Goal: Task Accomplishment & Management: Manage account settings

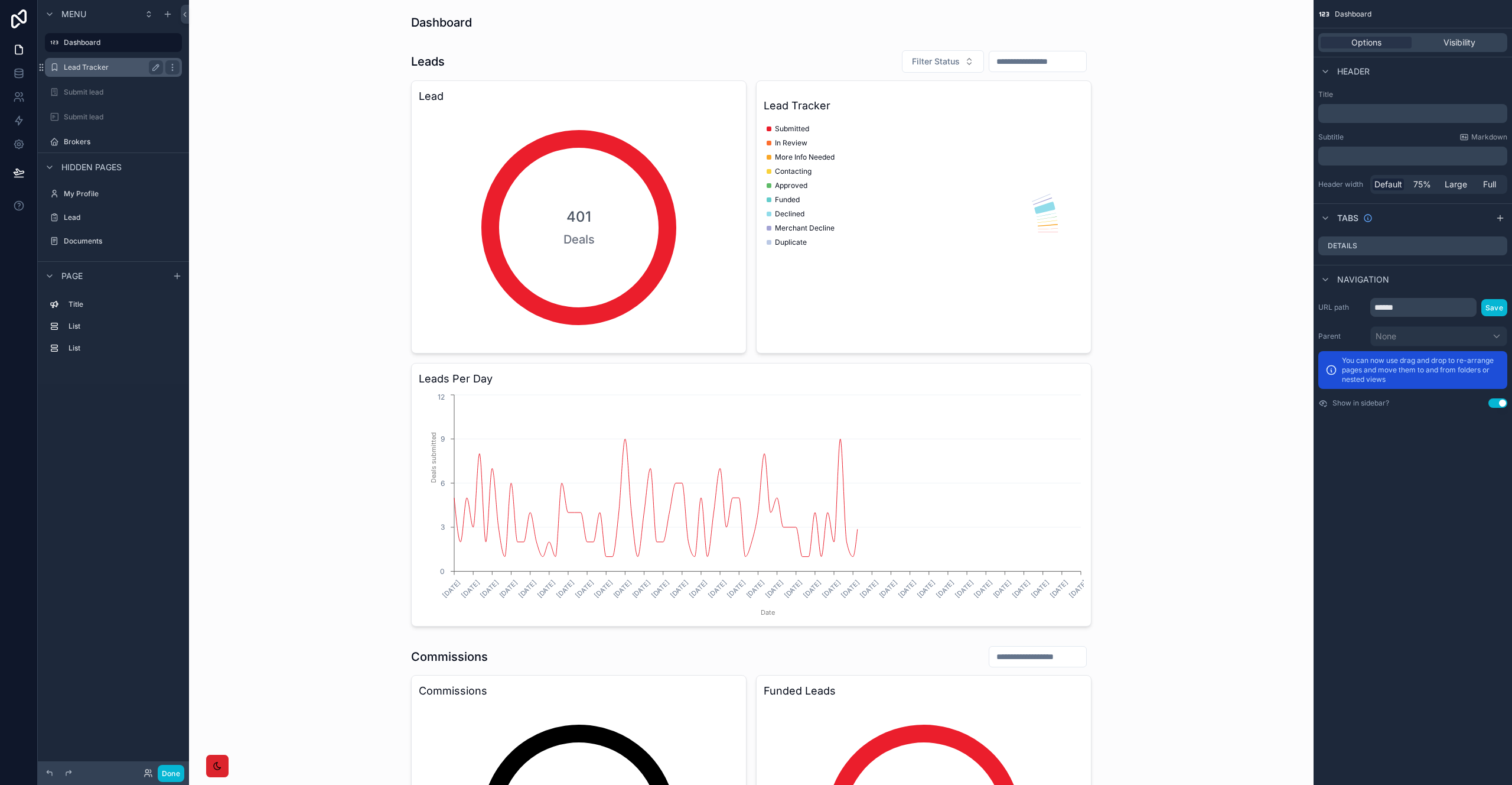
click at [97, 63] on label "Lead Tracker" at bounding box center [110, 68] width 94 height 10
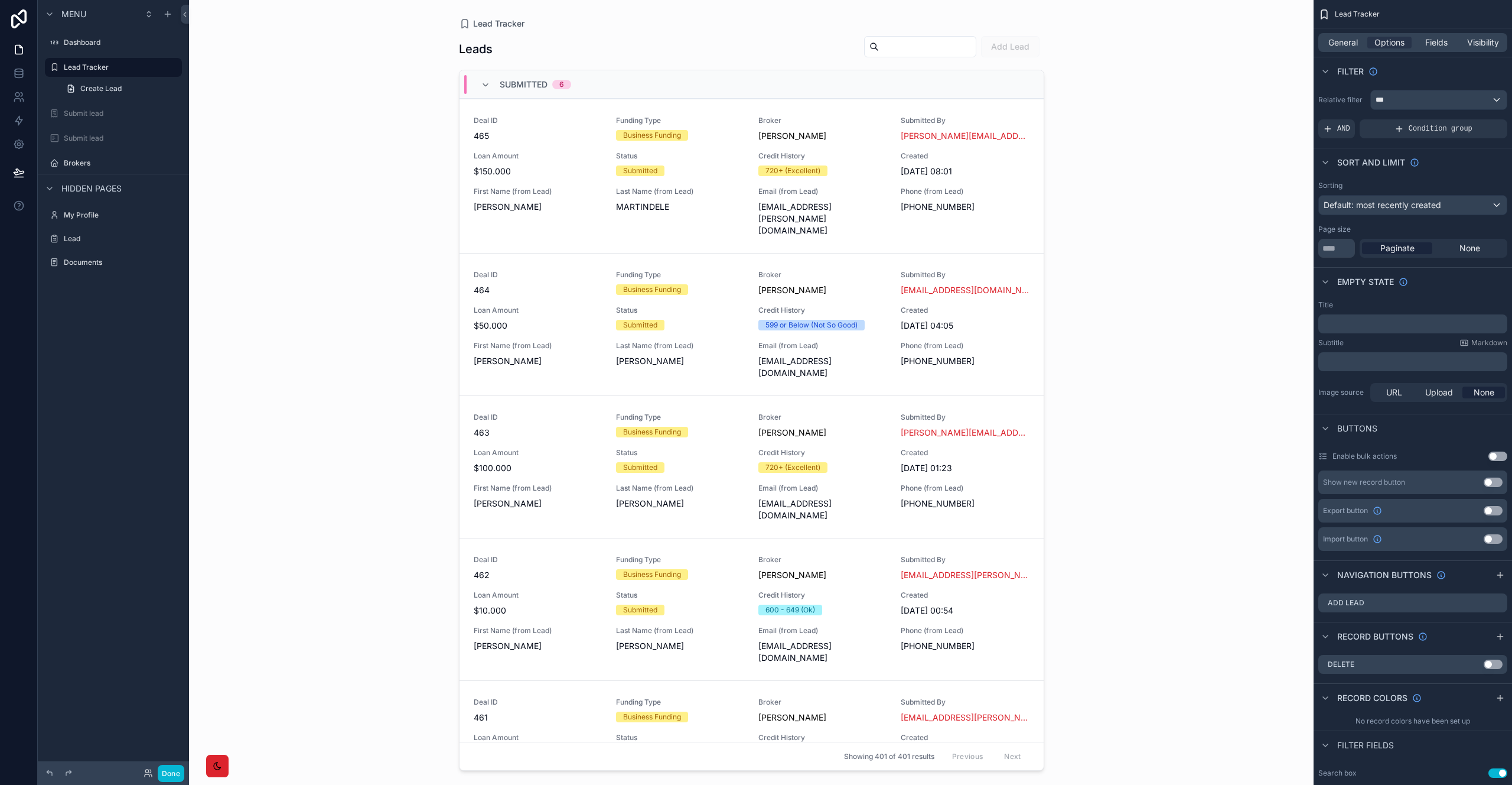
click at [622, 164] on div "scrollable content" at bounding box center [751, 385] width 604 height 770
click at [566, 173] on span "$150.000" at bounding box center [537, 171] width 128 height 12
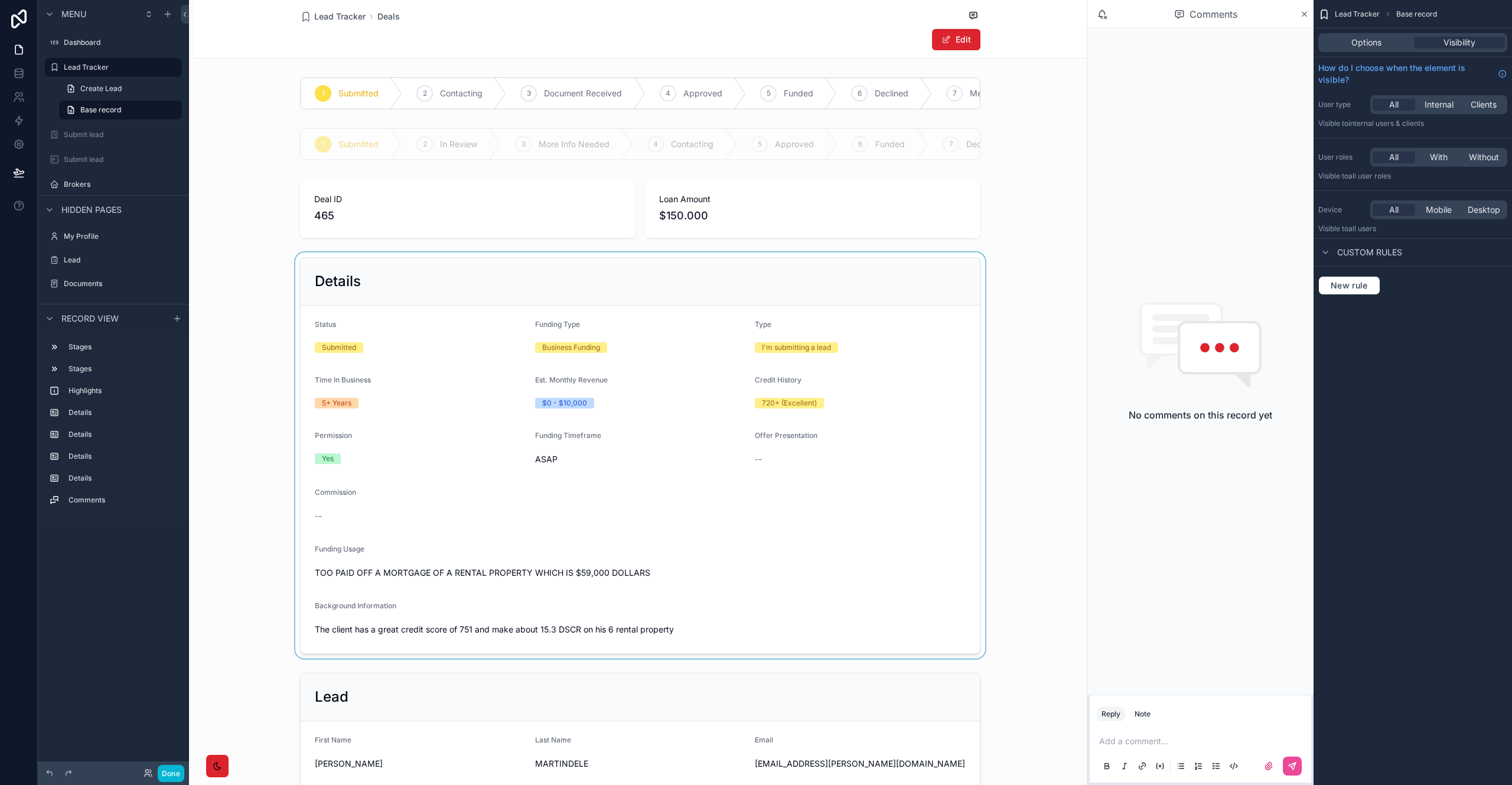
click at [661, 488] on div "scrollable content" at bounding box center [641, 456] width 893 height 406
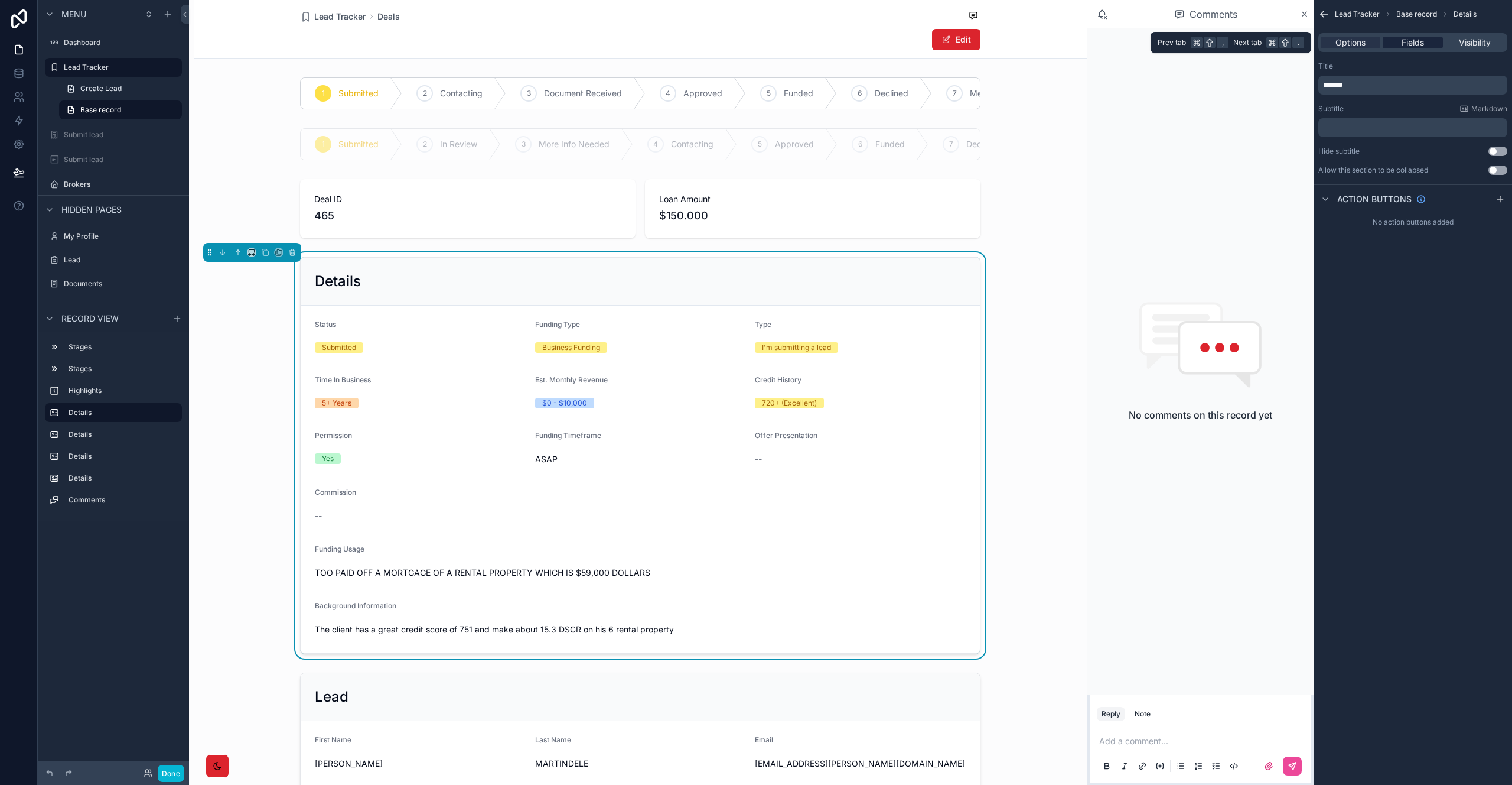
click at [1404, 42] on span "Fields" at bounding box center [1413, 43] width 23 height 12
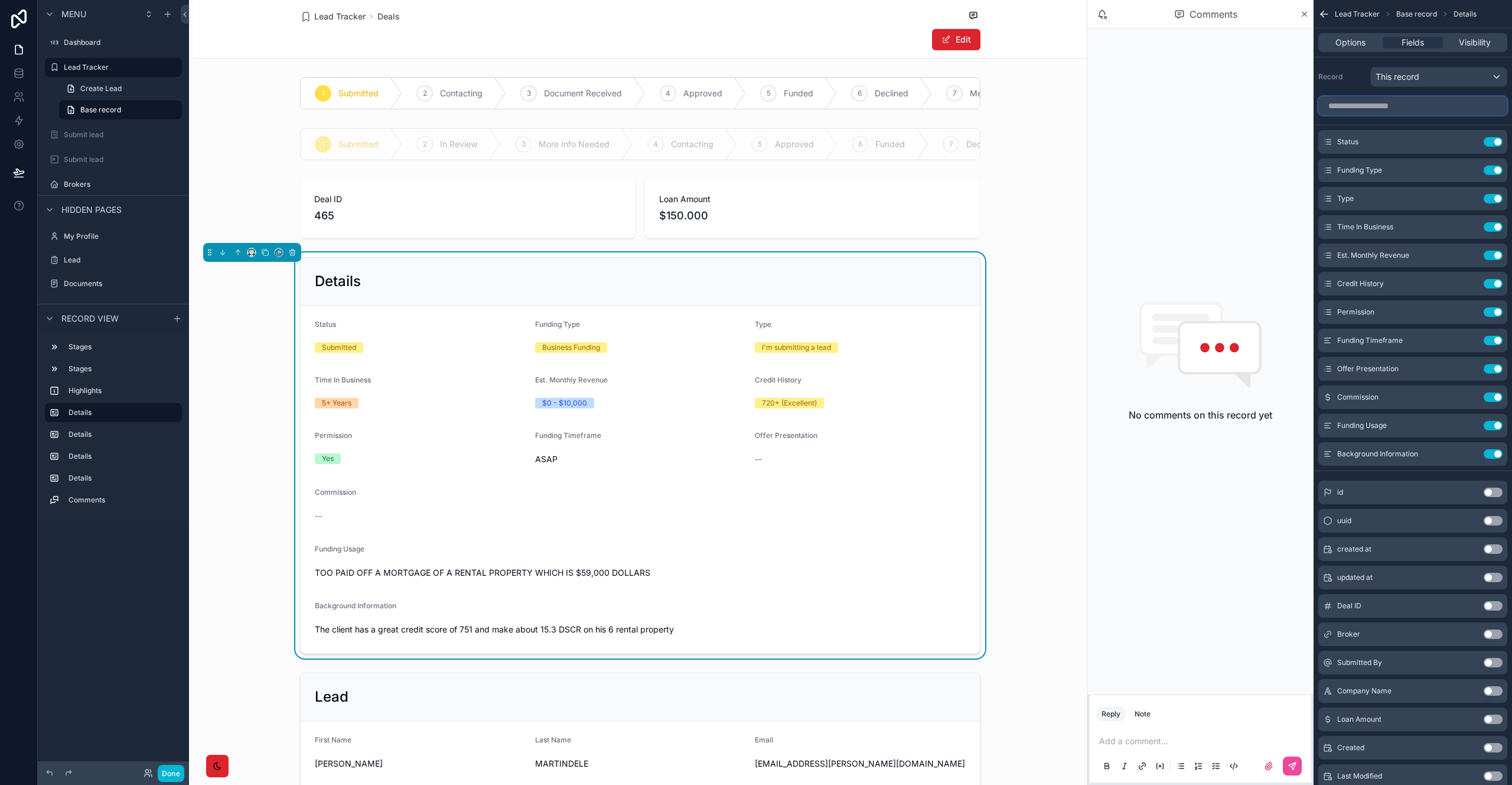
click at [1385, 106] on input "scrollable content" at bounding box center [1413, 105] width 189 height 19
type input "*"
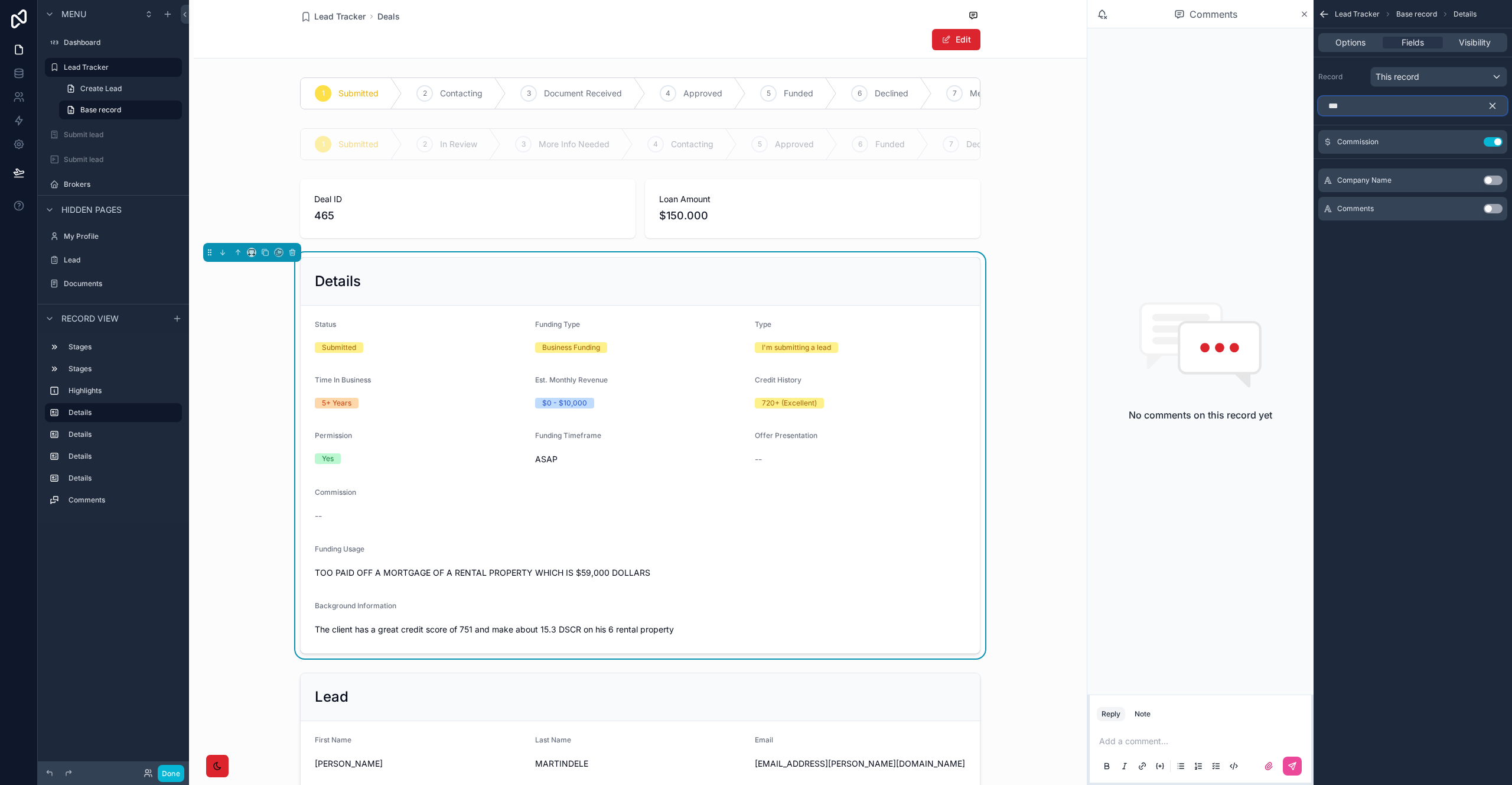
type input "***"
click at [1495, 181] on button "Use setting" at bounding box center [1493, 180] width 19 height 10
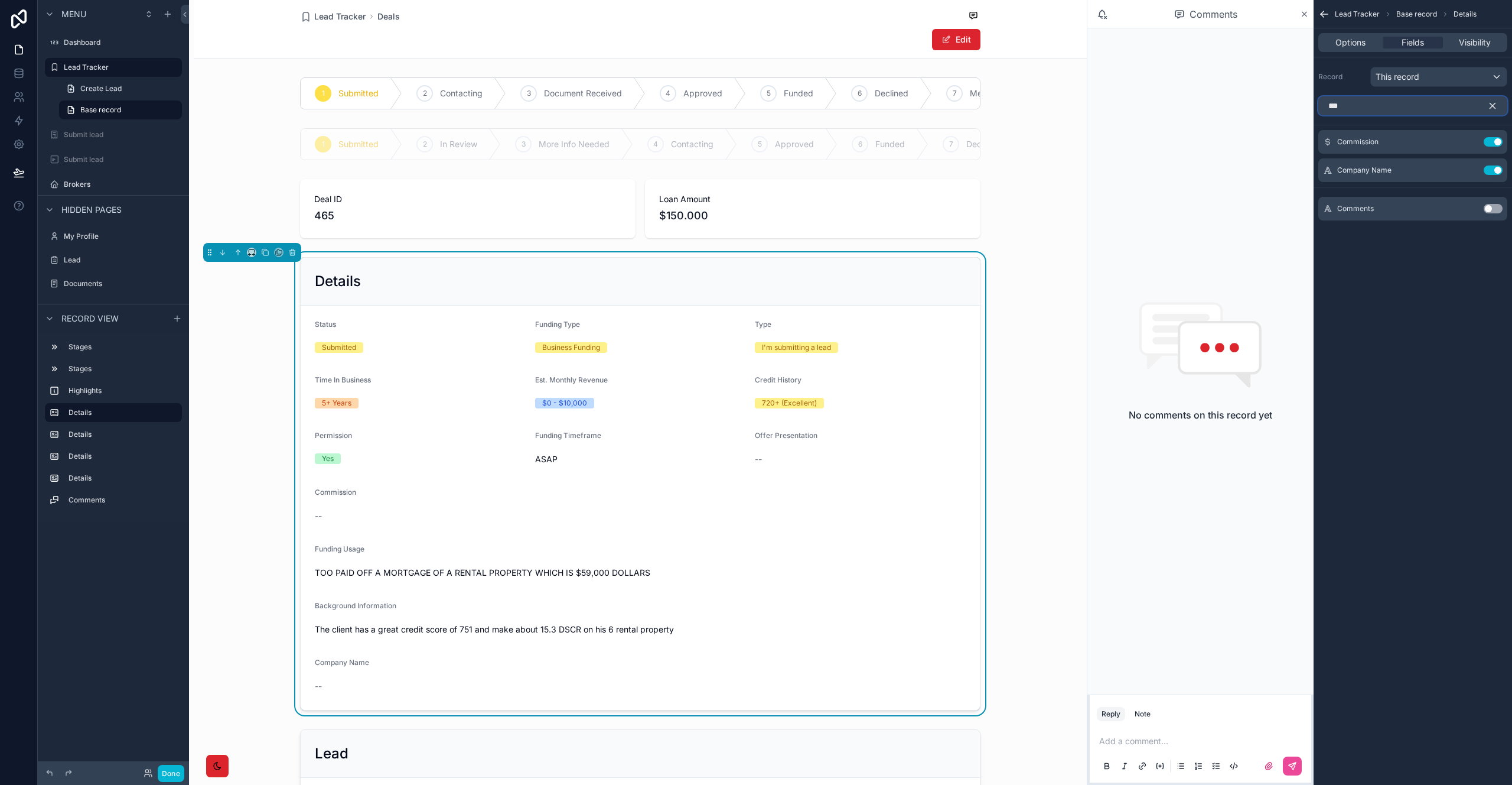
click at [1394, 110] on input "***" at bounding box center [1413, 105] width 189 height 19
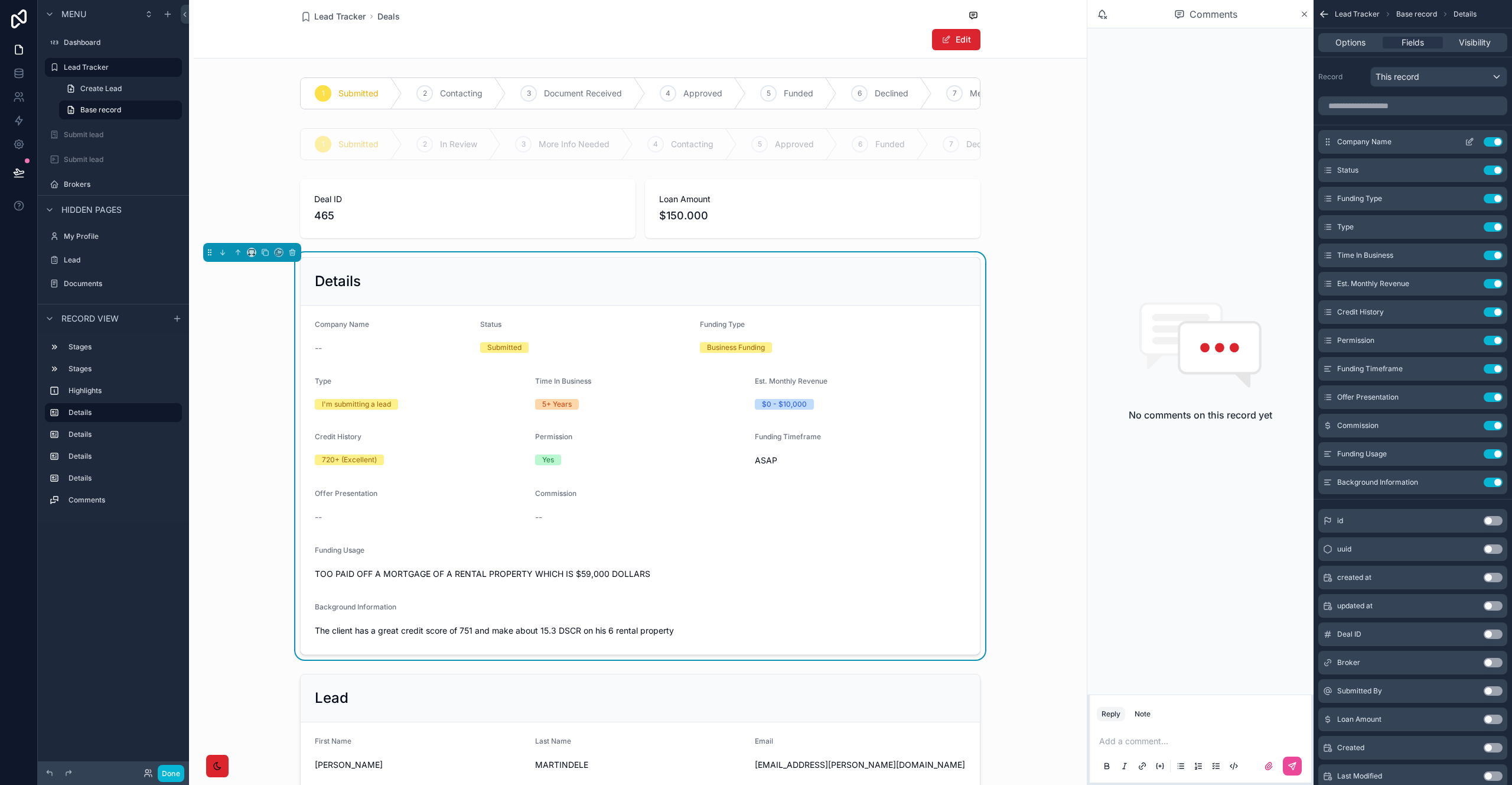
click at [1463, 143] on button "scrollable content" at bounding box center [1469, 142] width 19 height 10
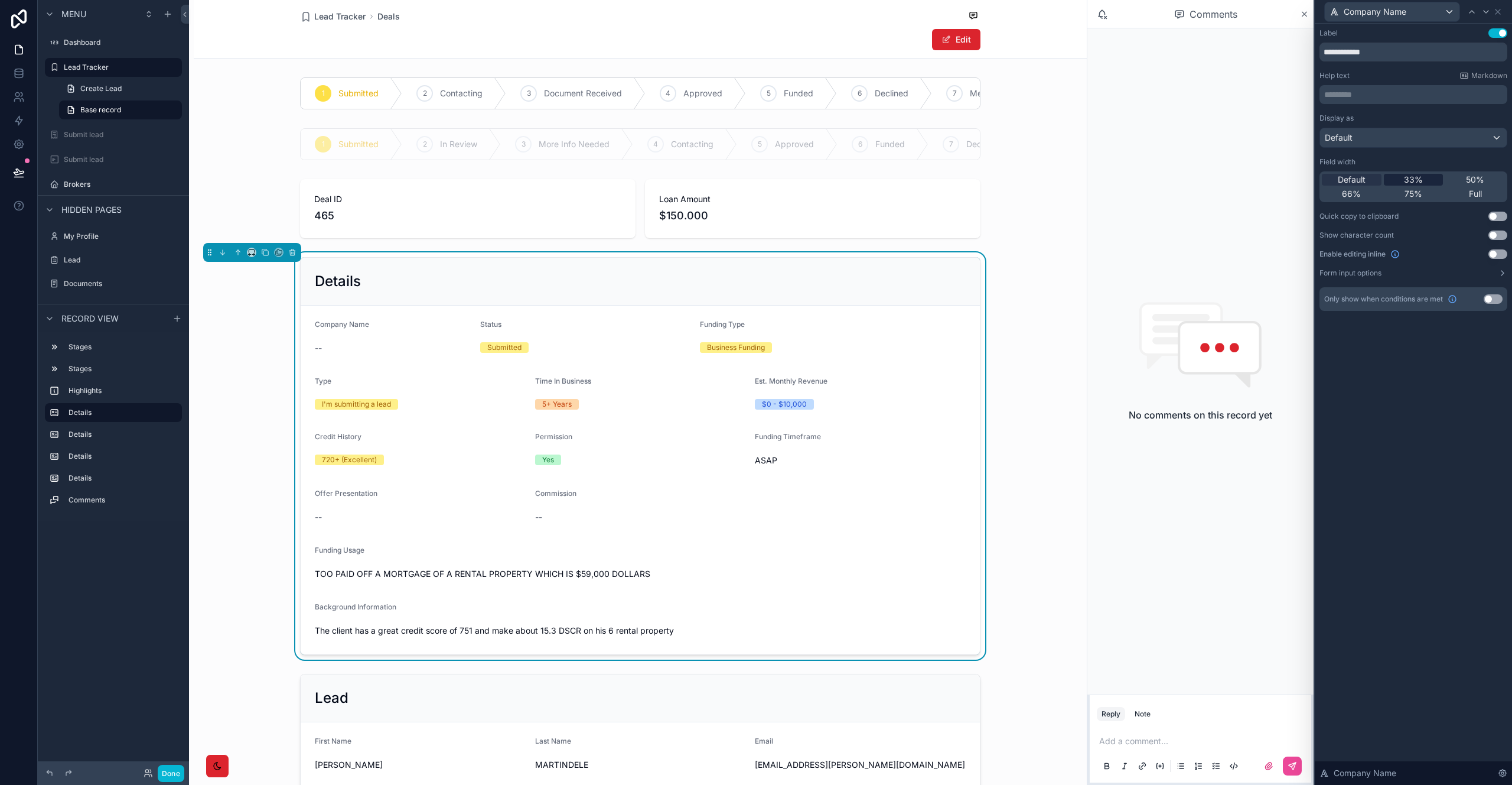
click at [1410, 182] on span "33%" at bounding box center [1413, 180] width 19 height 12
click at [1500, 12] on icon at bounding box center [1498, 12] width 10 height 10
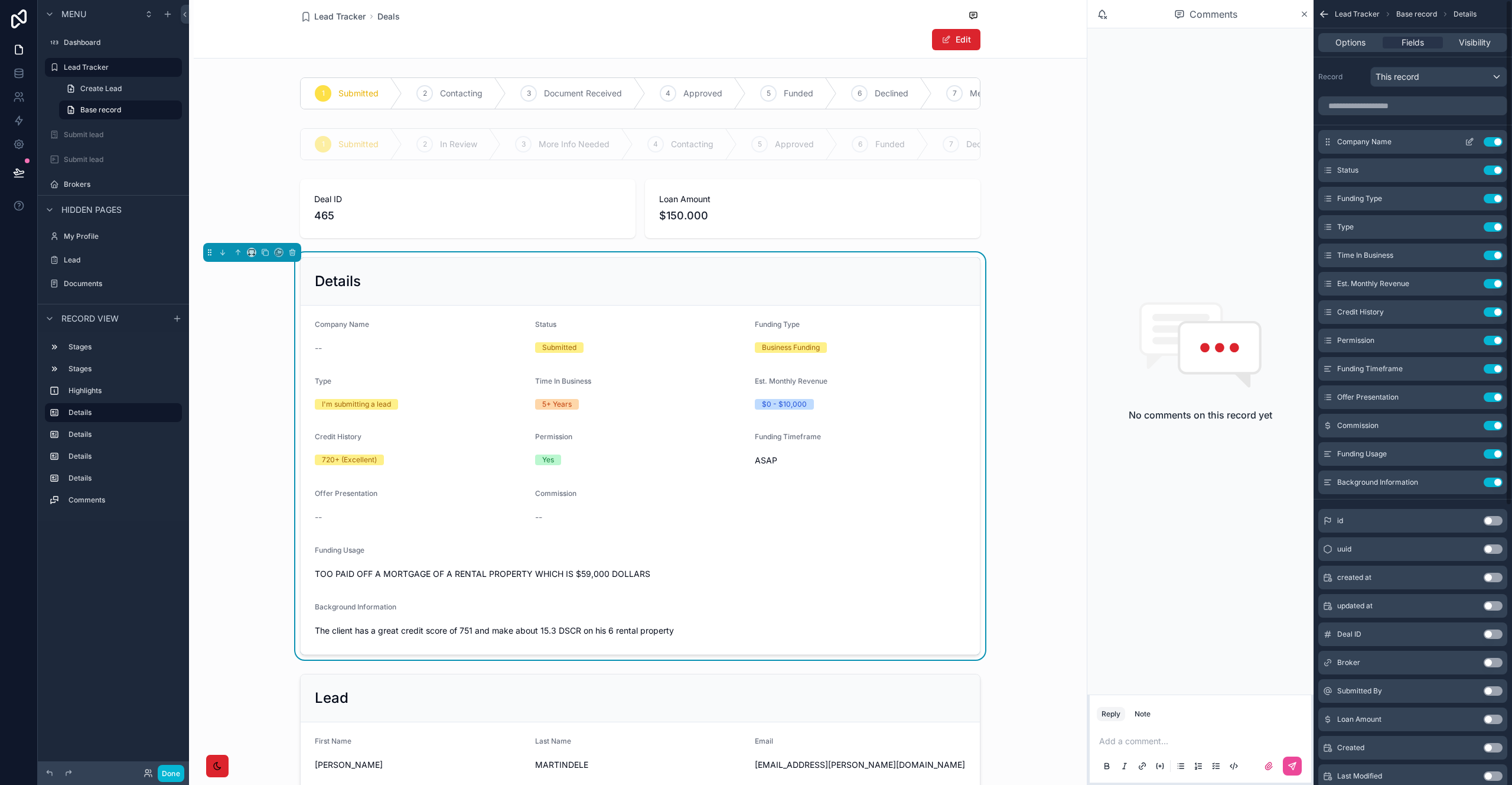
click at [1469, 143] on icon "scrollable content" at bounding box center [1470, 142] width 10 height 10
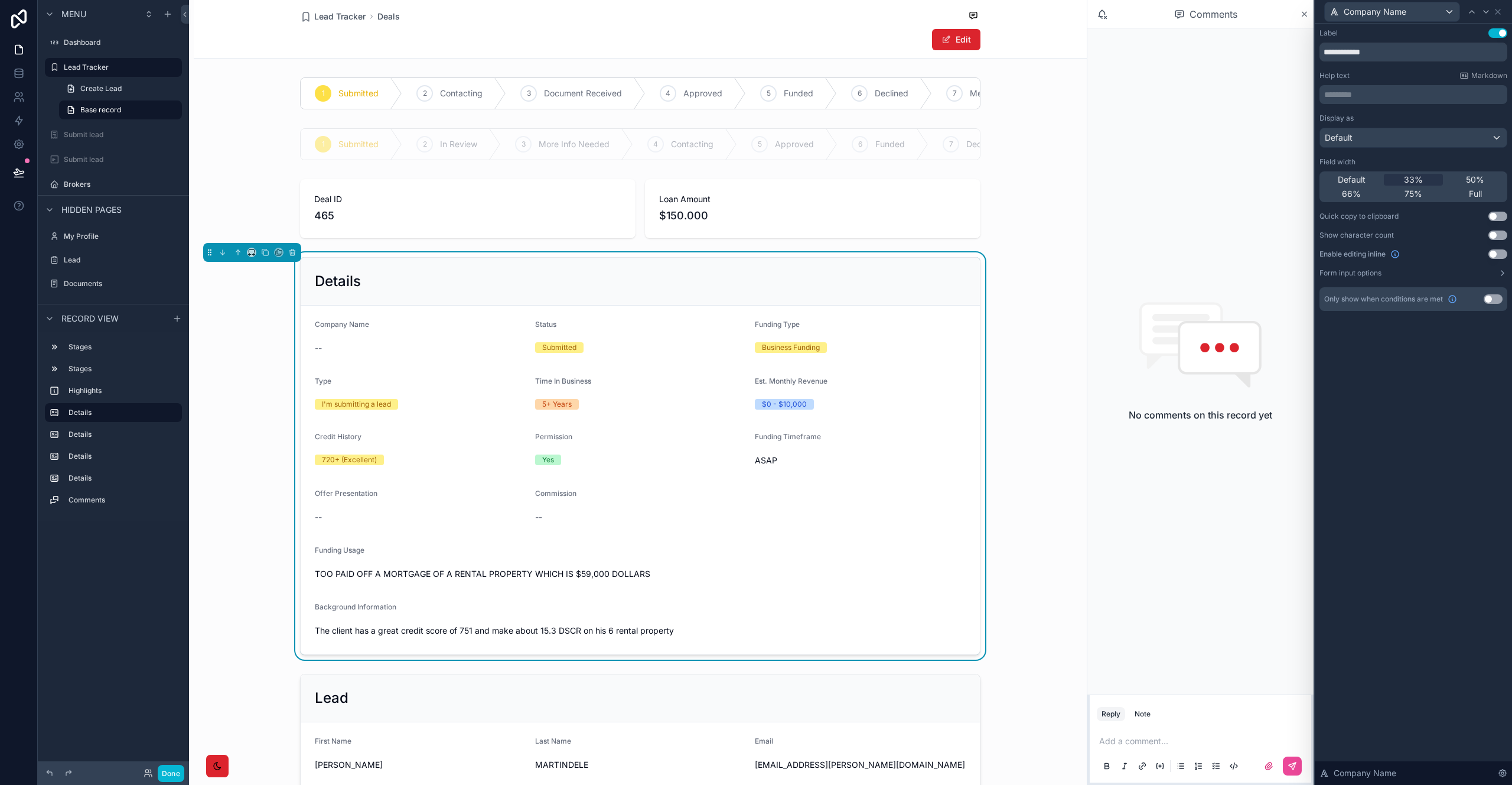
drag, startPoint x: 1497, startPoint y: 295, endPoint x: 1478, endPoint y: 306, distance: 22.0
click at [1497, 295] on button "Use setting" at bounding box center [1493, 299] width 19 height 10
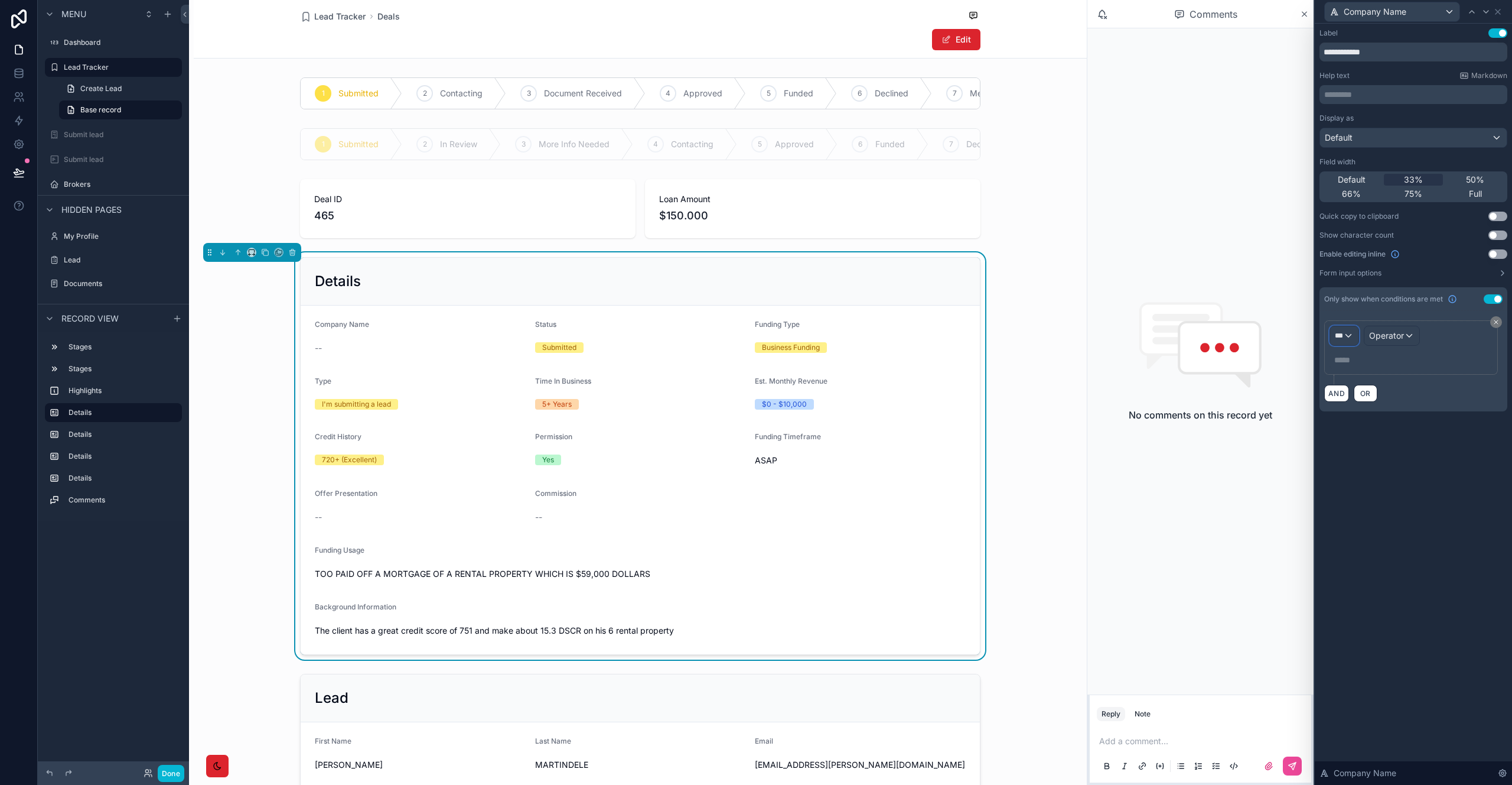
click at [1351, 339] on div "***" at bounding box center [1344, 335] width 29 height 19
click at [1375, 405] on div "Deals" at bounding box center [1396, 399] width 112 height 14
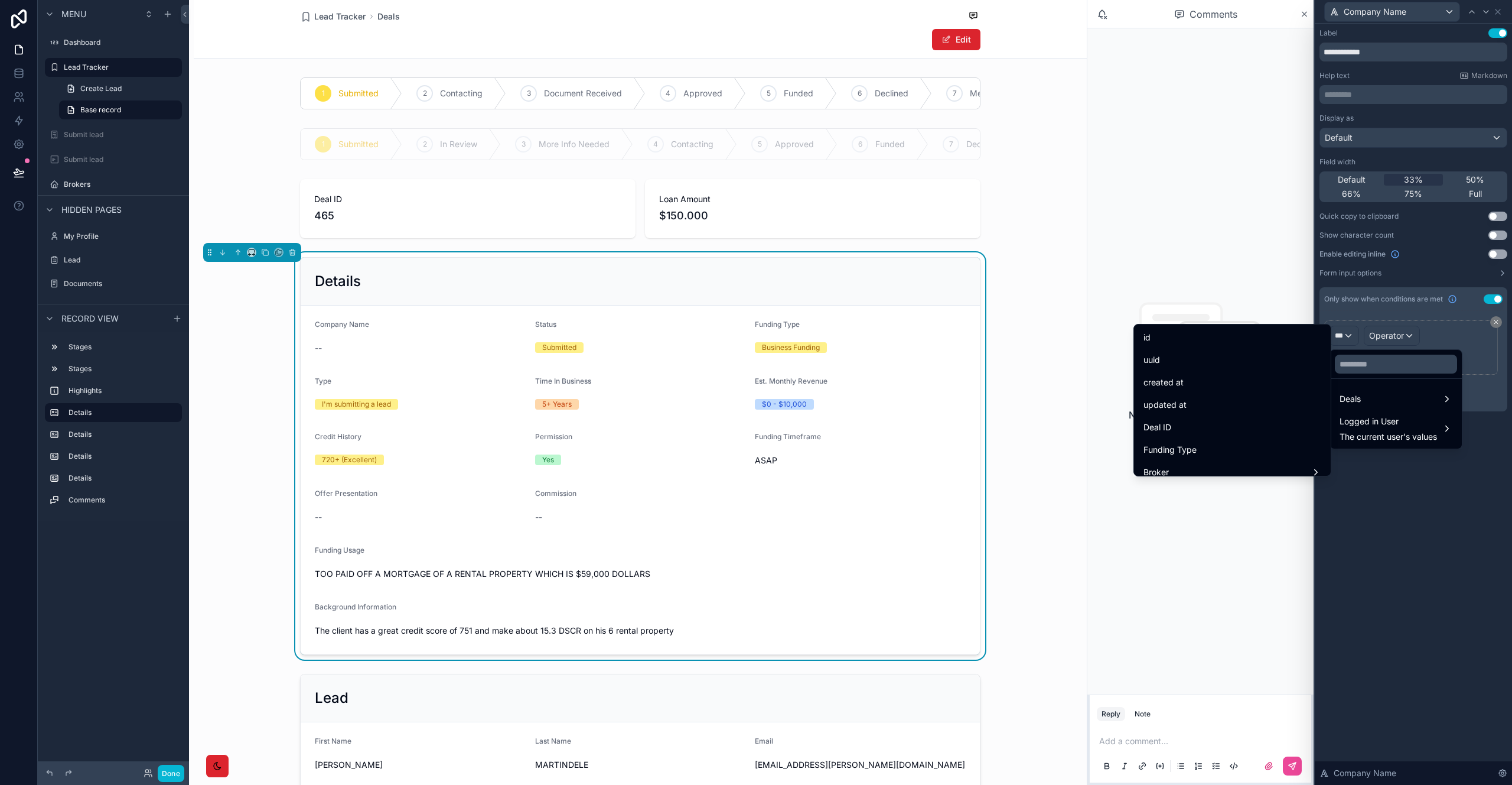
click at [1200, 446] on div "Funding Type" at bounding box center [1232, 450] width 178 height 14
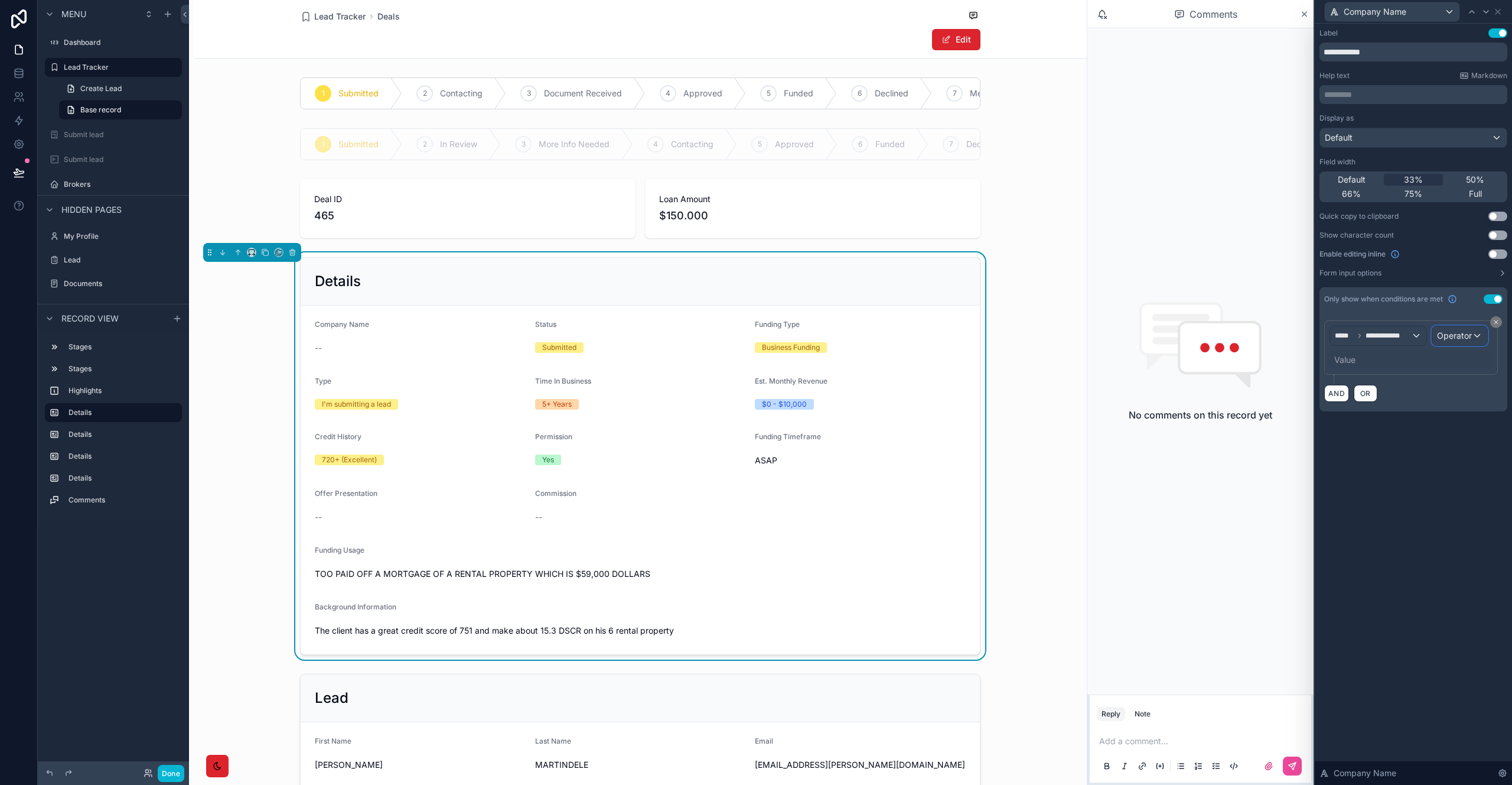
click at [1455, 339] on span "Operator" at bounding box center [1454, 335] width 35 height 10
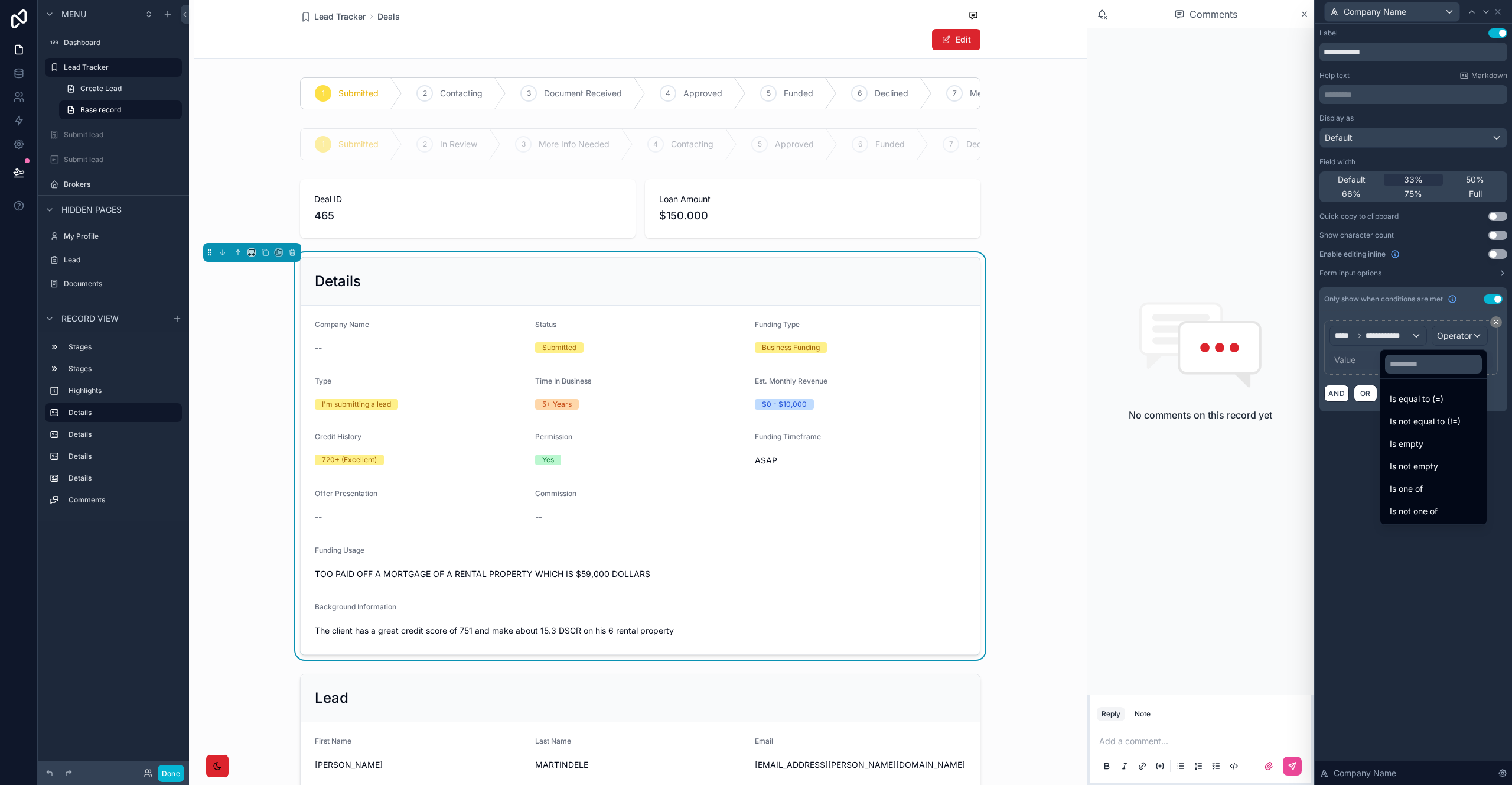
click at [1422, 399] on span "Is equal to (=)" at bounding box center [1417, 399] width 54 height 14
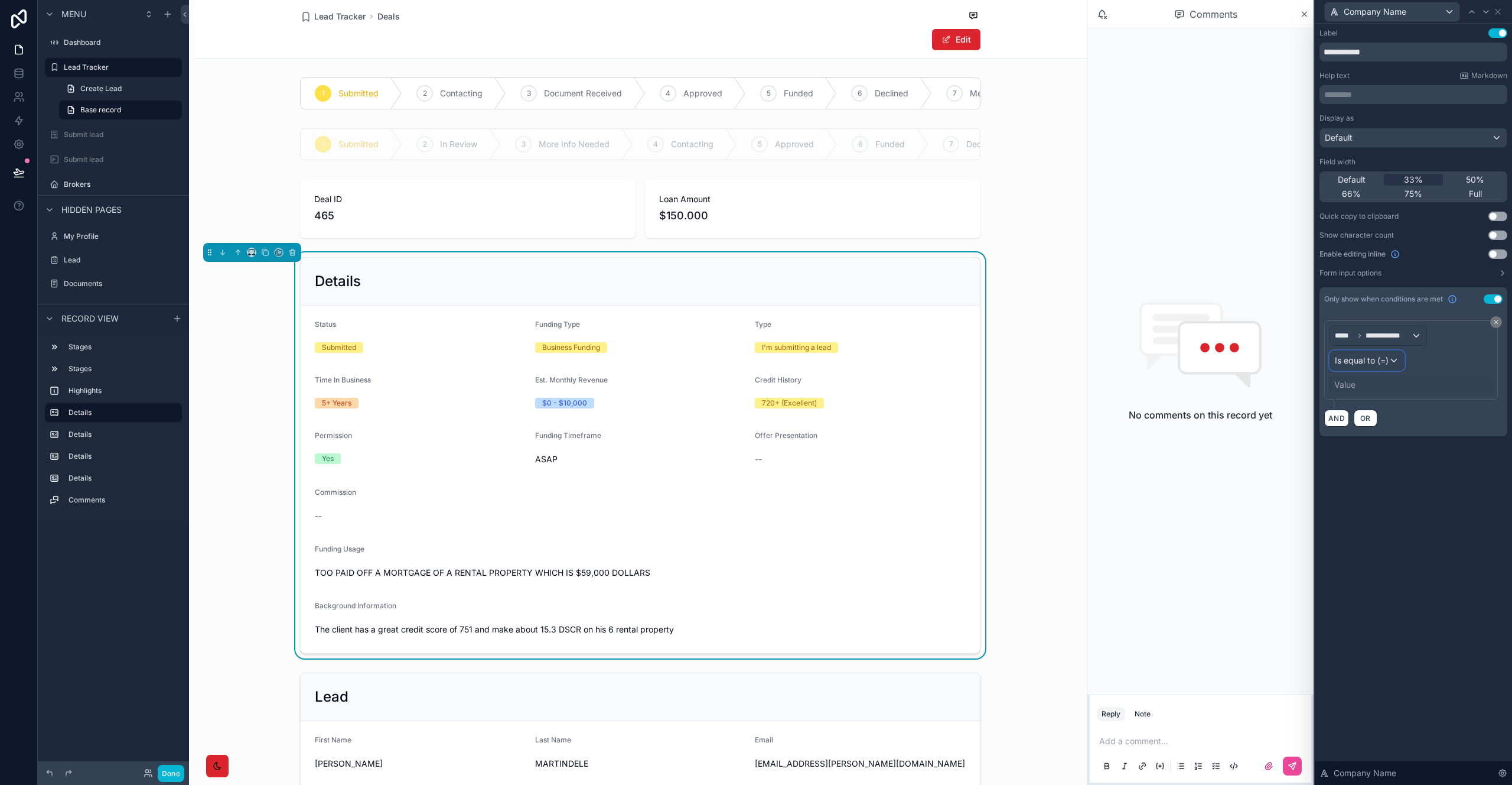
click at [1384, 364] on span "Is equal to (=)" at bounding box center [1362, 360] width 54 height 12
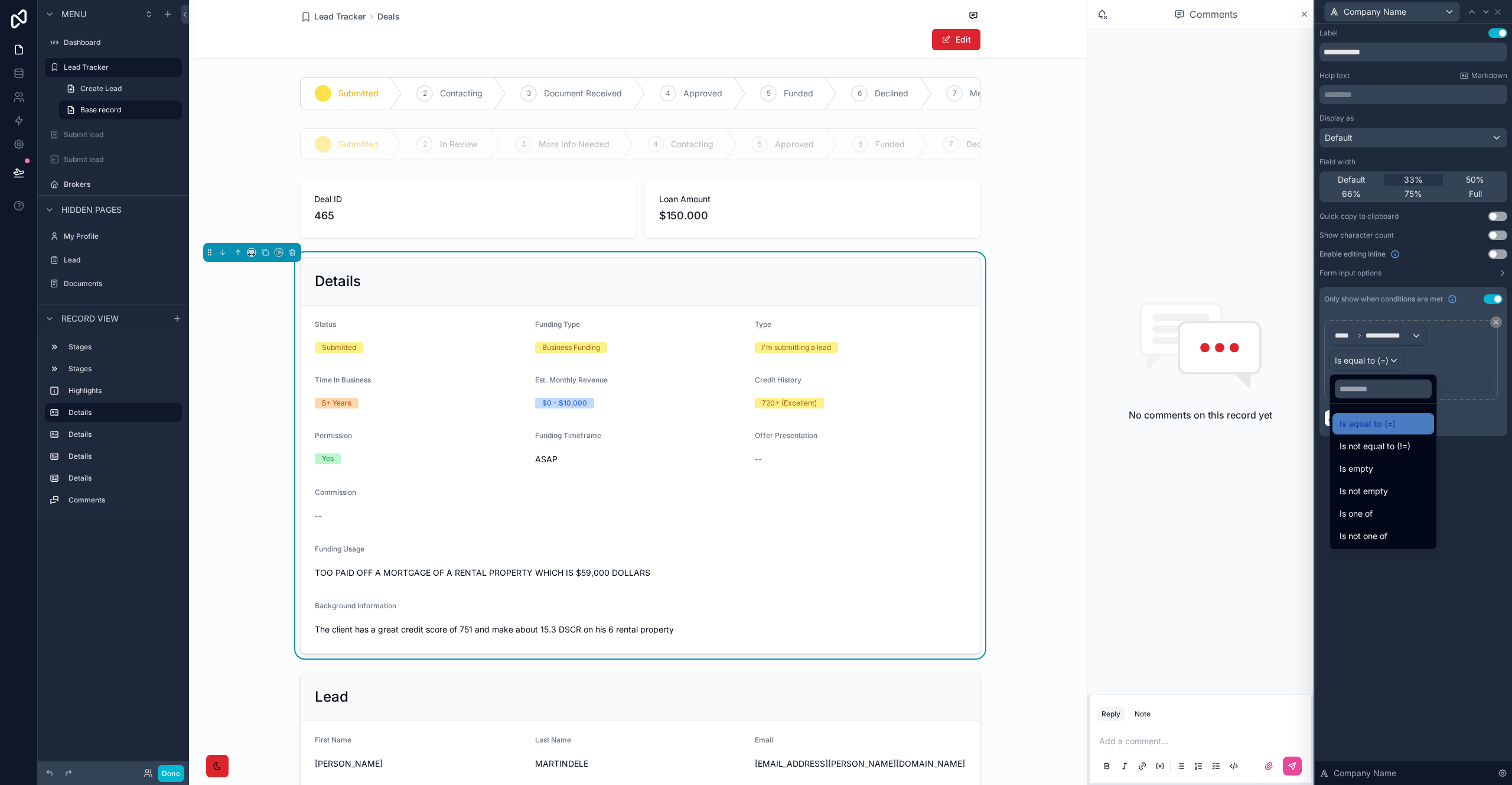
click at [1470, 364] on div at bounding box center [1414, 392] width 197 height 785
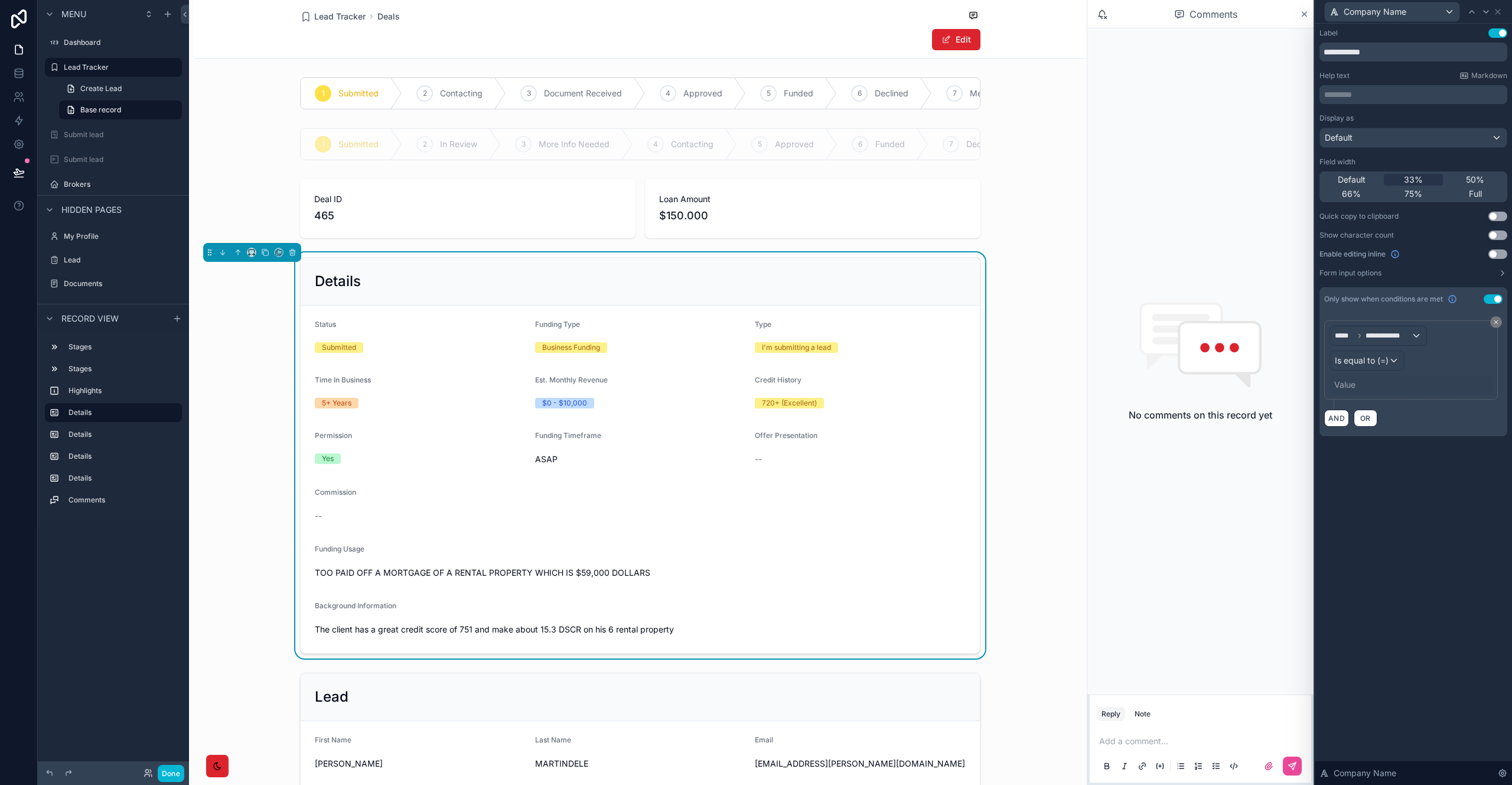
click at [1411, 383] on div "Value" at bounding box center [1412, 384] width 163 height 19
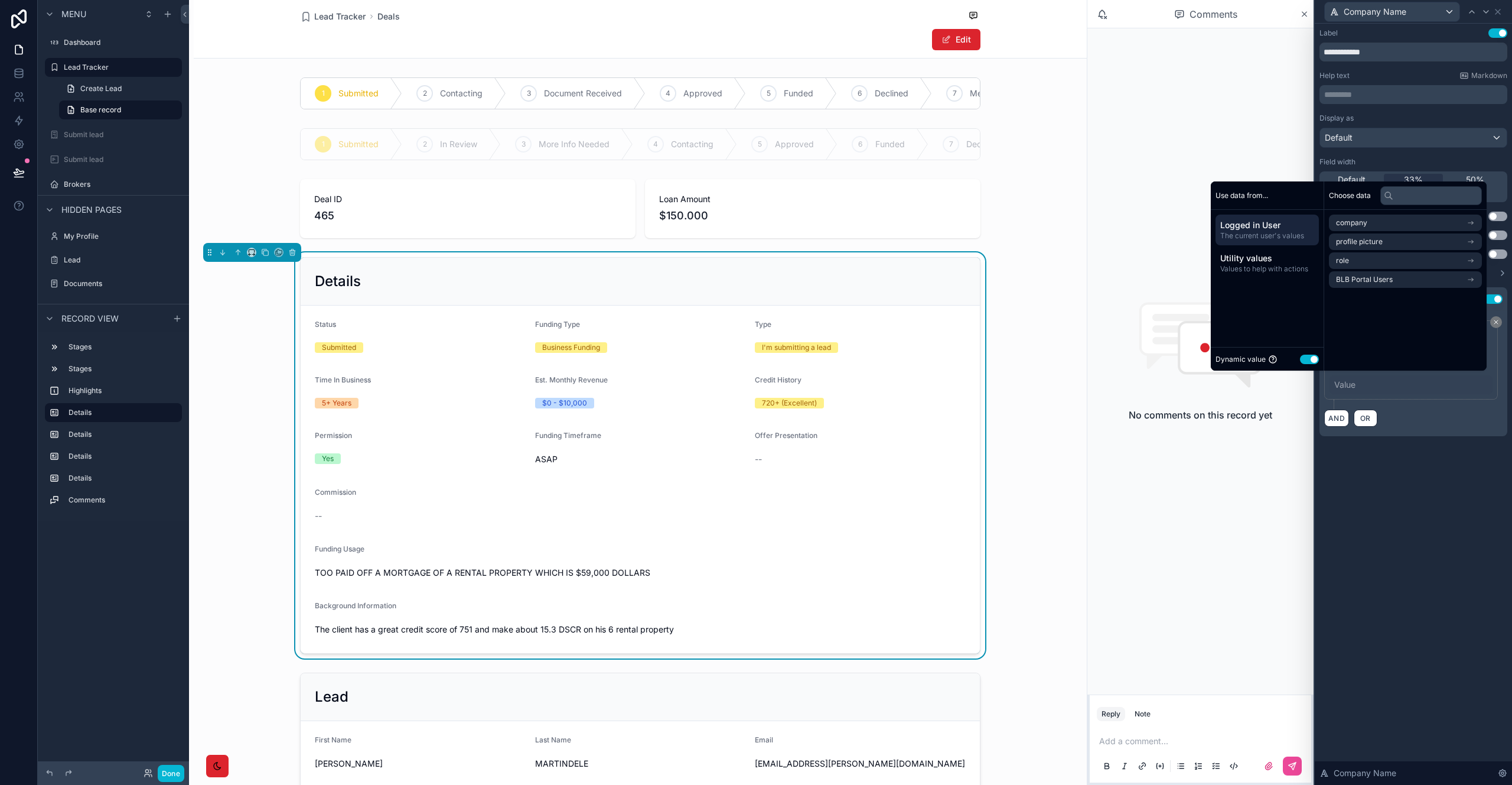
click at [1306, 359] on button "Use setting" at bounding box center [1309, 359] width 19 height 10
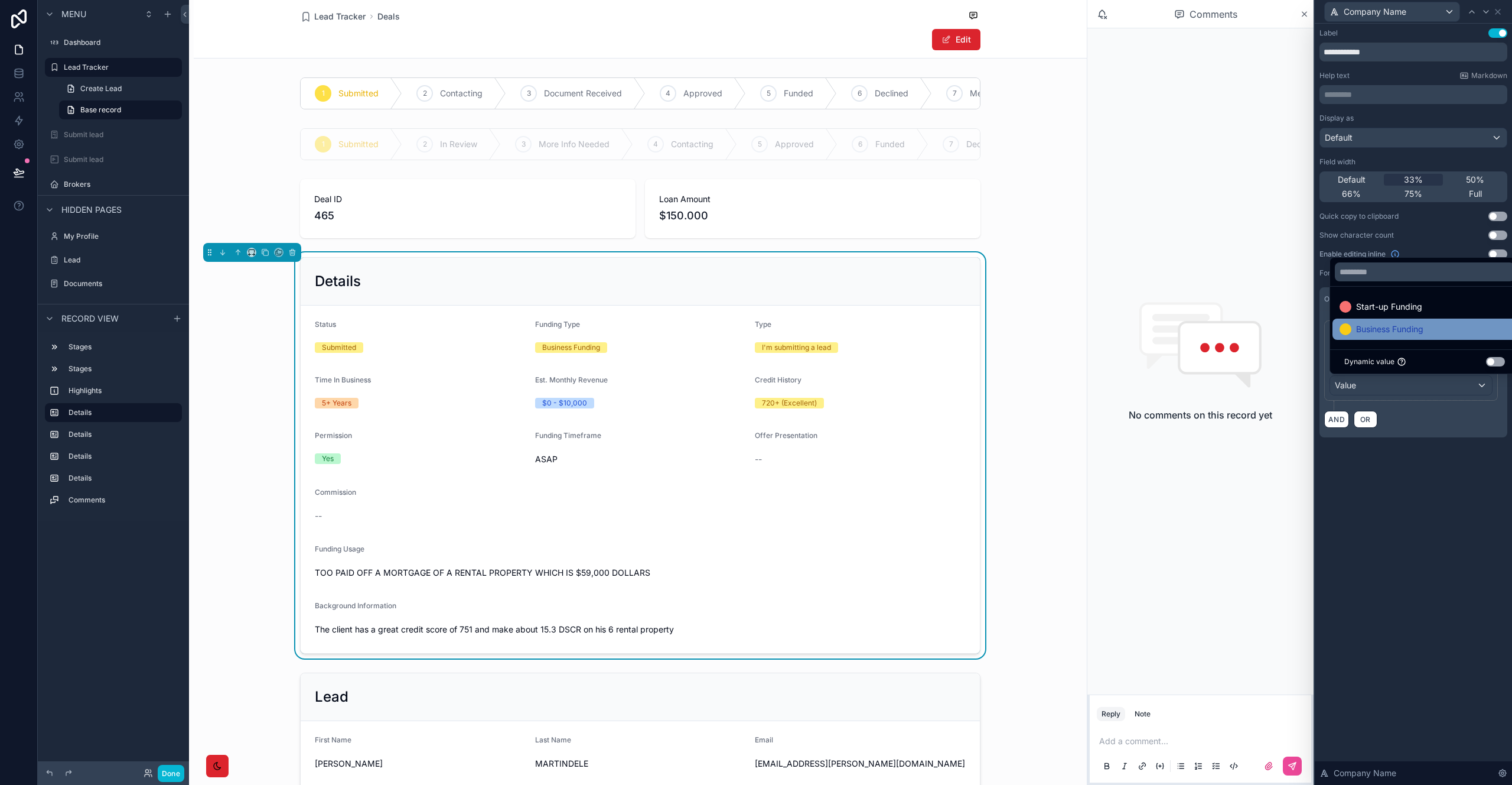
click at [1377, 331] on span "Business Funding" at bounding box center [1390, 329] width 68 height 14
click at [1414, 568] on div "**********" at bounding box center [1414, 404] width 197 height 761
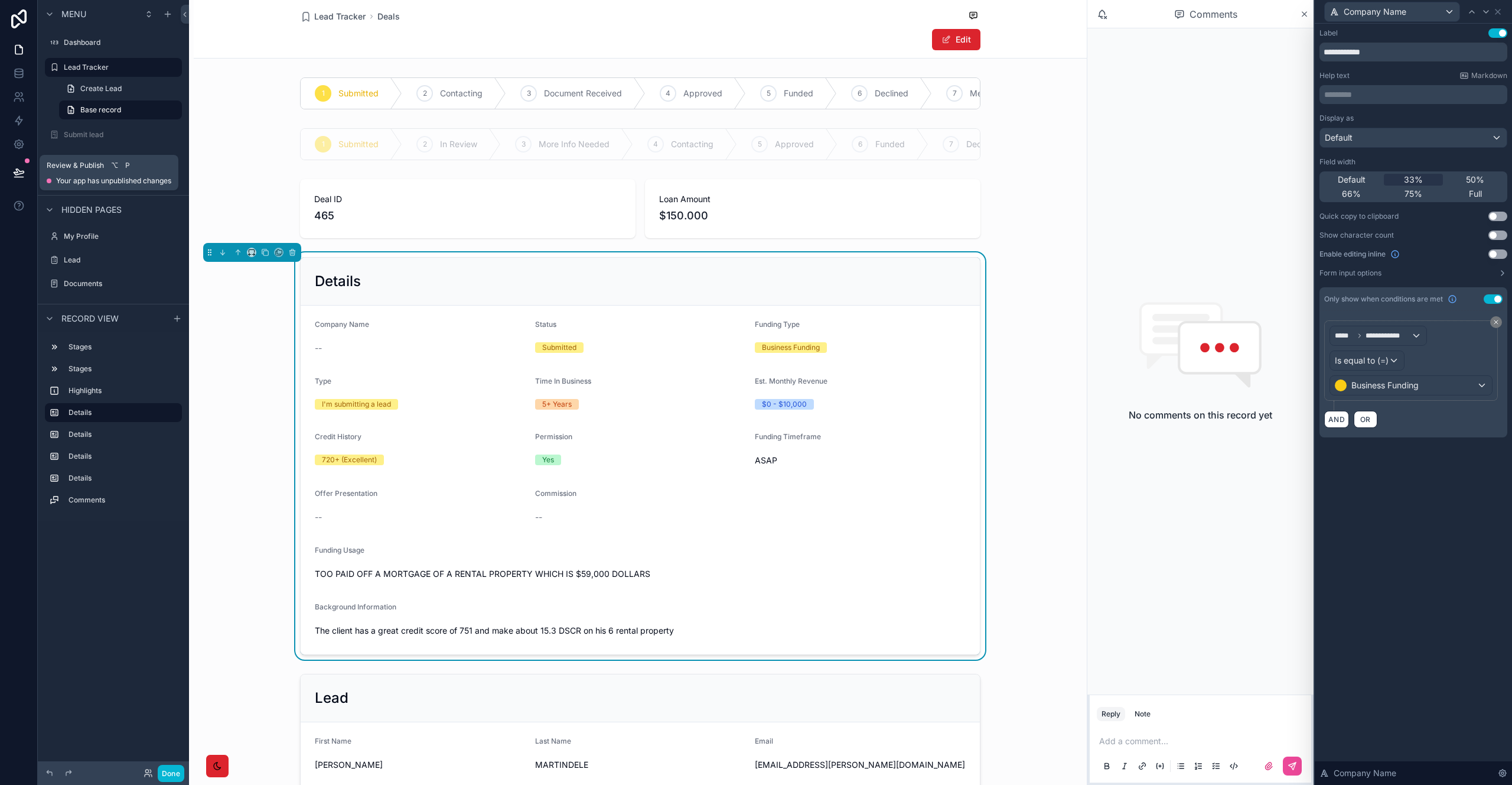
click at [15, 172] on icon at bounding box center [19, 172] width 12 height 12
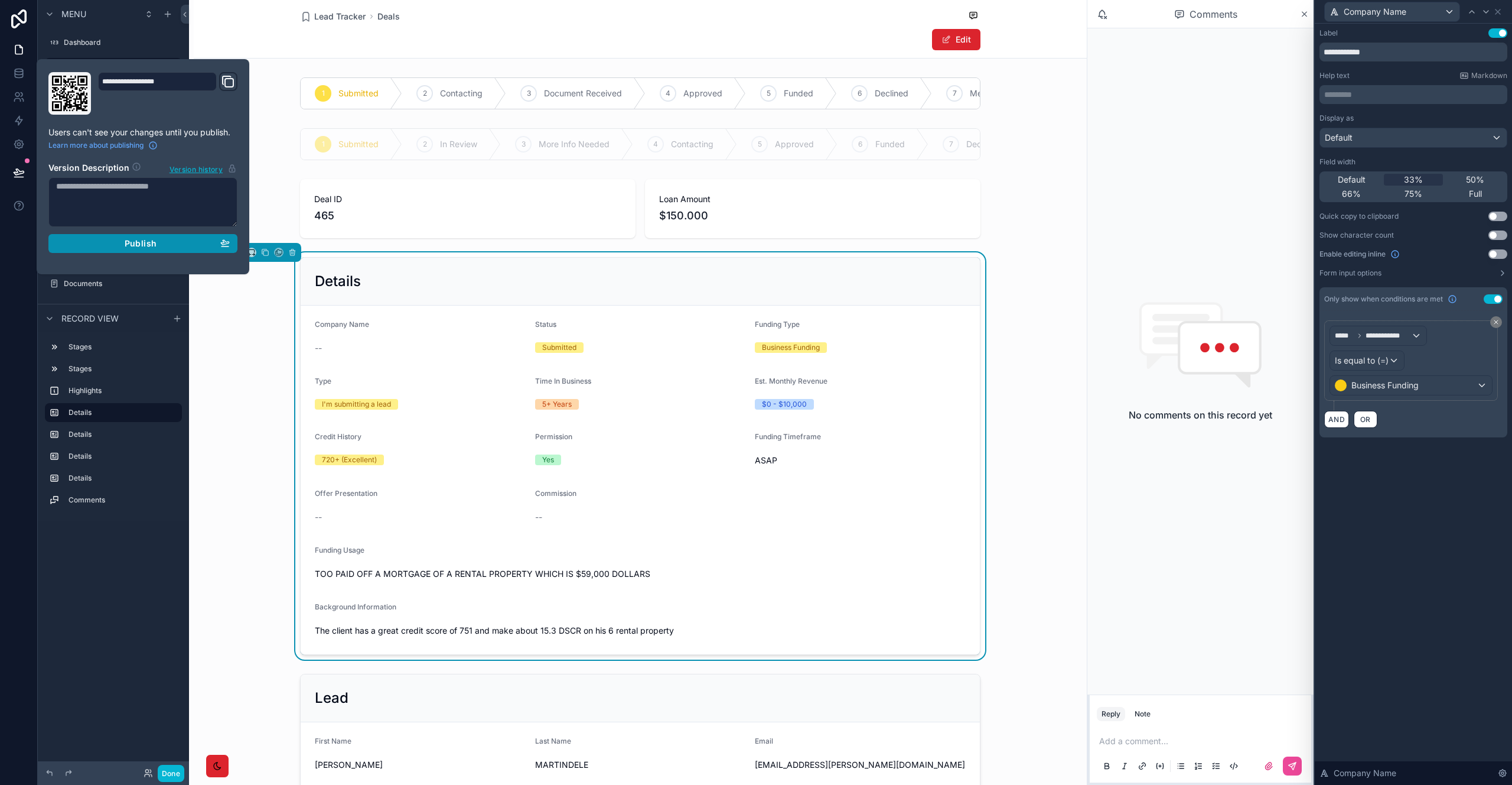
click at [178, 248] on div "Publish" at bounding box center [142, 243] width 174 height 11
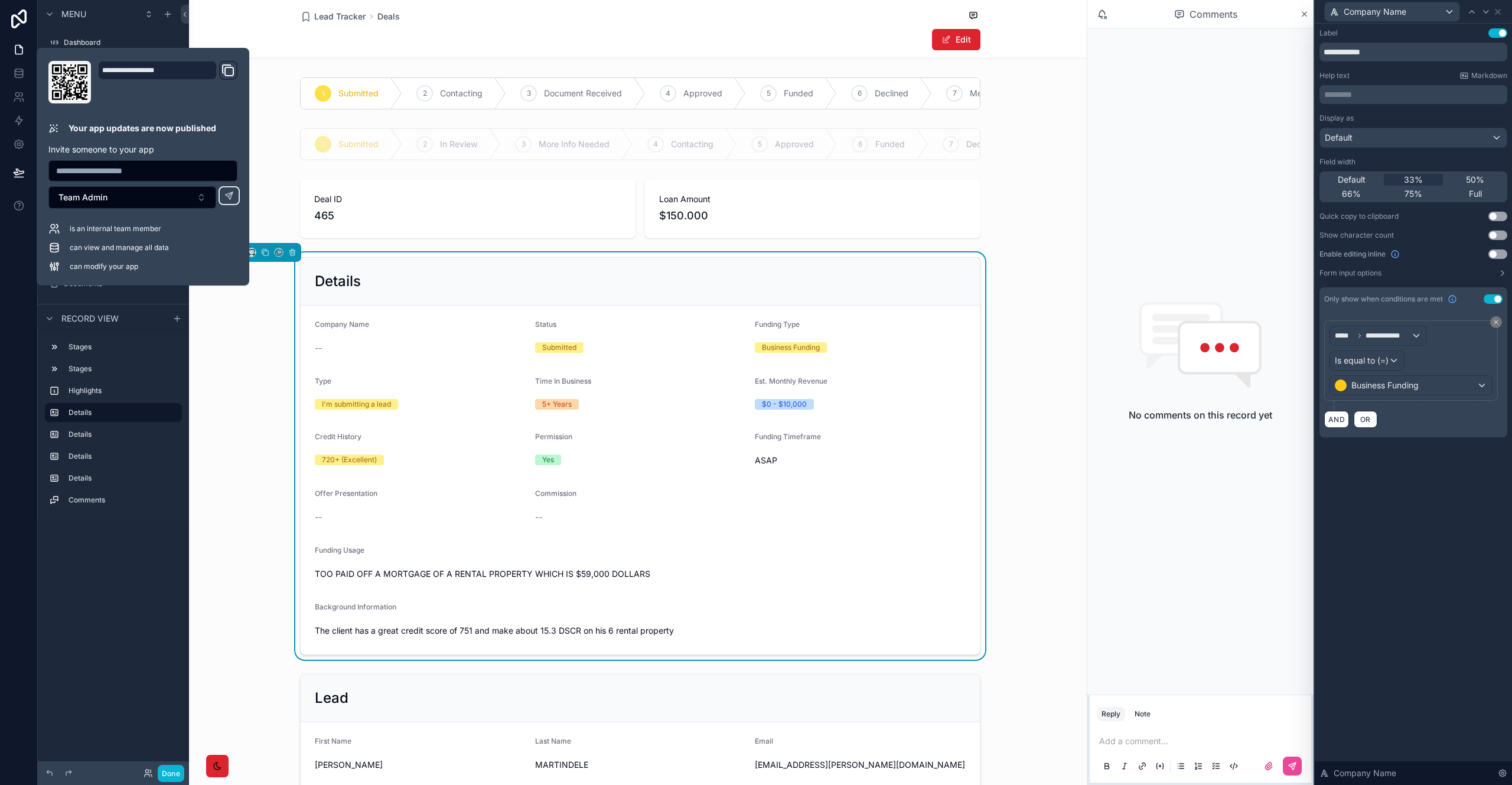
click at [157, 520] on div "Stages Stages Highlights Details Details Details Details Comments" at bounding box center [113, 427] width 151 height 189
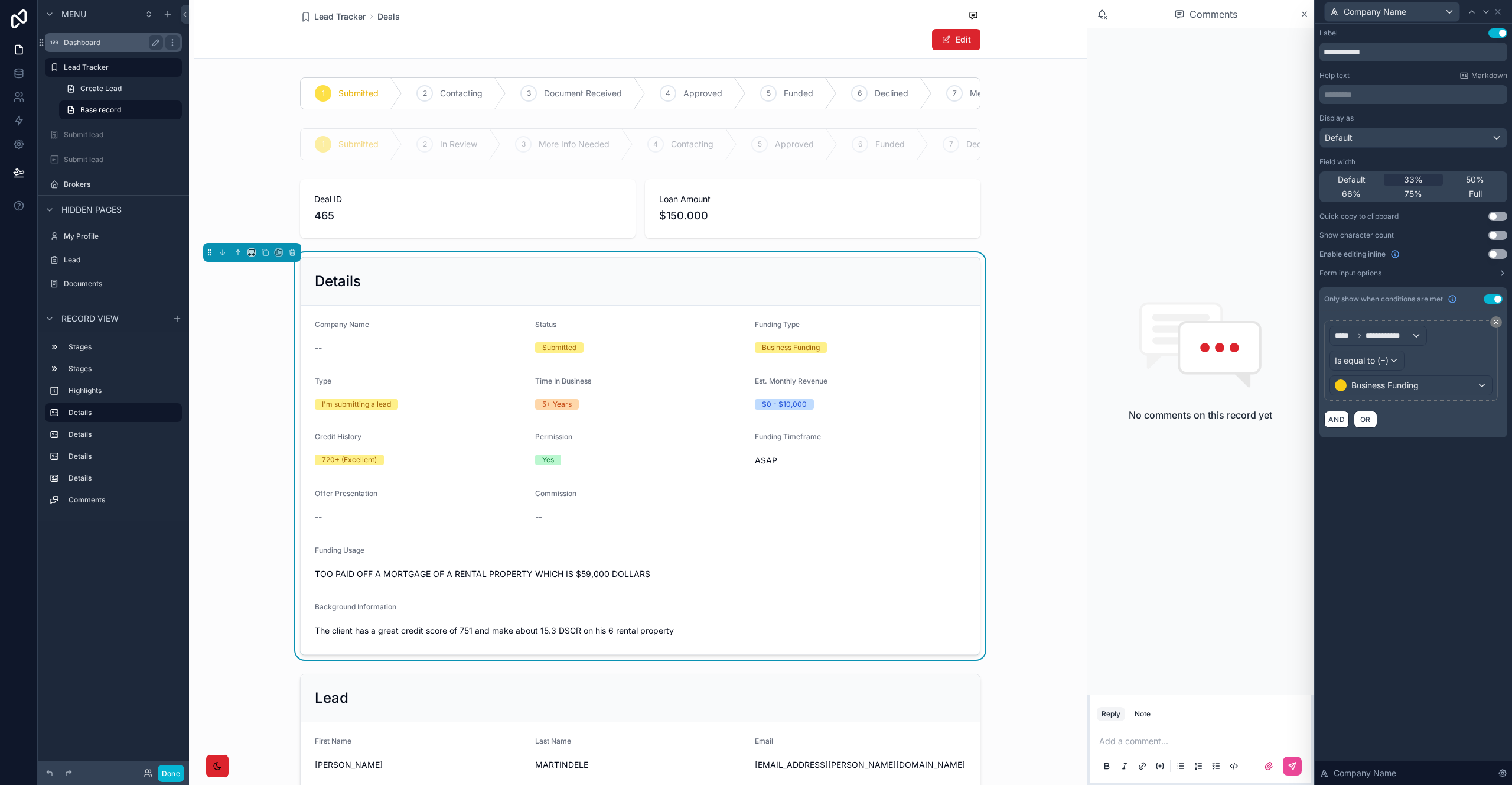
click at [87, 42] on label "Dashboard" at bounding box center [110, 43] width 94 height 10
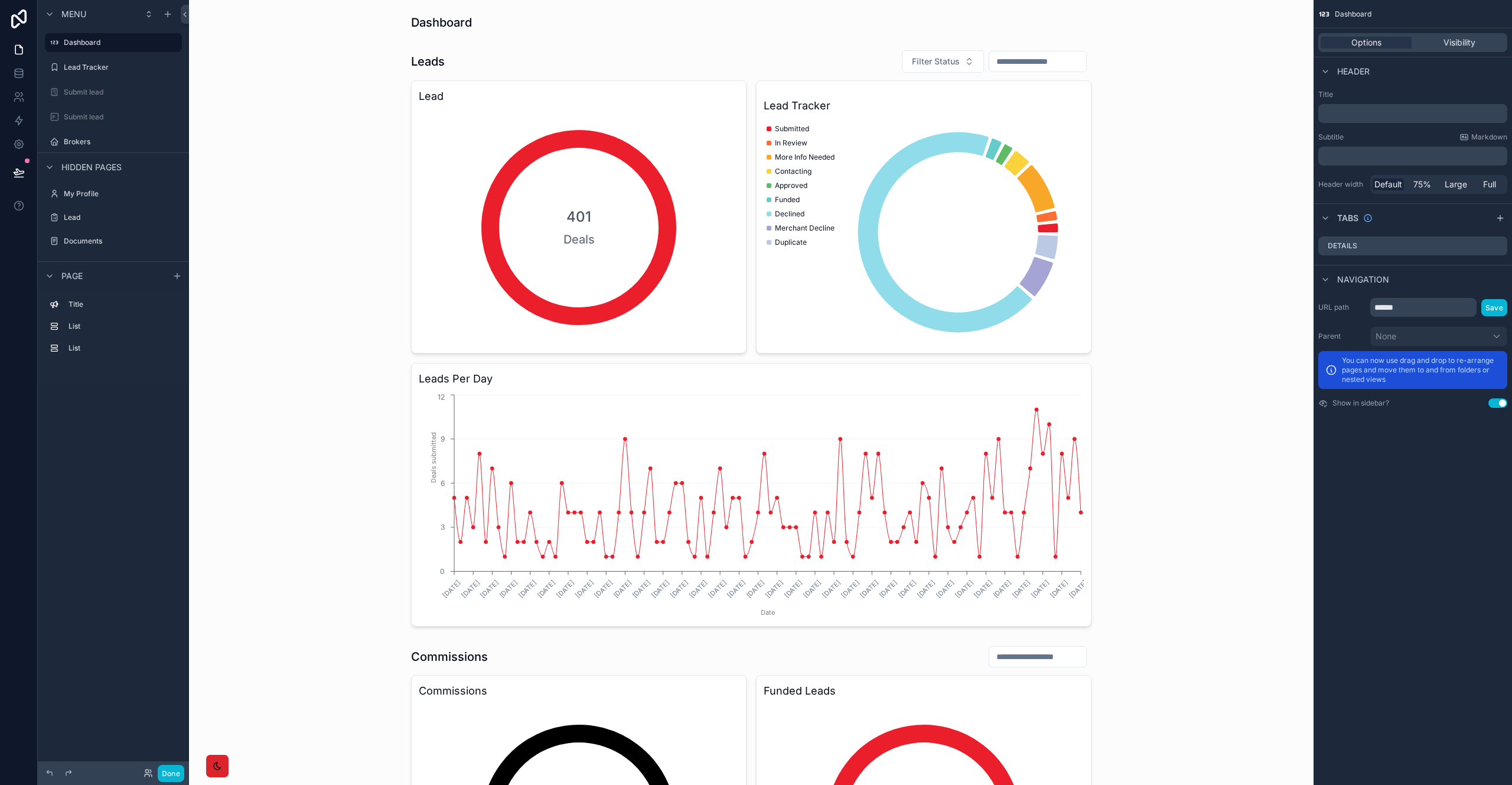
drag, startPoint x: 119, startPoint y: 63, endPoint x: 1179, endPoint y: 5, distance: 1061.6
click at [119, 64] on label "Lead Tracker" at bounding box center [121, 68] width 115 height 10
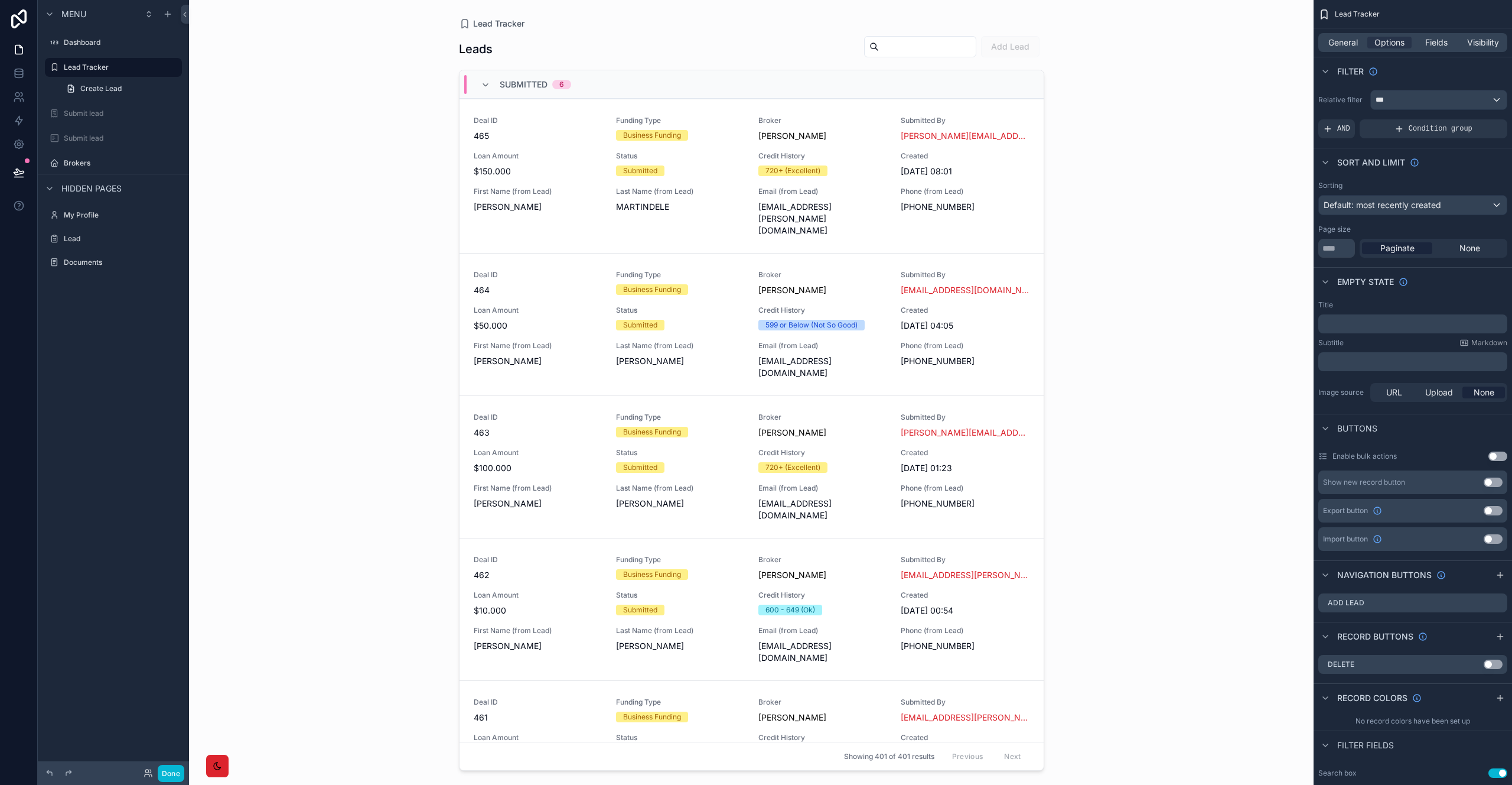
click at [1010, 43] on span "Add Lead" at bounding box center [1010, 46] width 59 height 12
click at [1009, 48] on span "Add Lead" at bounding box center [1010, 46] width 59 height 12
click at [1008, 45] on span "Add Lead" at bounding box center [1010, 46] width 59 height 12
drag, startPoint x: 180, startPoint y: 775, endPoint x: 309, endPoint y: 719, distance: 140.6
click at [180, 774] on button "Done" at bounding box center [171, 772] width 27 height 17
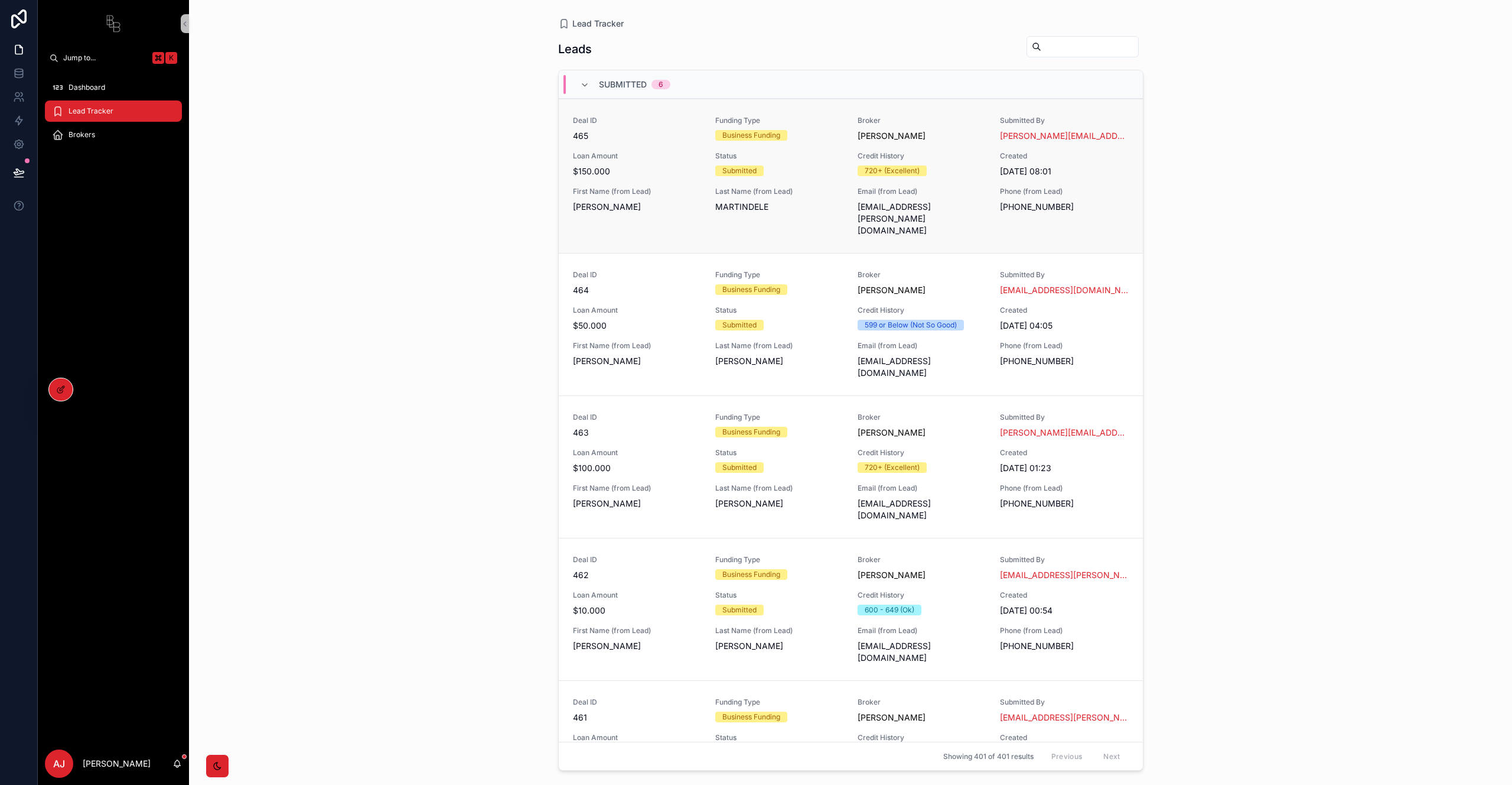
click at [666, 150] on div "Deal ID 465 Funding Type Business Funding Broker jeffrey Submitted By jeffrey@f…" at bounding box center [850, 175] width 556 height 120
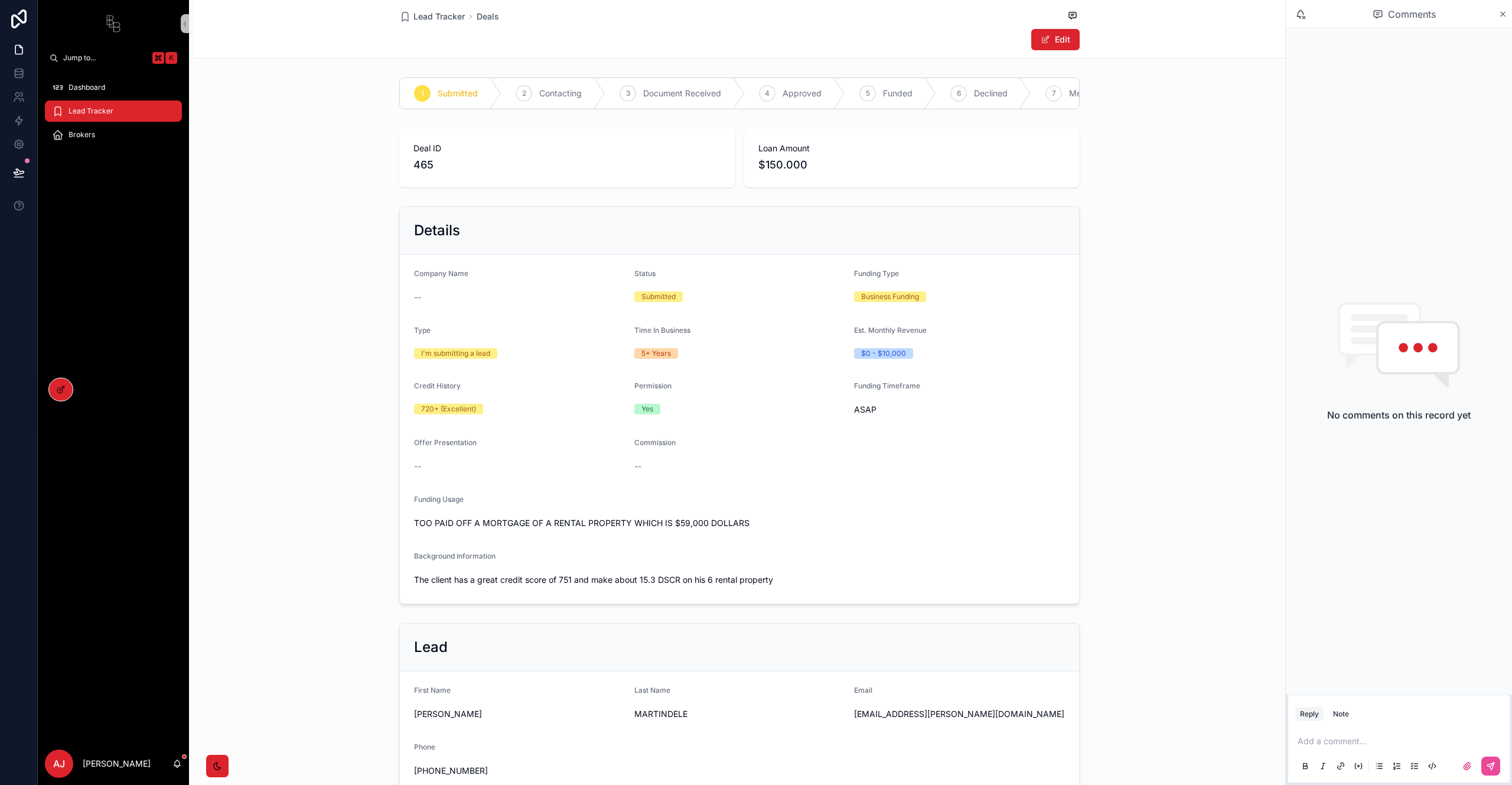
click at [107, 136] on div "Brokers" at bounding box center [113, 134] width 123 height 19
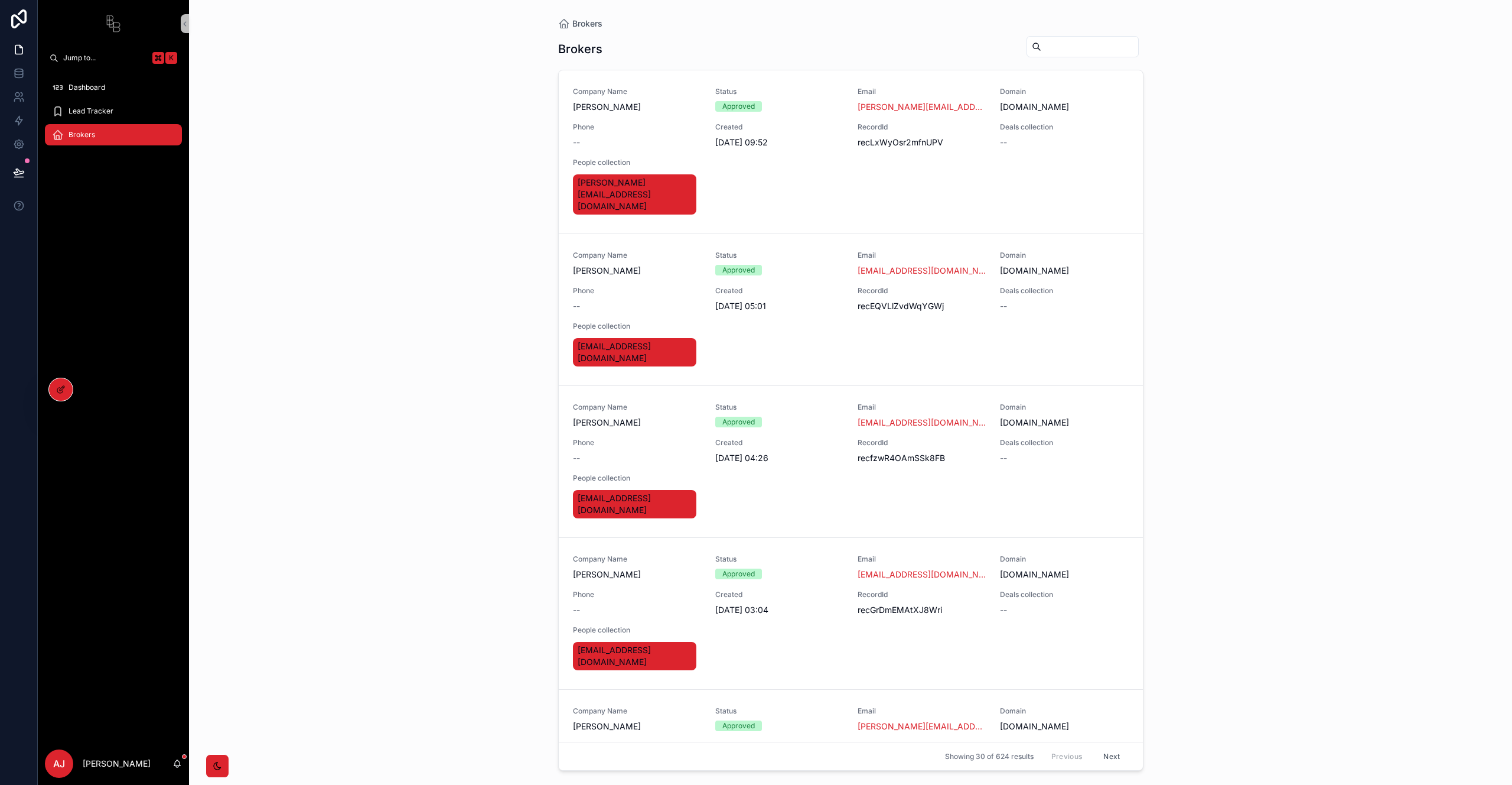
click at [108, 104] on div "Lead Tracker" at bounding box center [113, 110] width 123 height 19
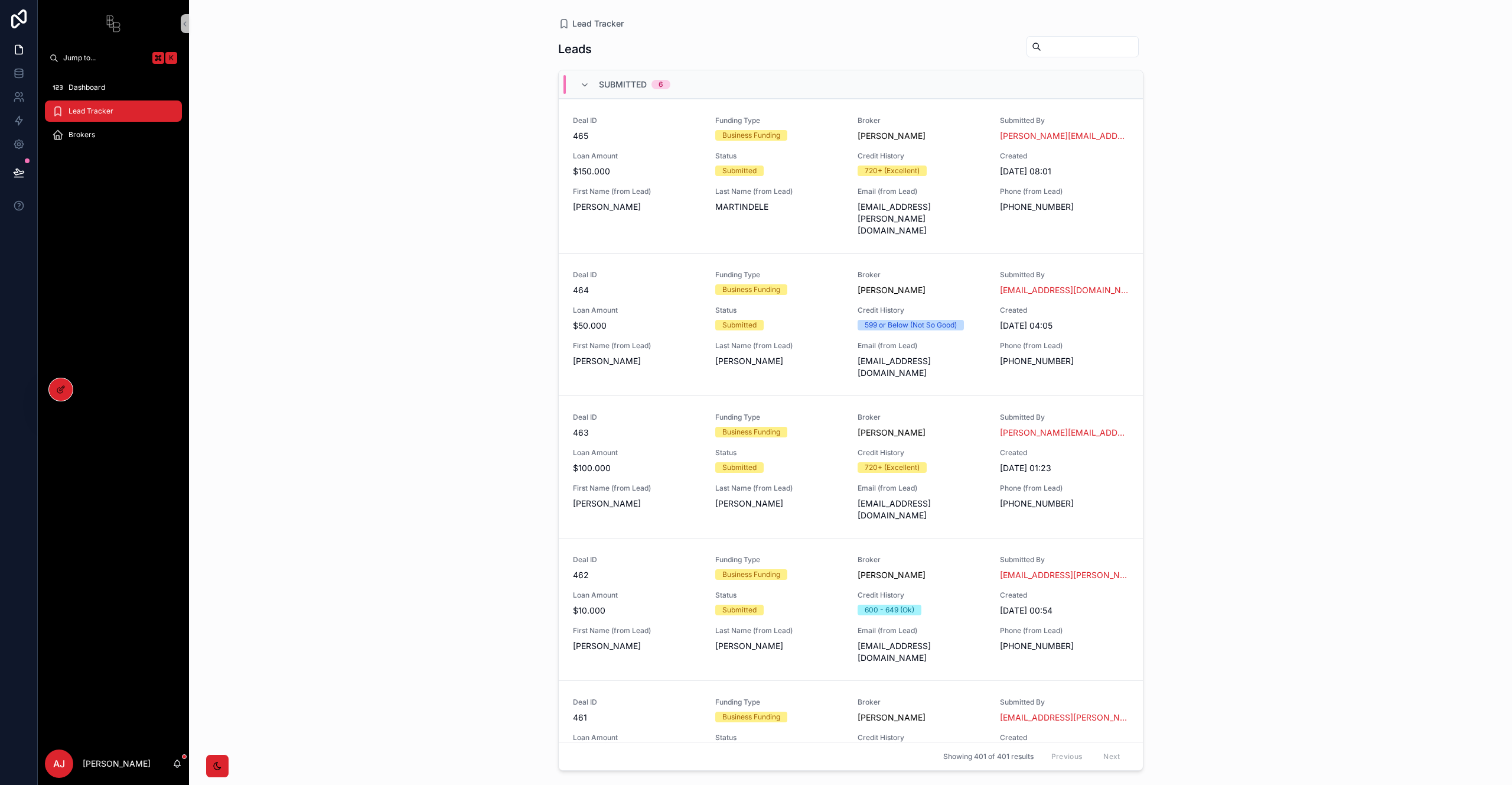
click at [106, 90] on div "Dashboard" at bounding box center [113, 87] width 123 height 19
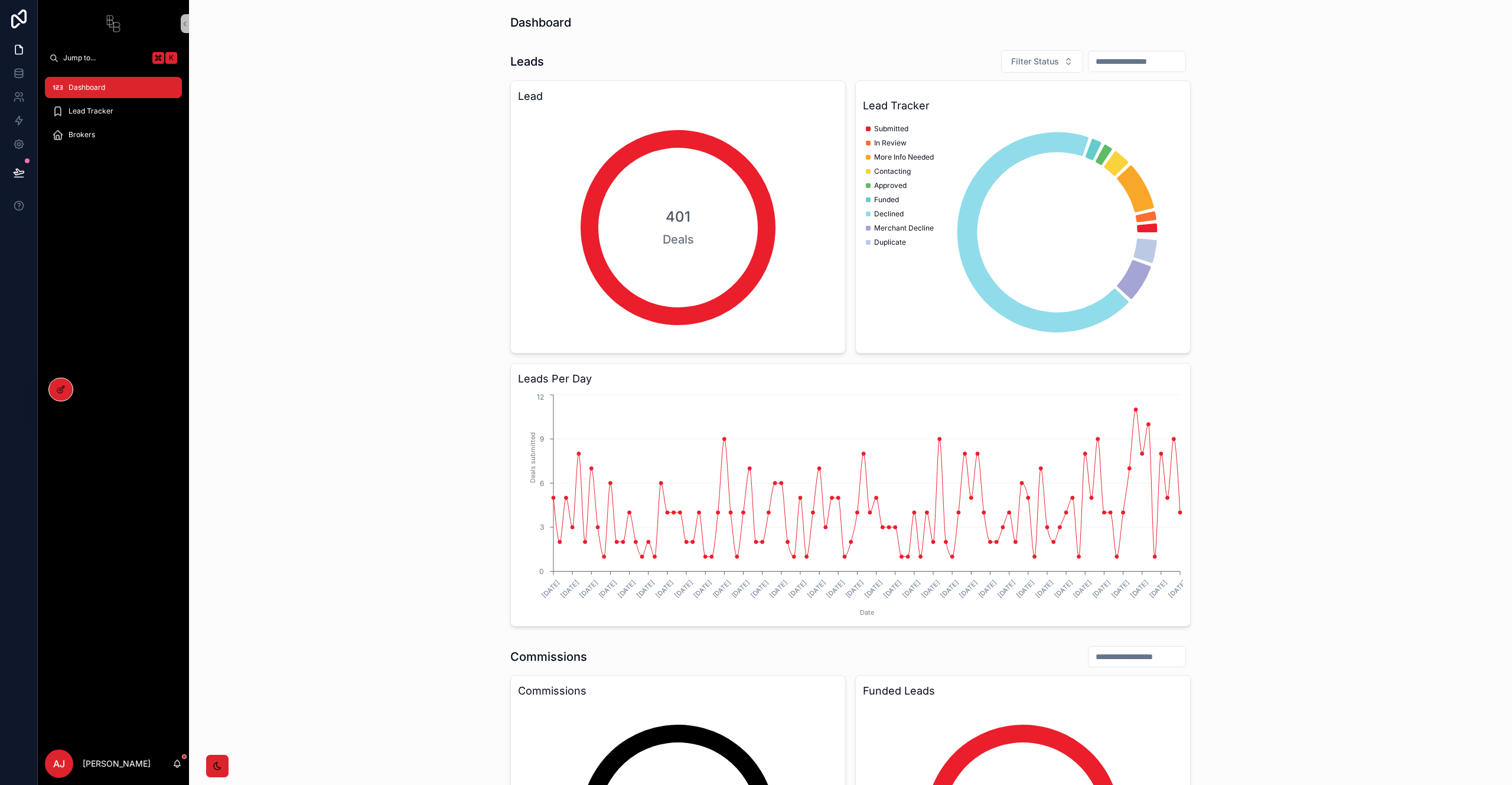
click at [68, 756] on div "AJ" at bounding box center [59, 763] width 29 height 29
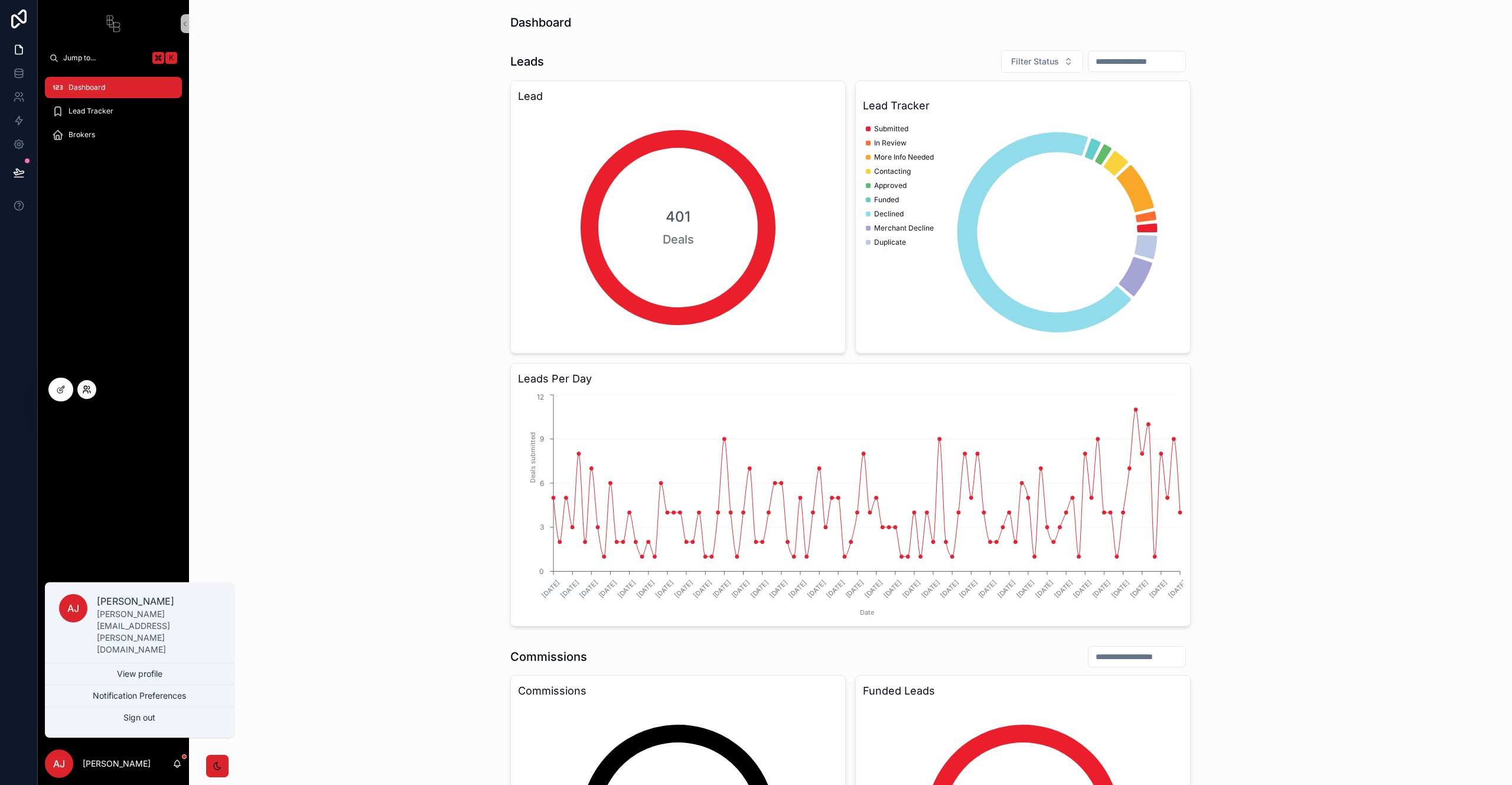
click at [84, 386] on icon at bounding box center [88, 390] width 10 height 10
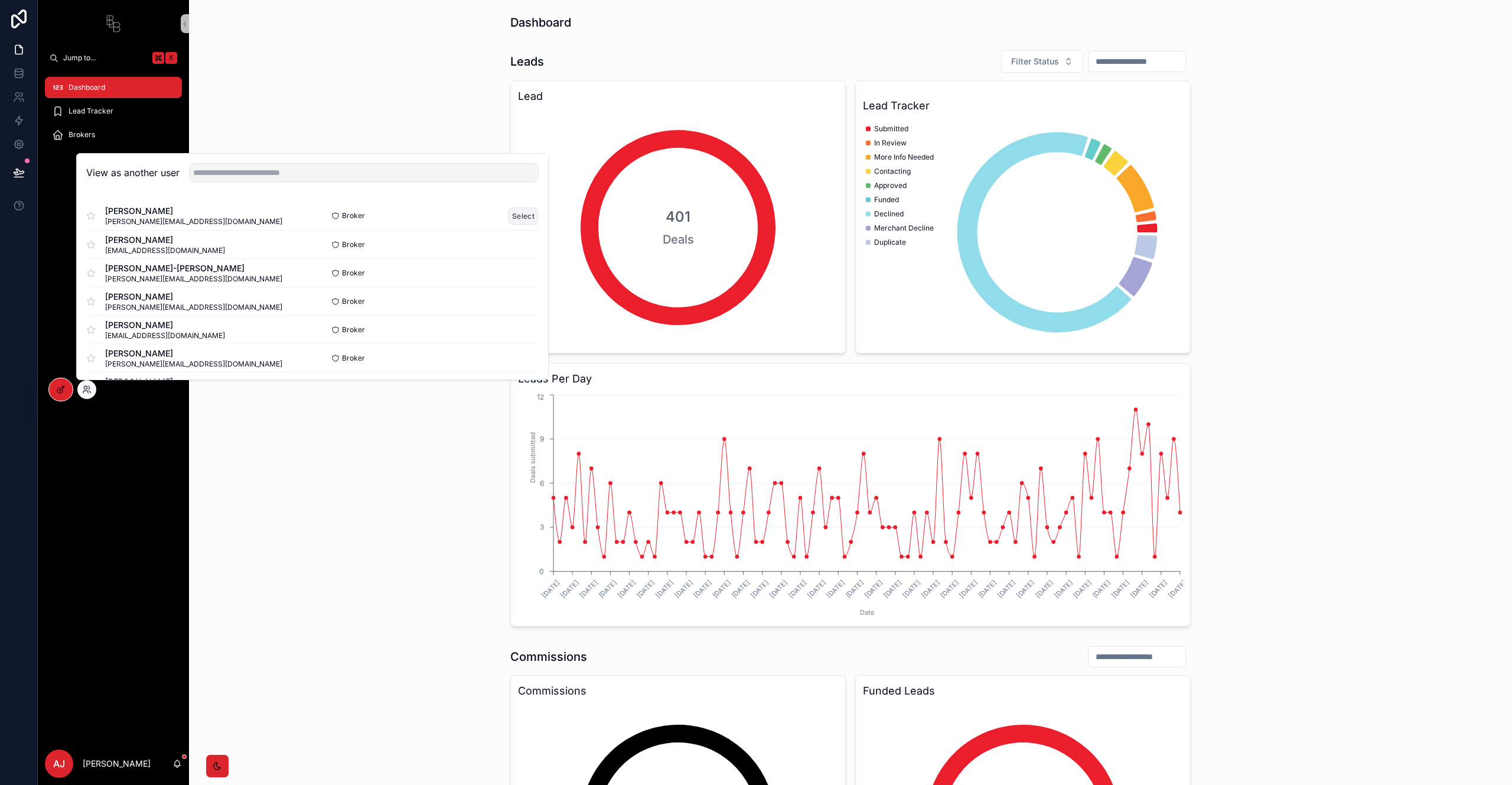
click at [512, 213] on button "Select" at bounding box center [523, 215] width 31 height 17
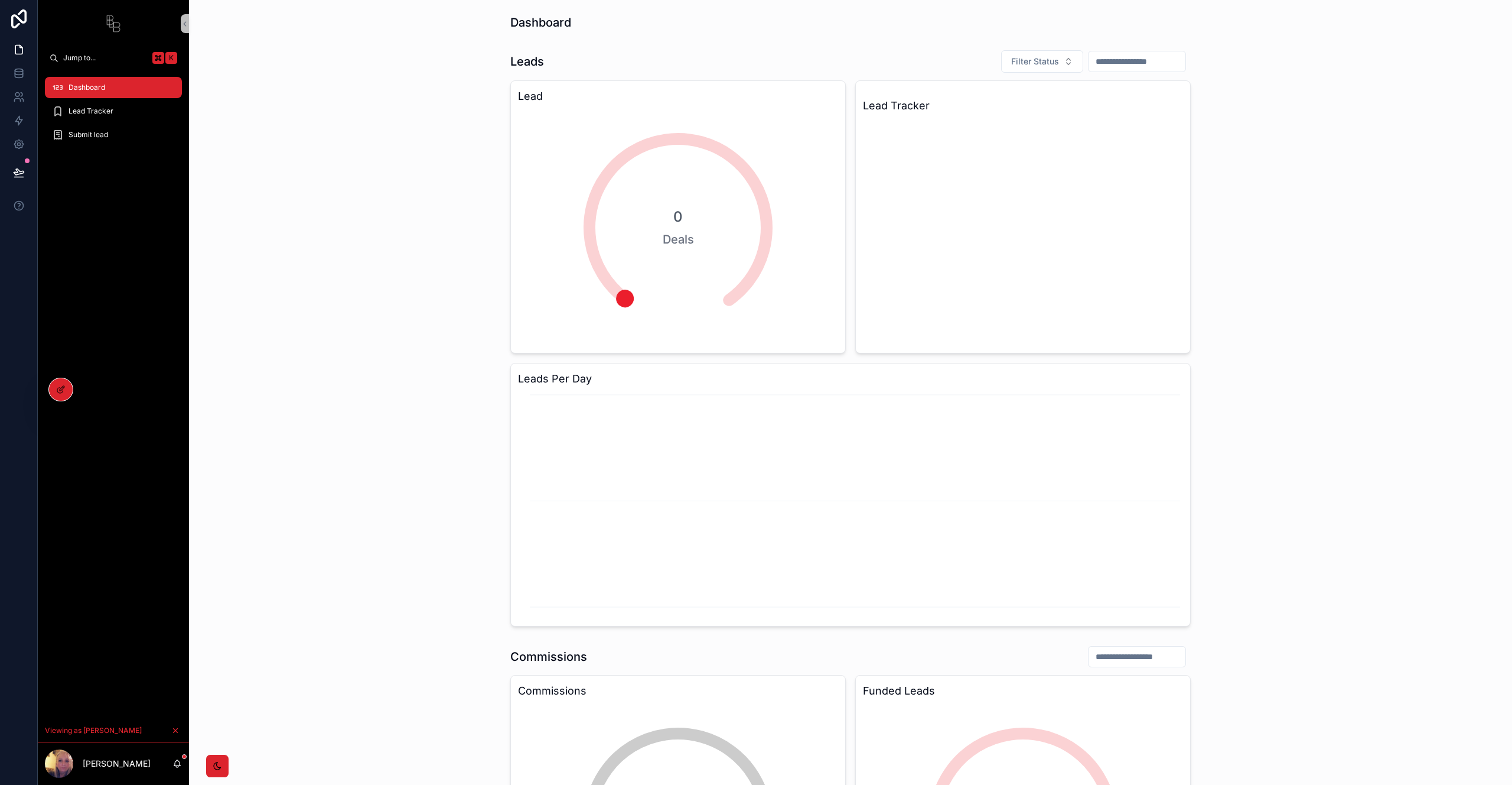
click at [98, 115] on span "Lead Tracker" at bounding box center [91, 111] width 45 height 10
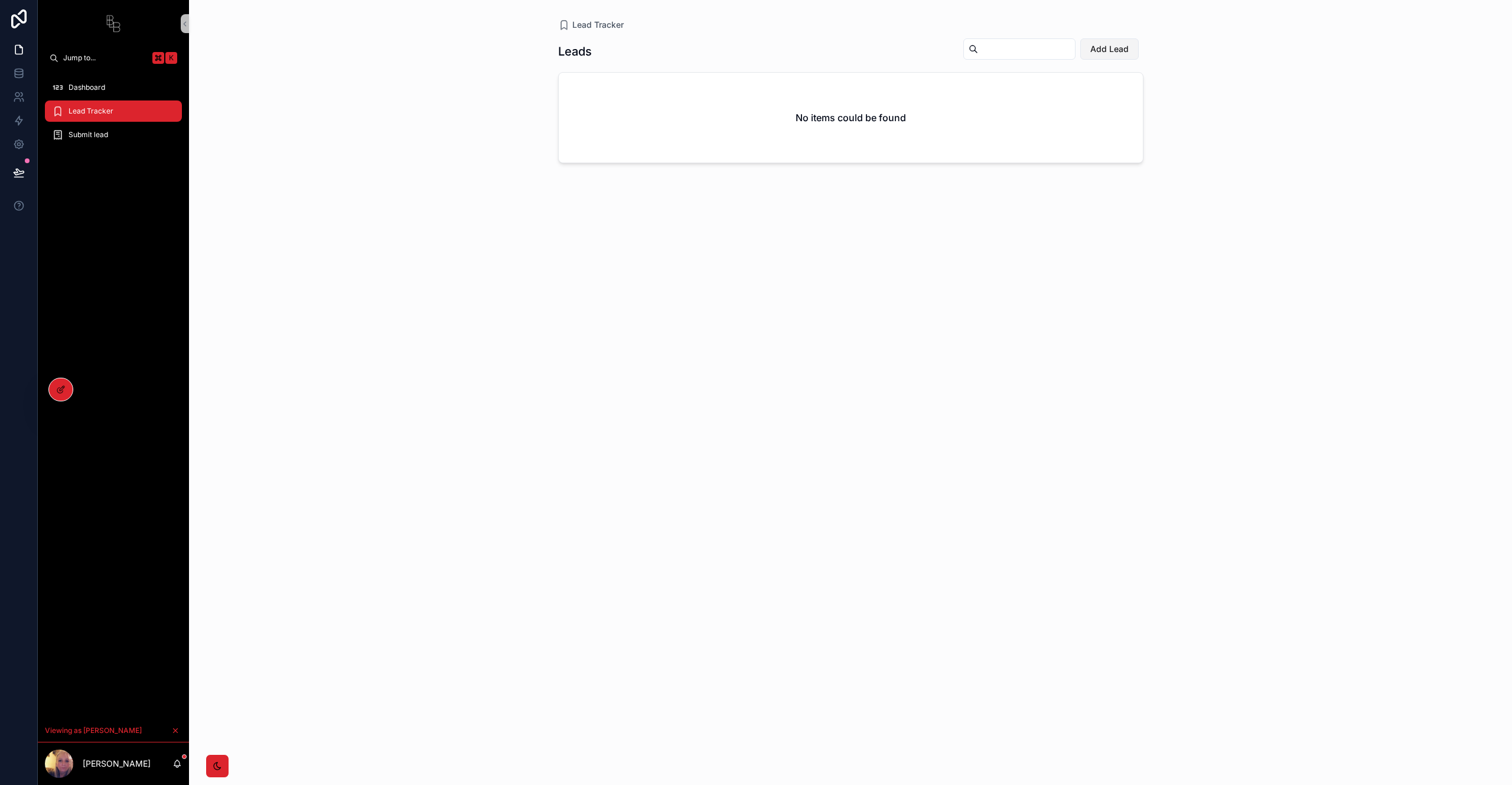
click at [1119, 48] on span "Add Lead" at bounding box center [1109, 49] width 39 height 12
click at [100, 106] on span "Lead Tracker" at bounding box center [91, 111] width 45 height 10
click at [117, 84] on div "Dashboard" at bounding box center [113, 87] width 123 height 19
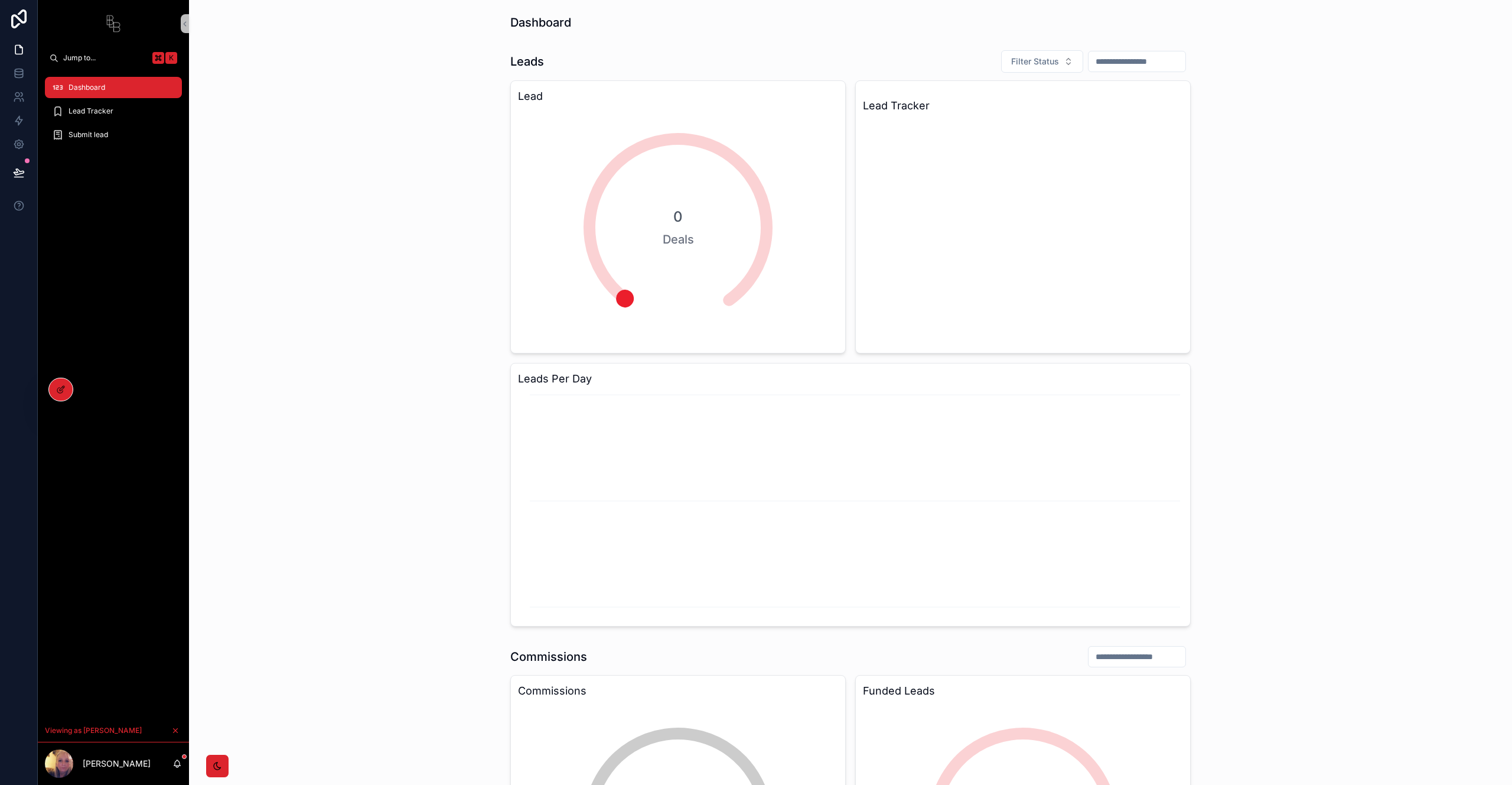
click at [95, 110] on span "Lead Tracker" at bounding box center [91, 111] width 45 height 10
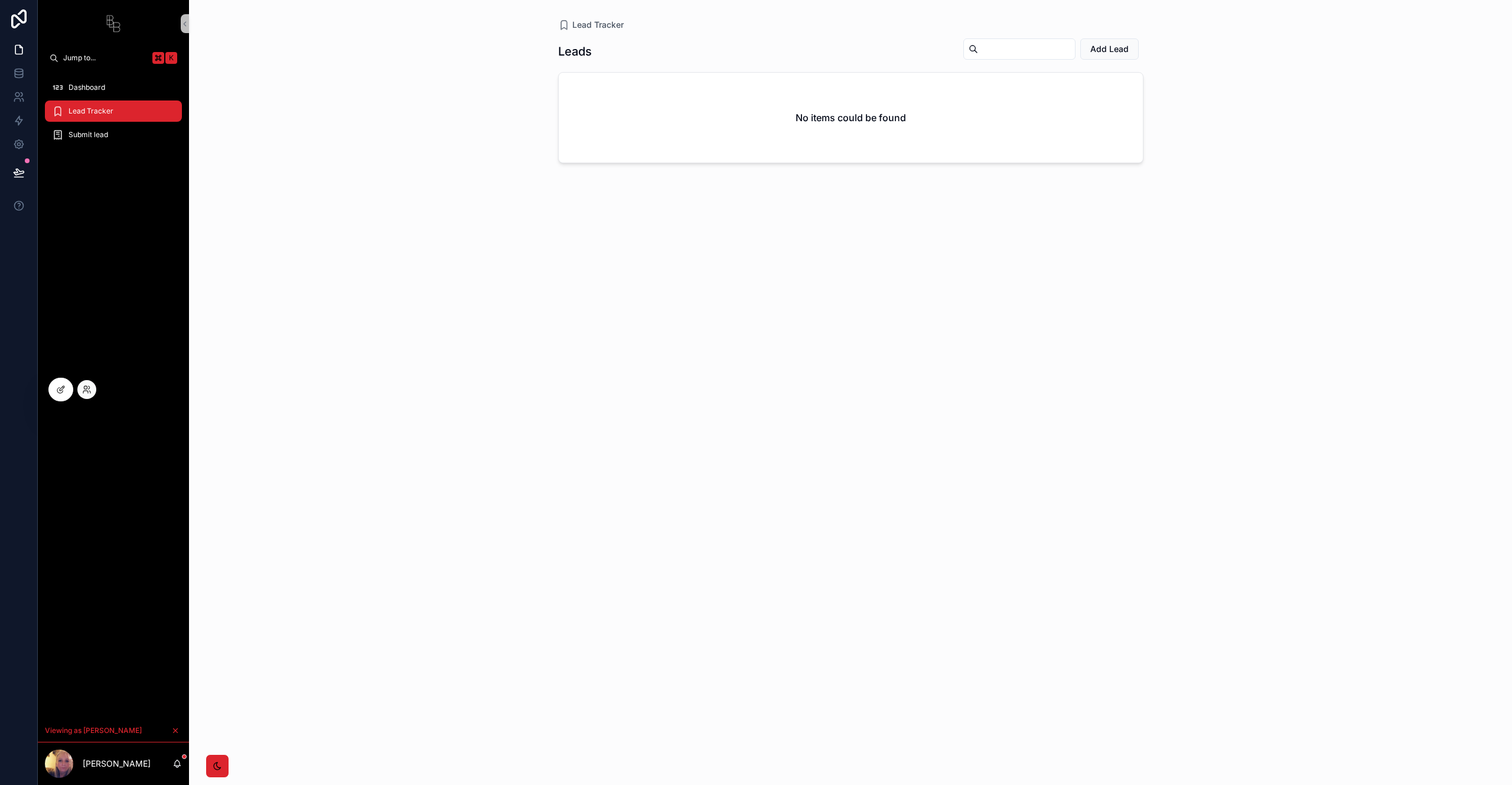
click at [94, 384] on div at bounding box center [87, 389] width 19 height 19
click at [90, 385] on icon at bounding box center [88, 390] width 10 height 10
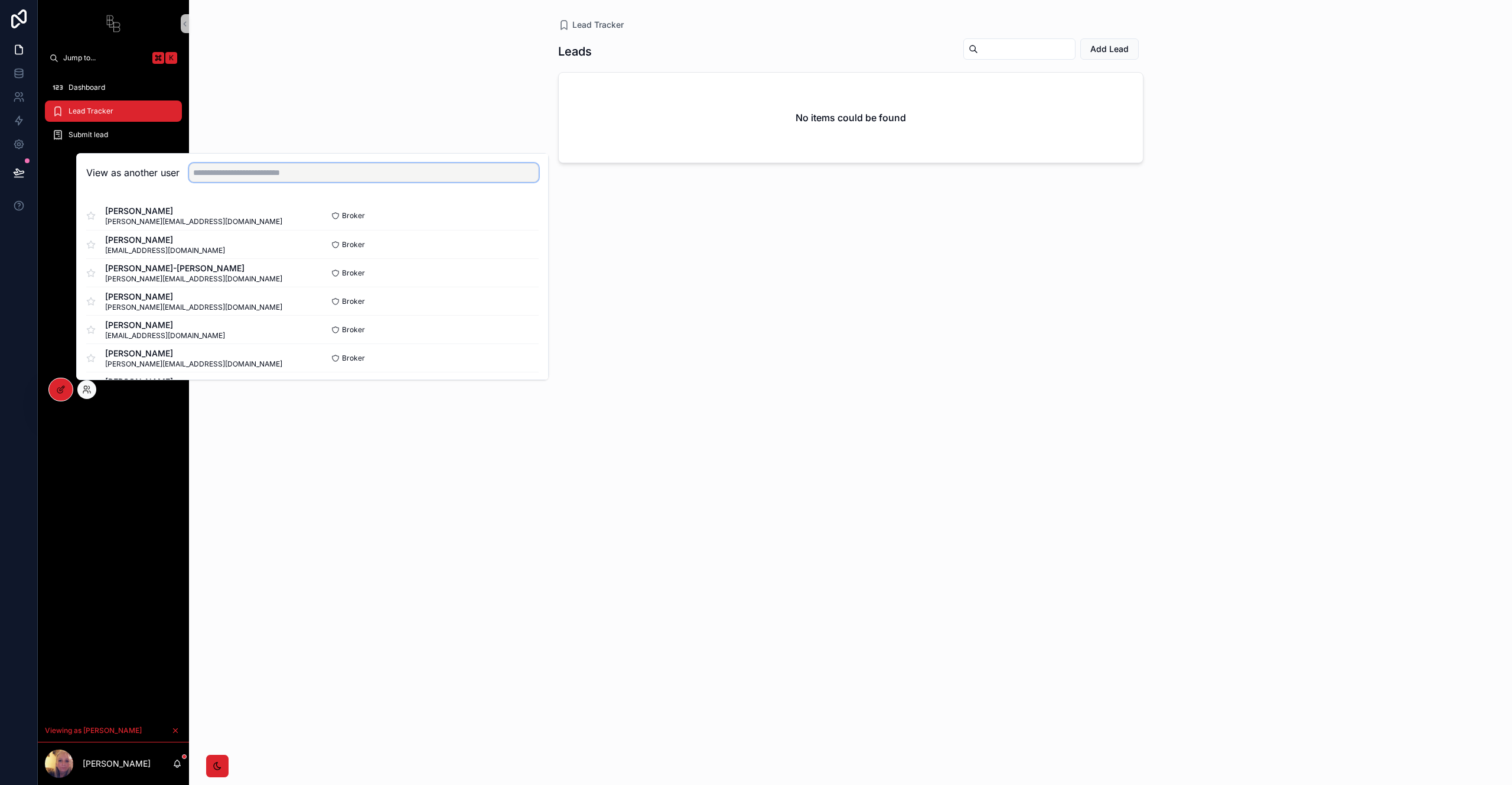
click at [248, 171] on input "text" at bounding box center [364, 172] width 350 height 19
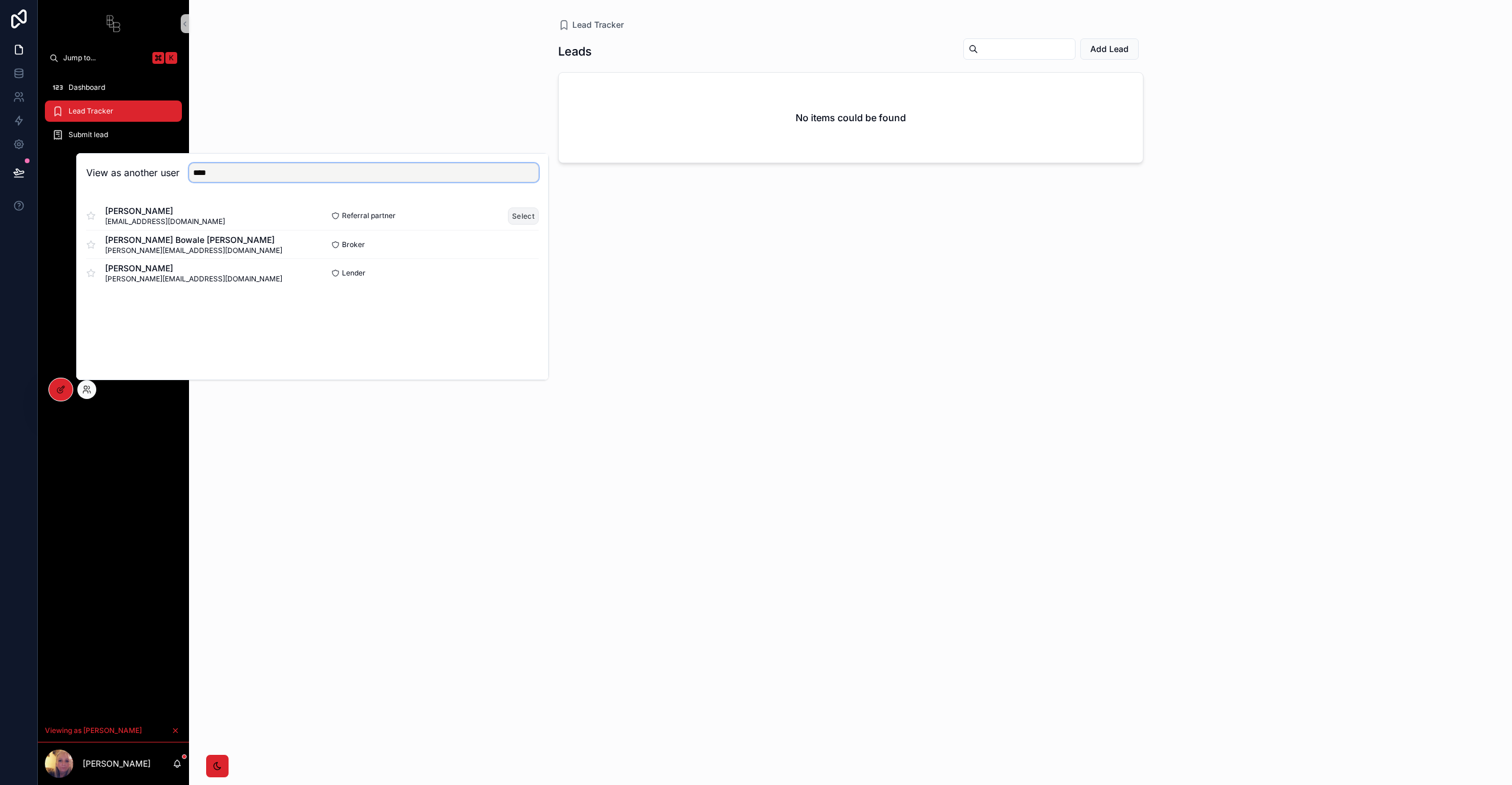
type input "****"
click at [523, 213] on button "Select" at bounding box center [523, 215] width 31 height 17
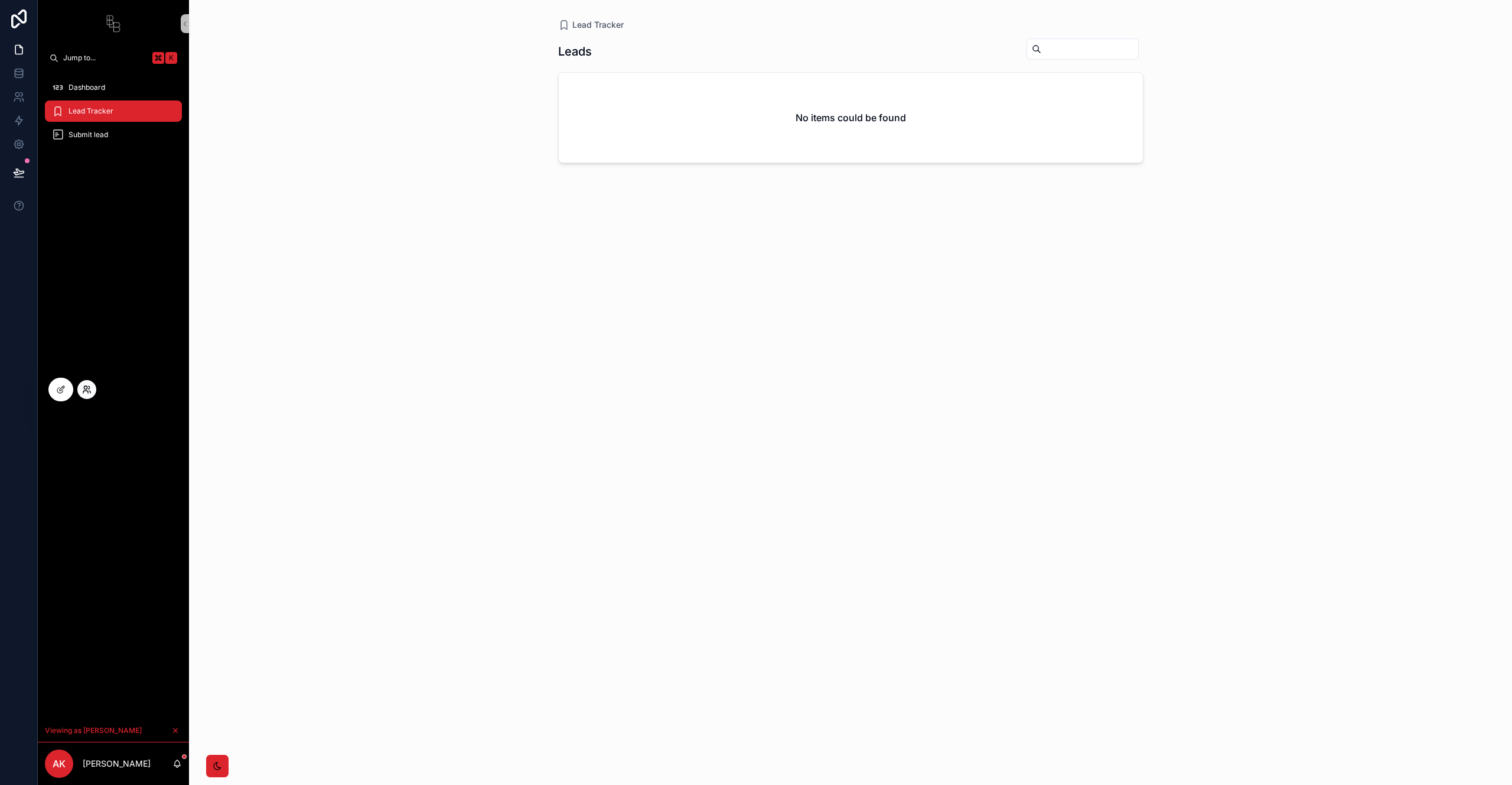
click at [83, 390] on icon at bounding box center [88, 390] width 10 height 10
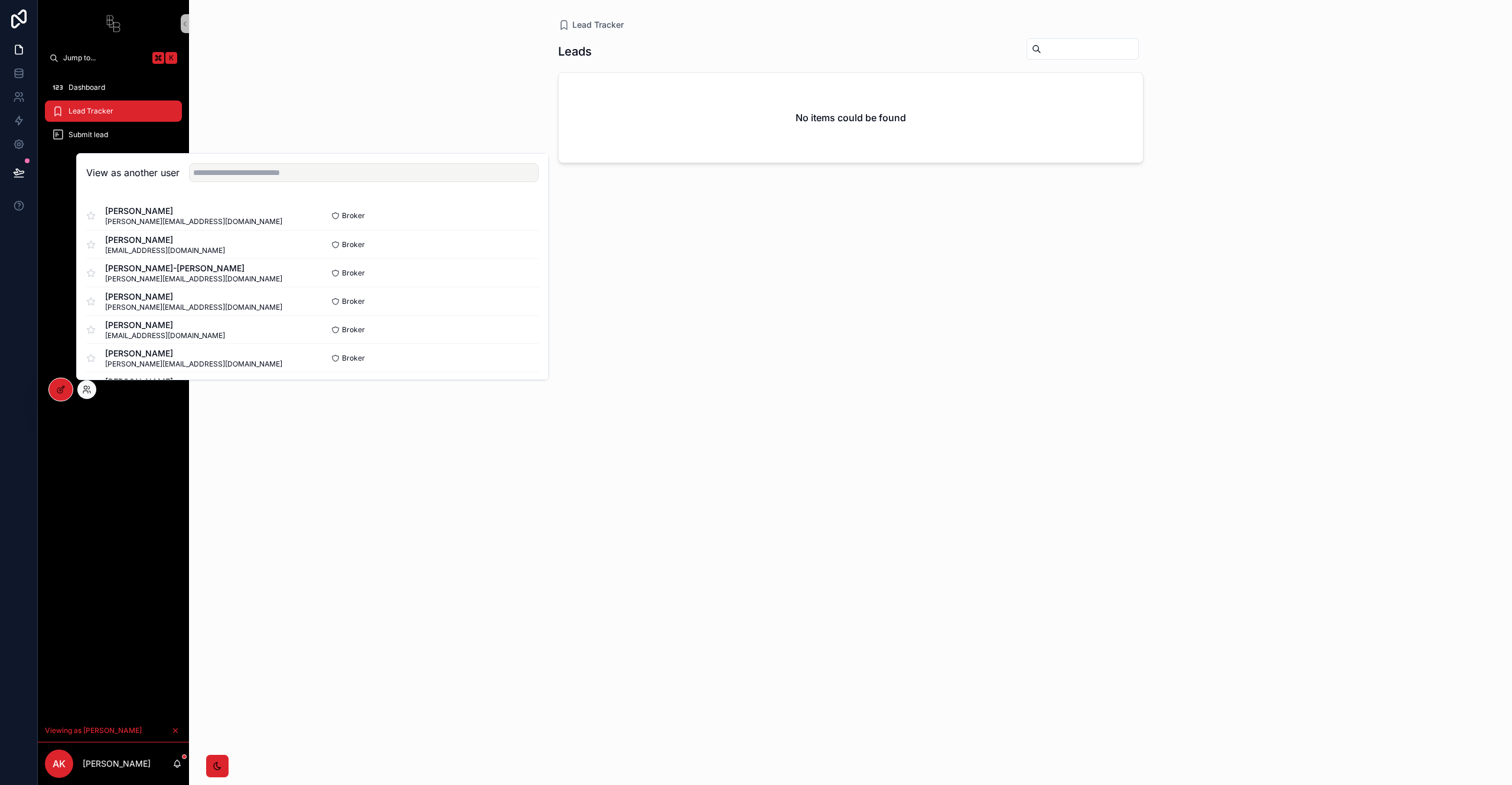
click at [301, 183] on div "View as another user" at bounding box center [312, 172] width 472 height 39
click at [301, 180] on input "text" at bounding box center [364, 172] width 350 height 19
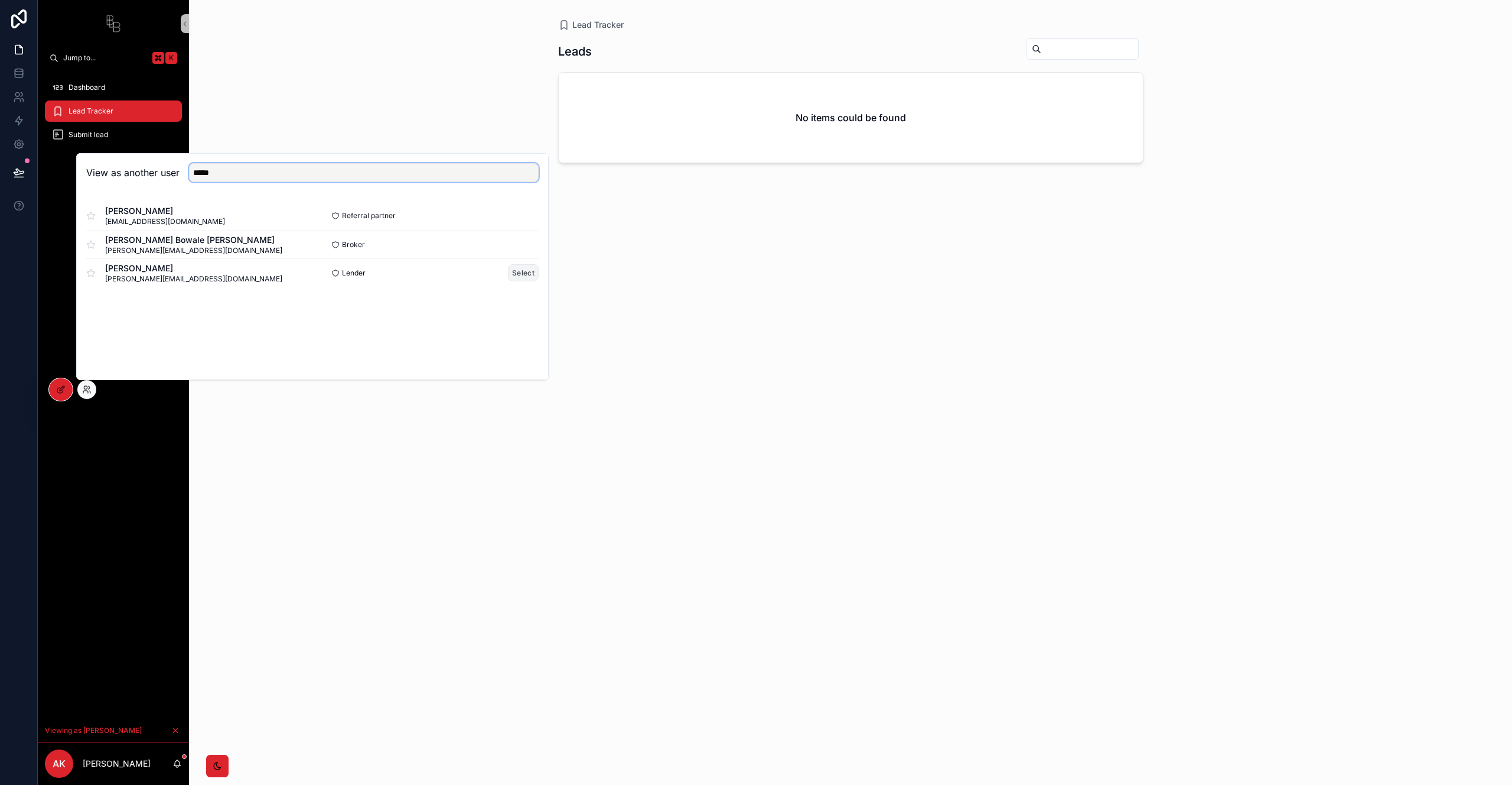
type input "*****"
click at [523, 272] on button "Select" at bounding box center [523, 272] width 31 height 17
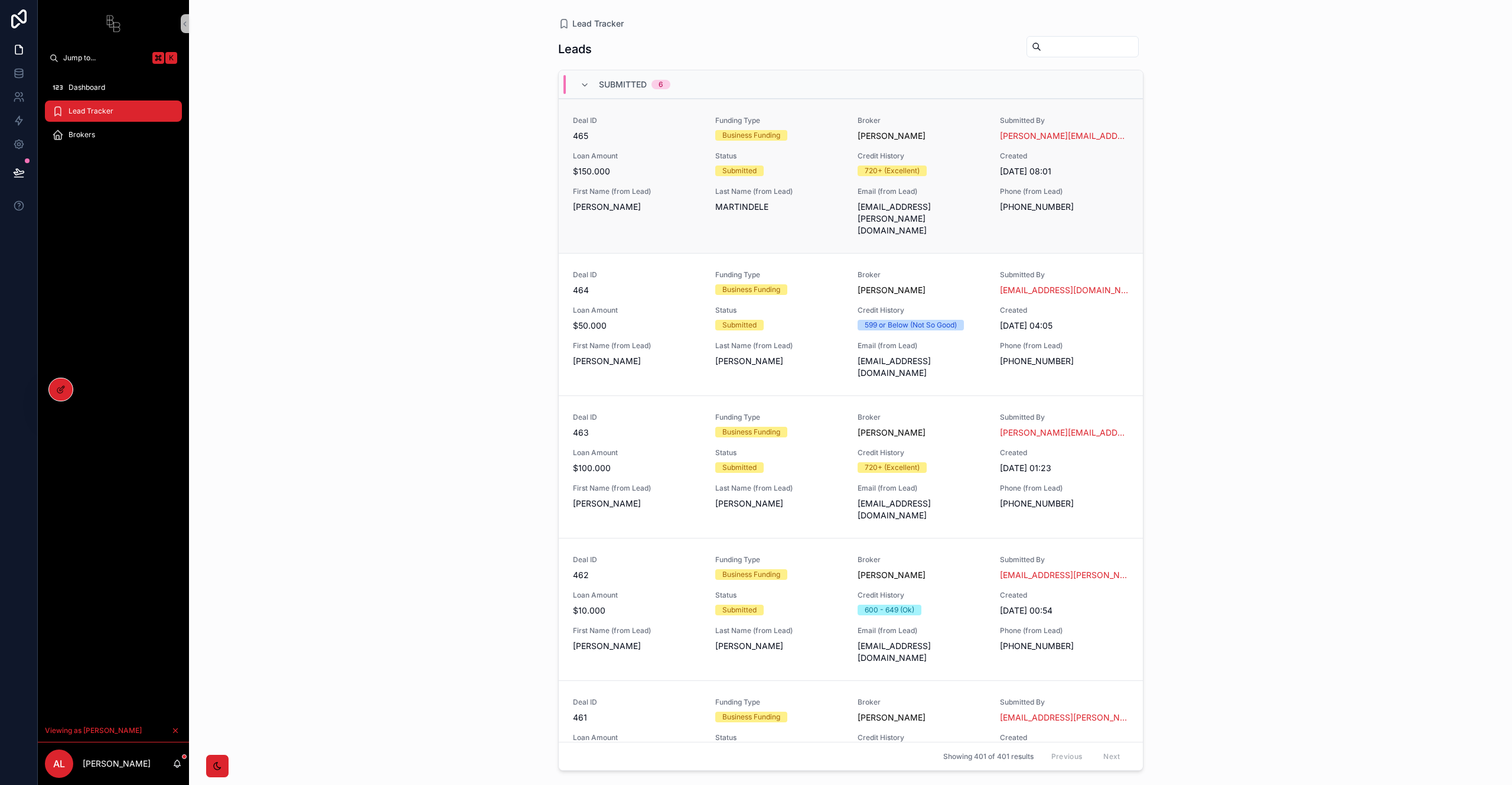
click at [667, 142] on div "Deal ID 465 Funding Type Business Funding Broker [PERSON_NAME] Submitted By [PE…" at bounding box center [850, 175] width 556 height 120
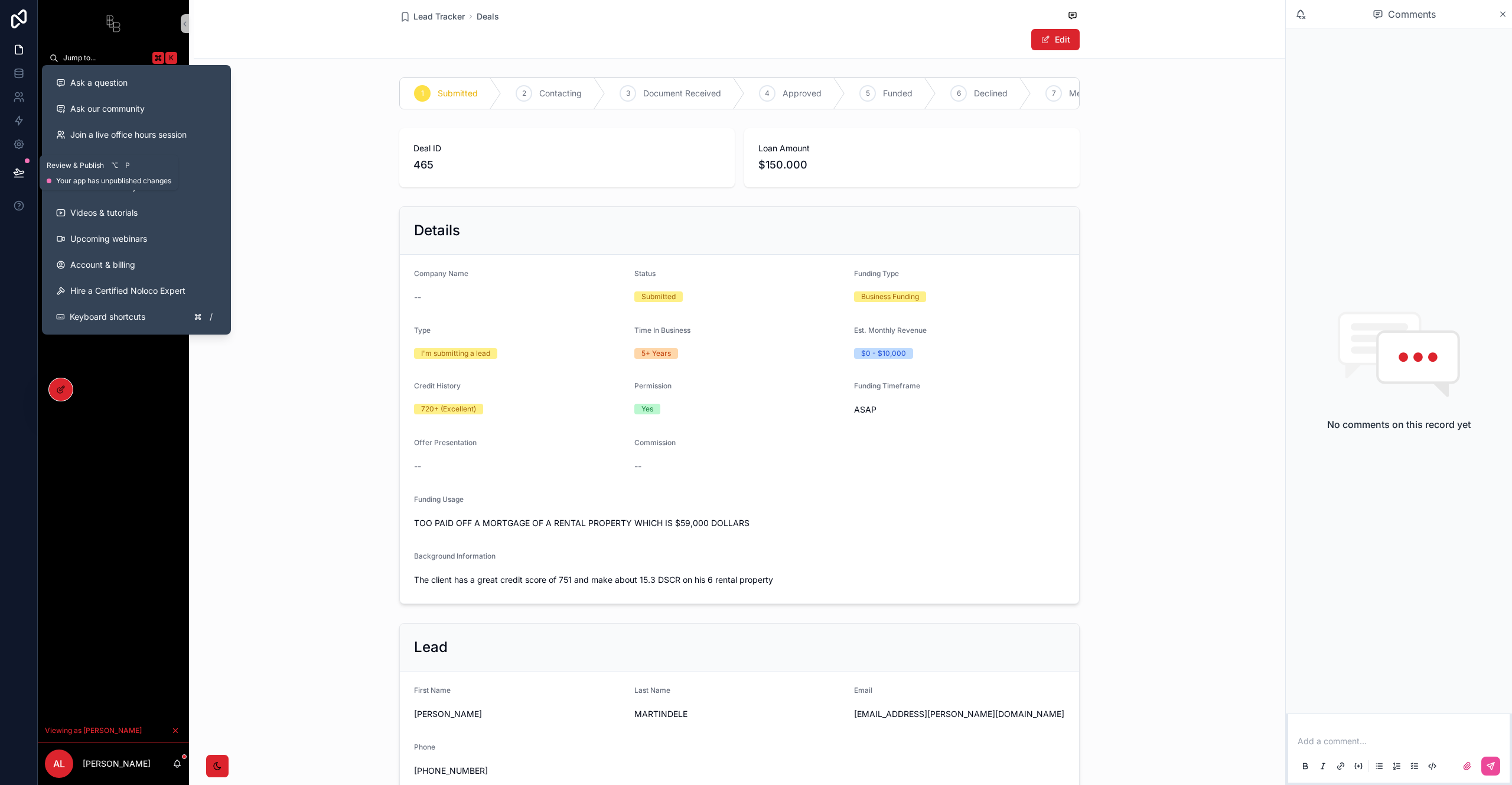
click at [17, 178] on icon at bounding box center [19, 172] width 12 height 12
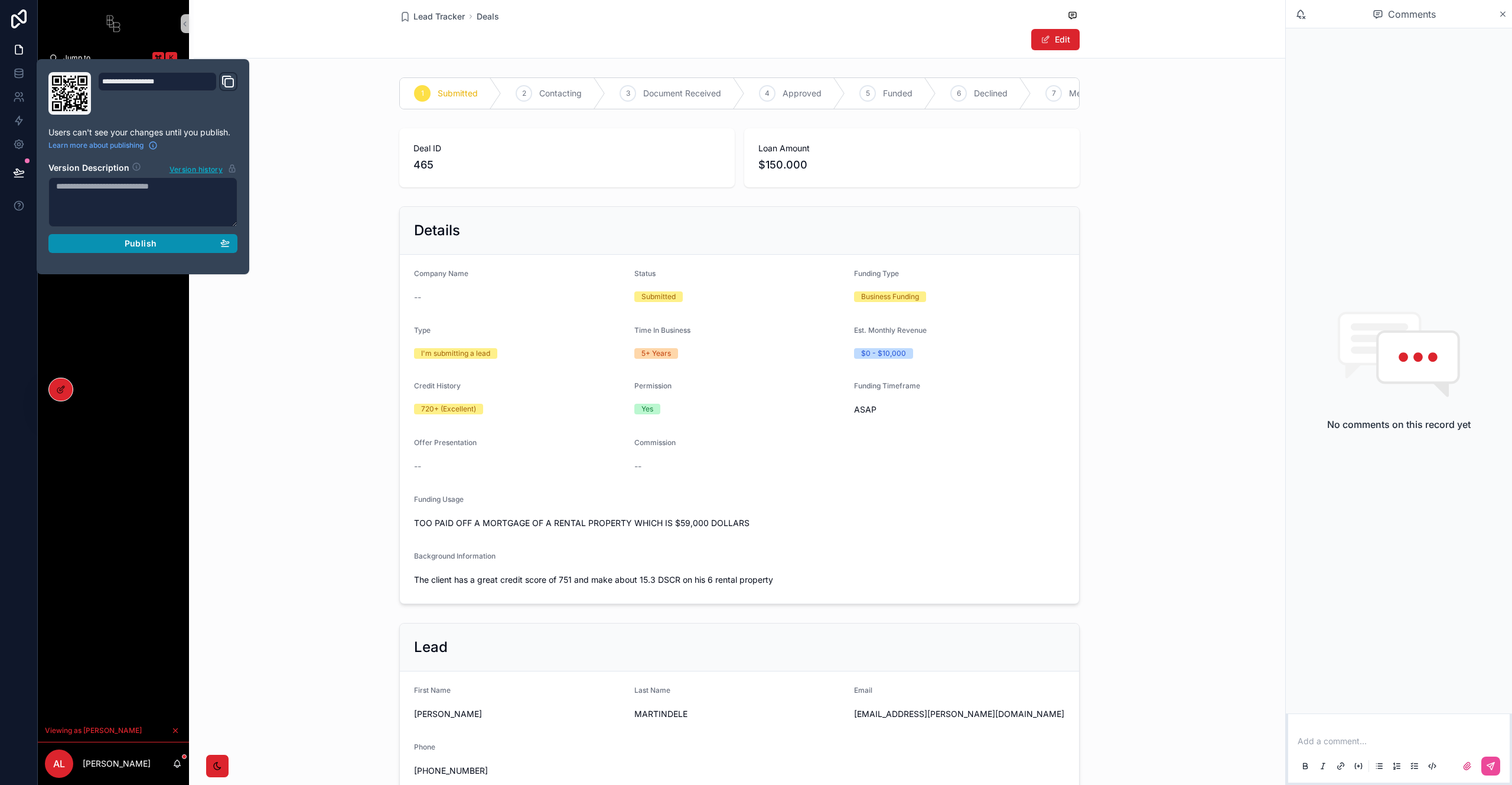
click at [113, 247] on div "Publish" at bounding box center [142, 243] width 174 height 11
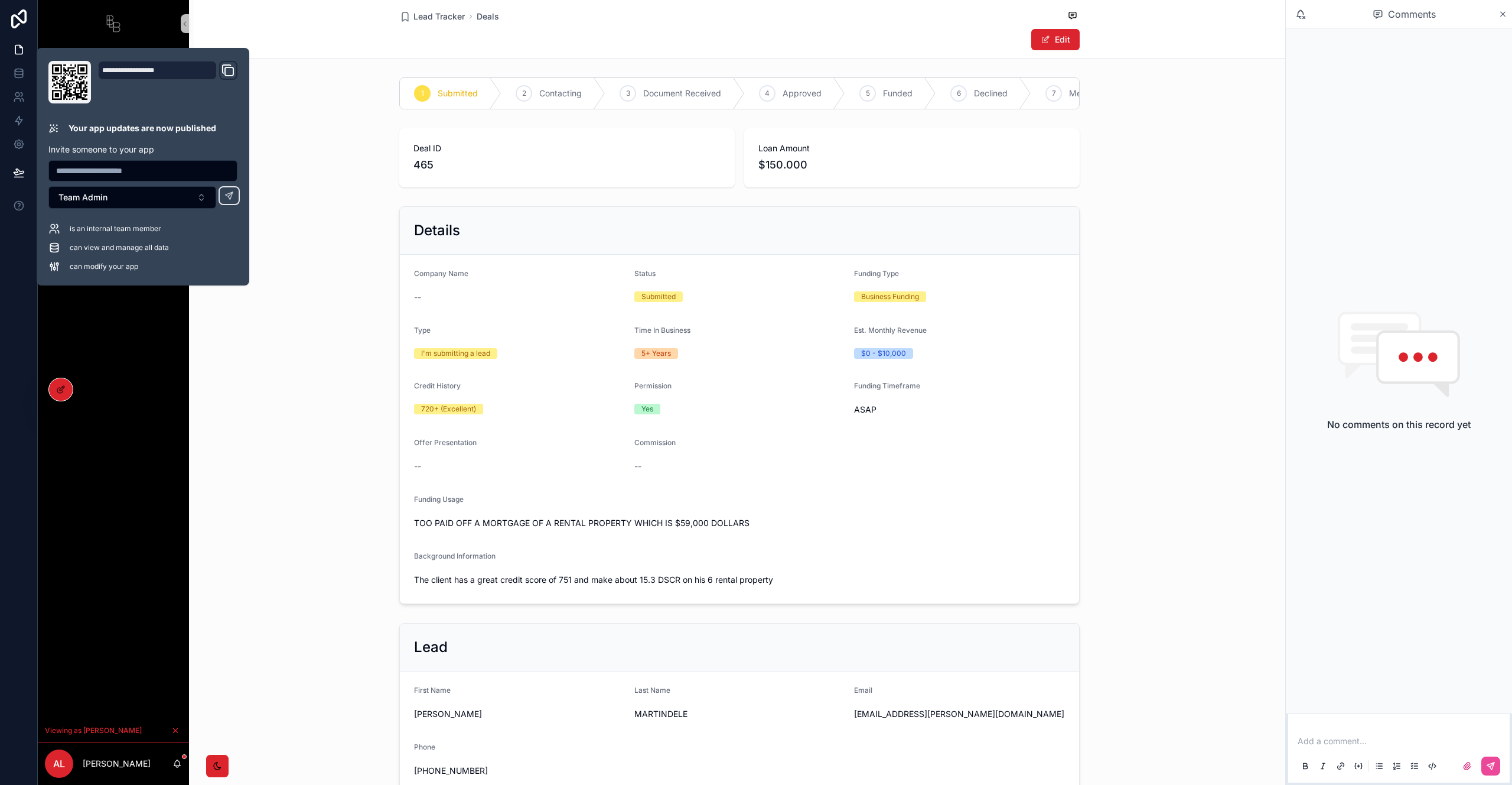
click at [1211, 204] on div "1 Submitted 2 Contacting 3 Document Received 4 Approved 5 Funded 6 Declined 7 M…" at bounding box center [739, 717] width 1091 height 1290
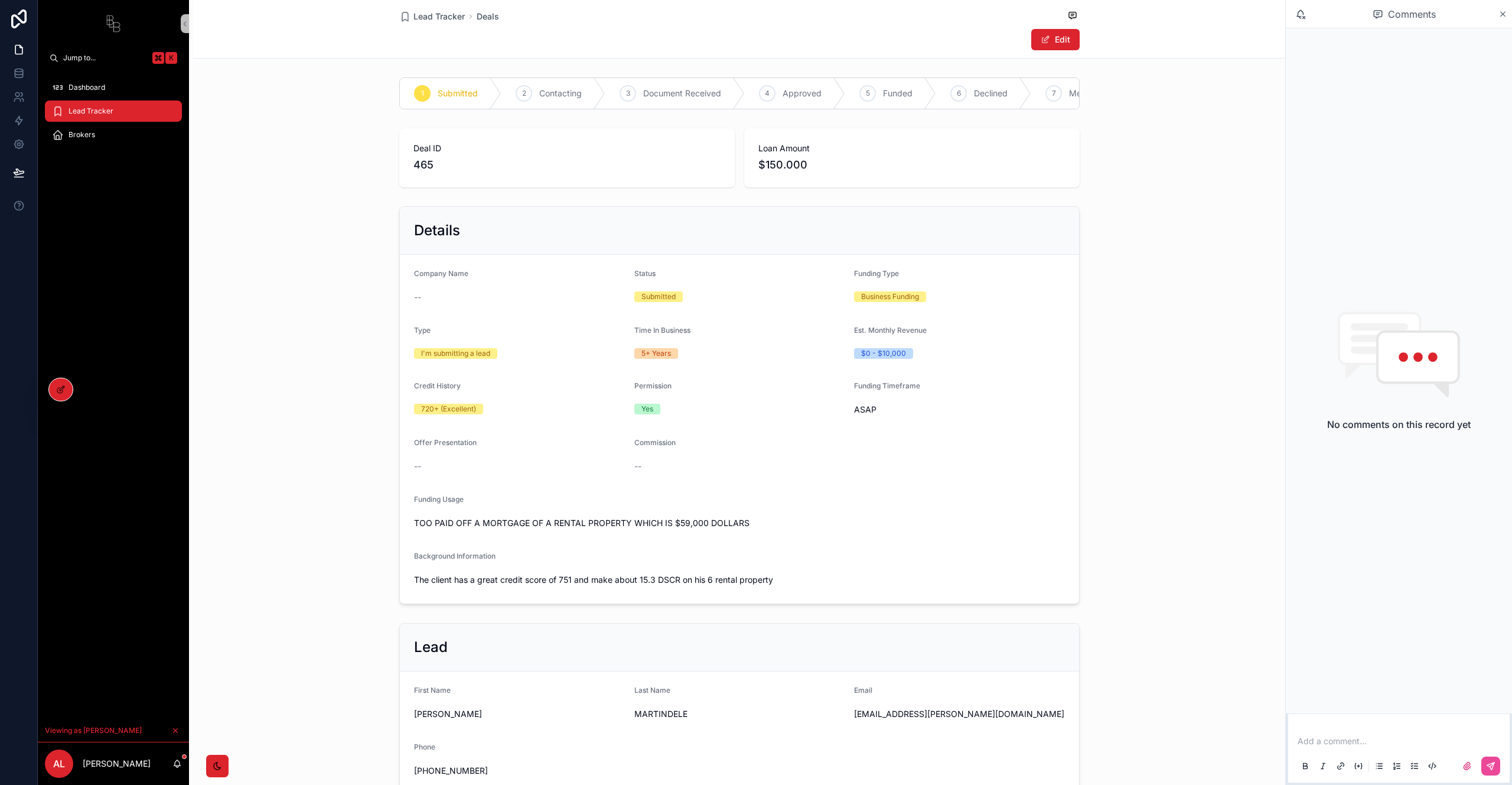
click at [547, 99] on div "2 Contacting" at bounding box center [553, 93] width 104 height 31
click at [1062, 39] on button "Edit" at bounding box center [1055, 39] width 49 height 21
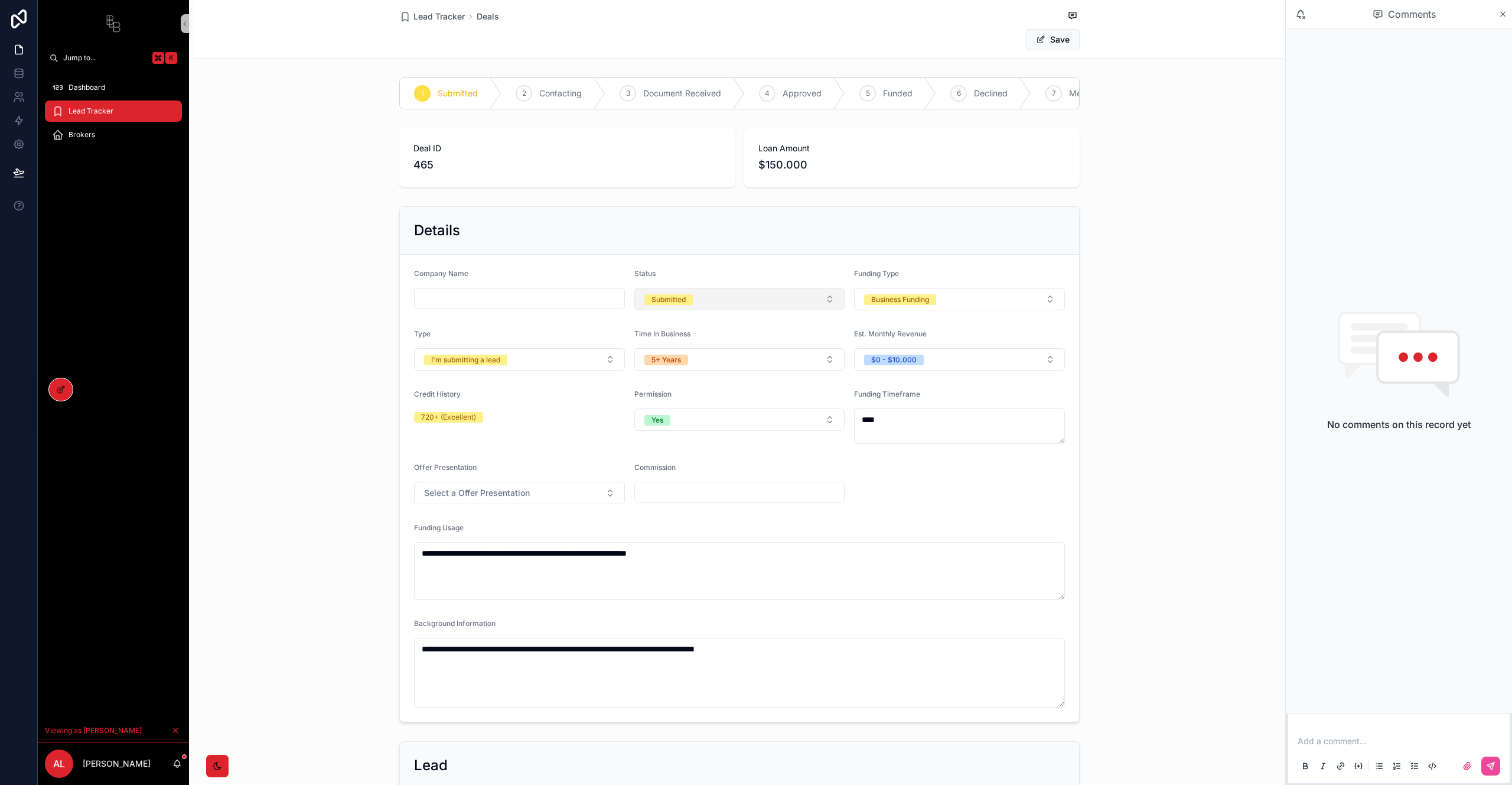
click at [732, 304] on button "Submitted" at bounding box center [740, 298] width 211 height 23
click at [257, 258] on div "**********" at bounding box center [739, 464] width 1091 height 525
click at [18, 76] on icon at bounding box center [19, 74] width 12 height 12
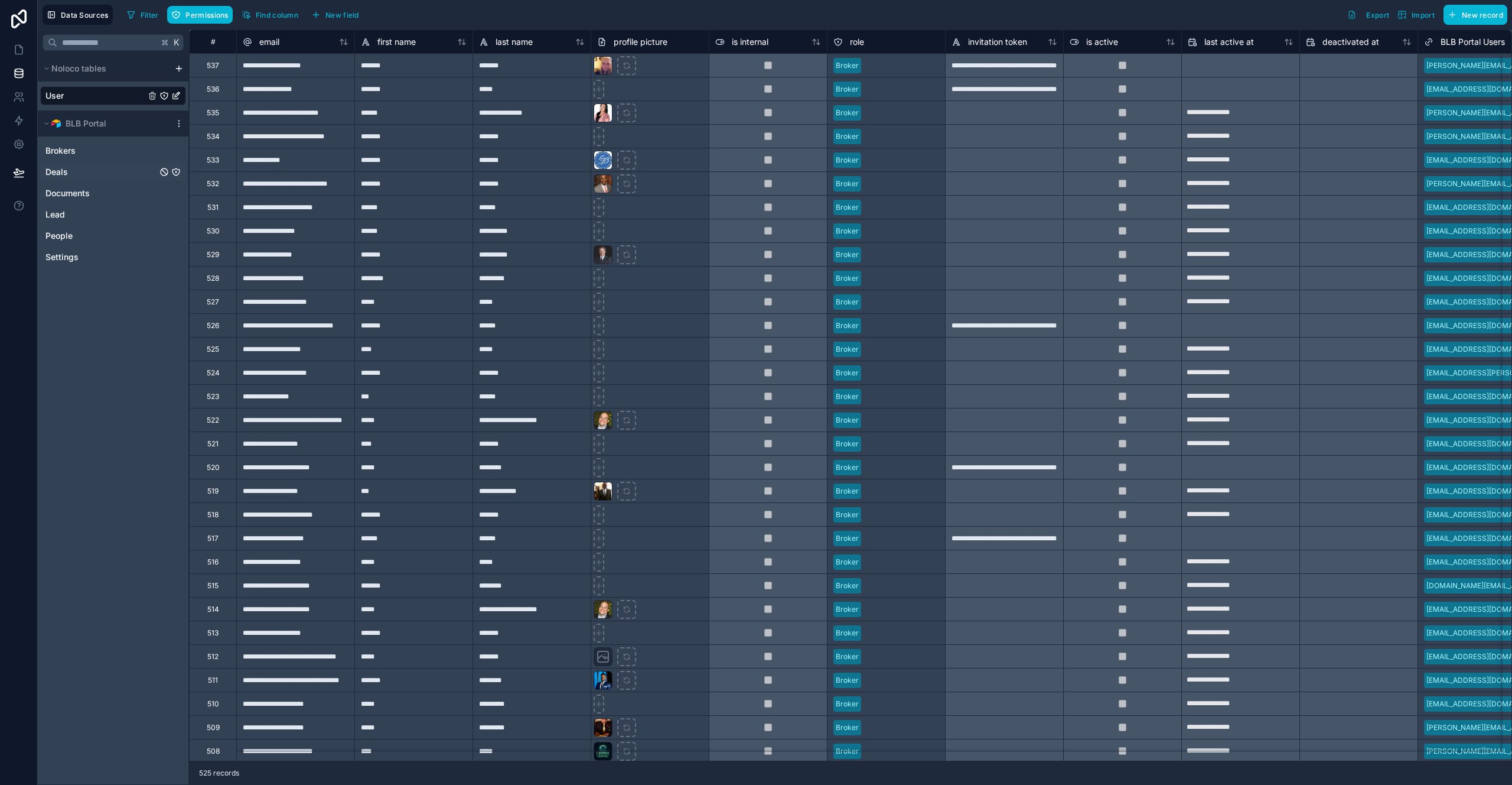
click at [88, 175] on div "Deals" at bounding box center [112, 171] width 146 height 19
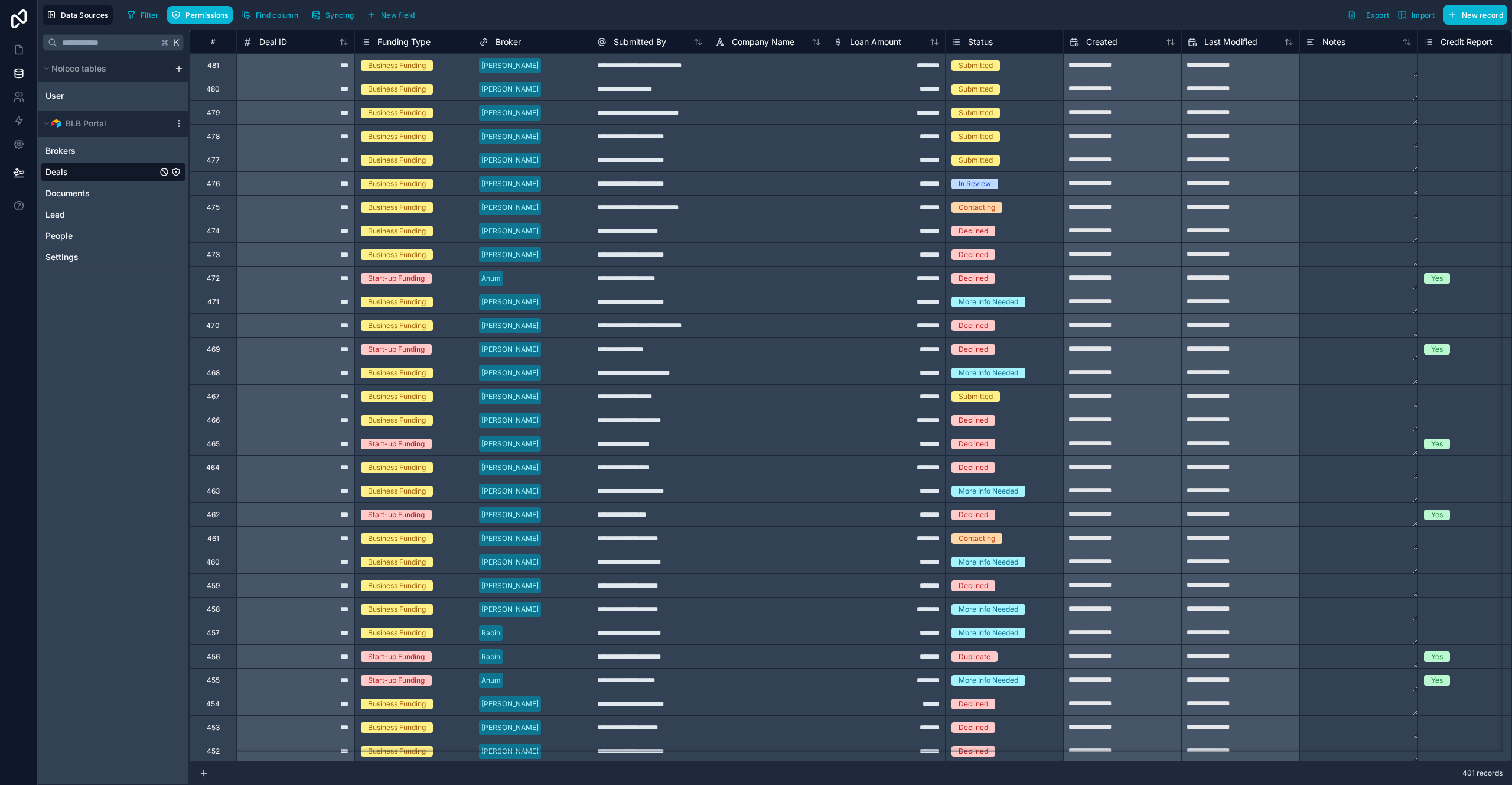
click at [1031, 68] on div "Submitted" at bounding box center [1005, 65] width 117 height 13
click at [1029, 68] on div "Submitted" at bounding box center [1005, 65] width 117 height 13
click at [1029, 67] on div "Submitted" at bounding box center [1005, 65] width 117 height 13
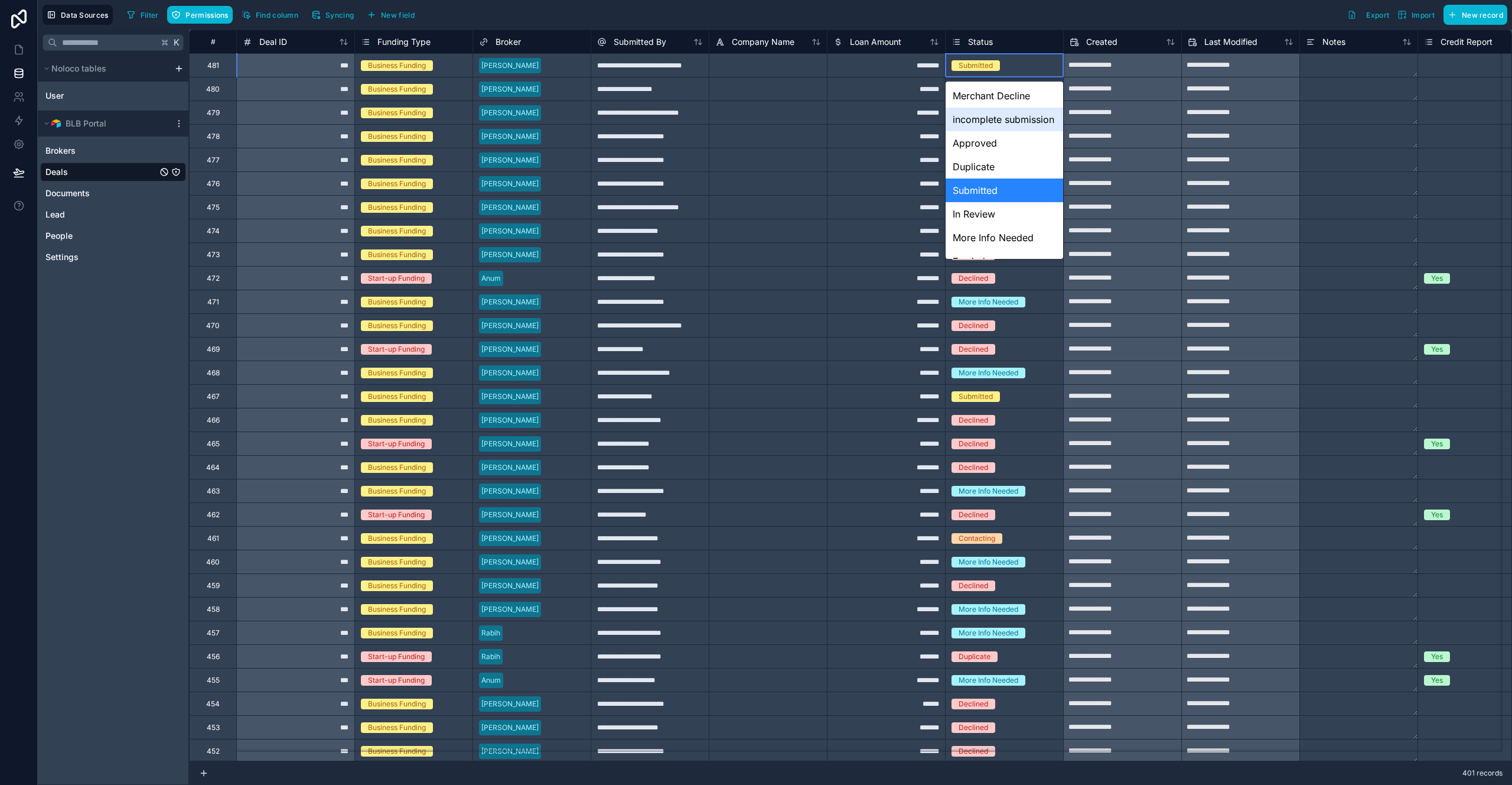
click at [120, 360] on div "K Noloco tables User BLB Portal Brokers Deals Documents Lead People Settings" at bounding box center [113, 407] width 151 height 755
click at [20, 55] on icon at bounding box center [19, 50] width 12 height 12
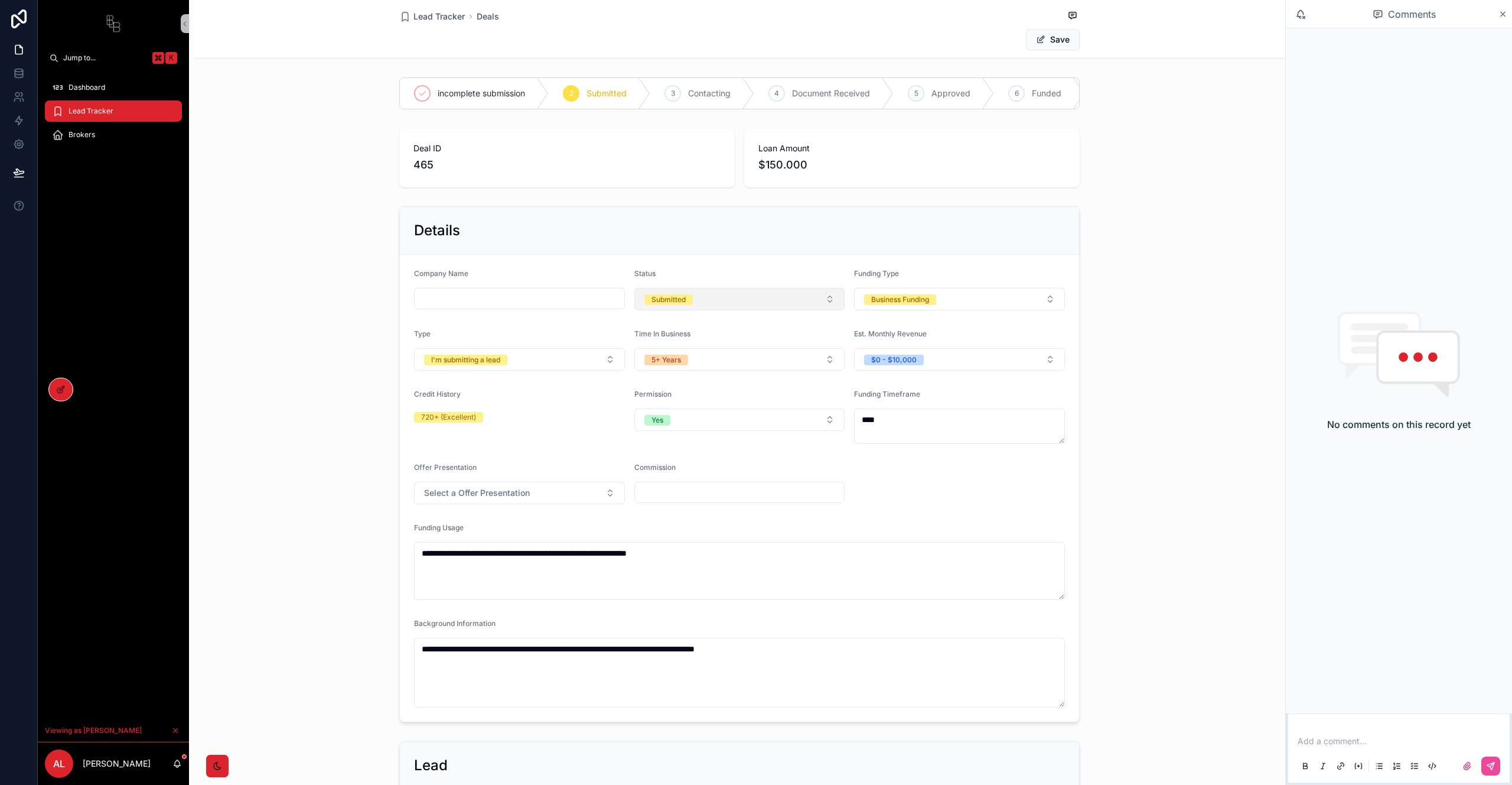
click at [690, 310] on button "Submitted" at bounding box center [740, 298] width 211 height 23
click at [276, 322] on div "**********" at bounding box center [739, 464] width 1091 height 525
click at [440, 81] on div "incomplete submission" at bounding box center [474, 93] width 149 height 31
click at [1046, 42] on button "Save" at bounding box center [1052, 39] width 54 height 21
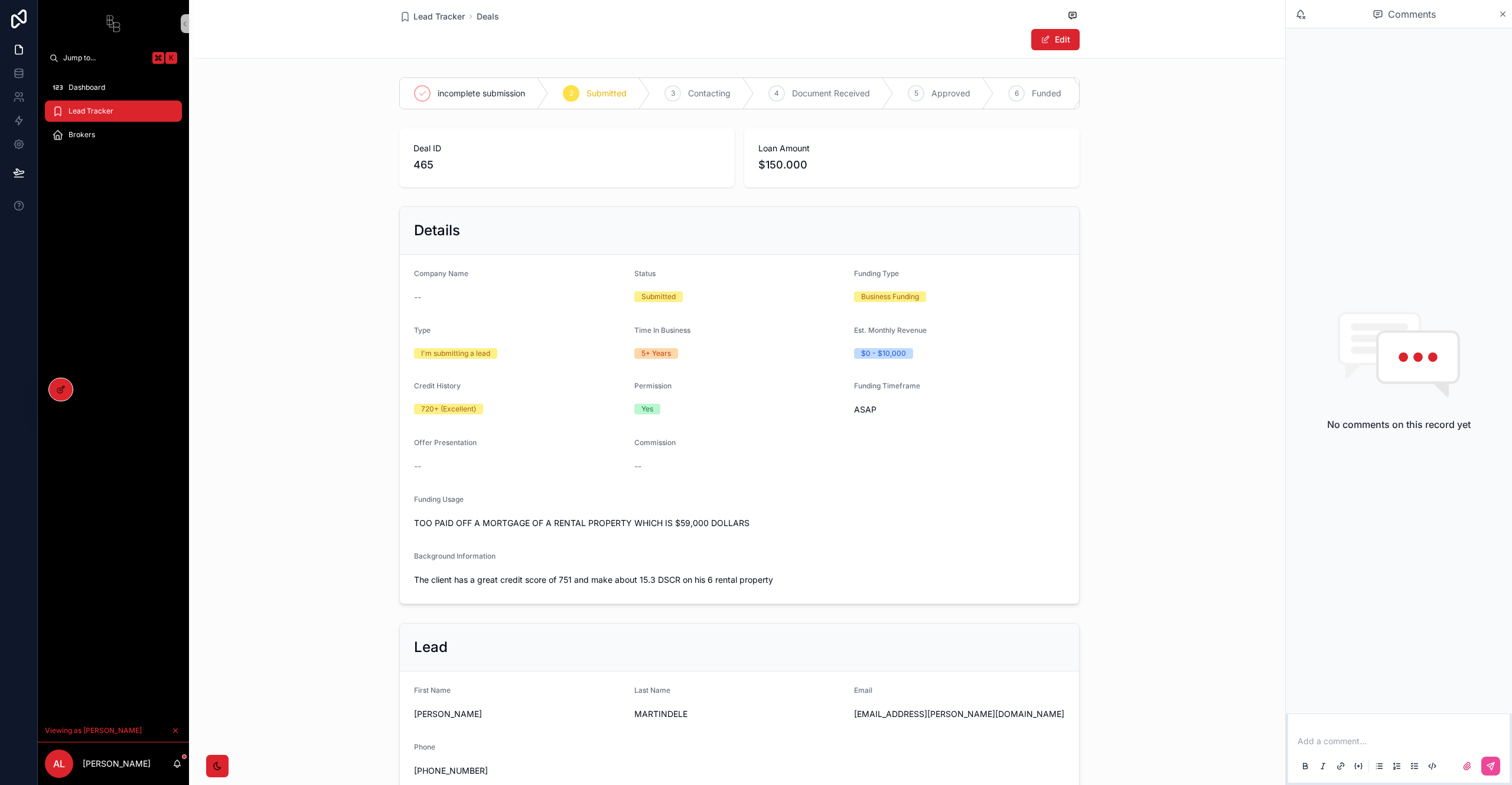
click at [352, 140] on div "Deal ID 465 Loan Amount $150.000" at bounding box center [739, 157] width 1091 height 69
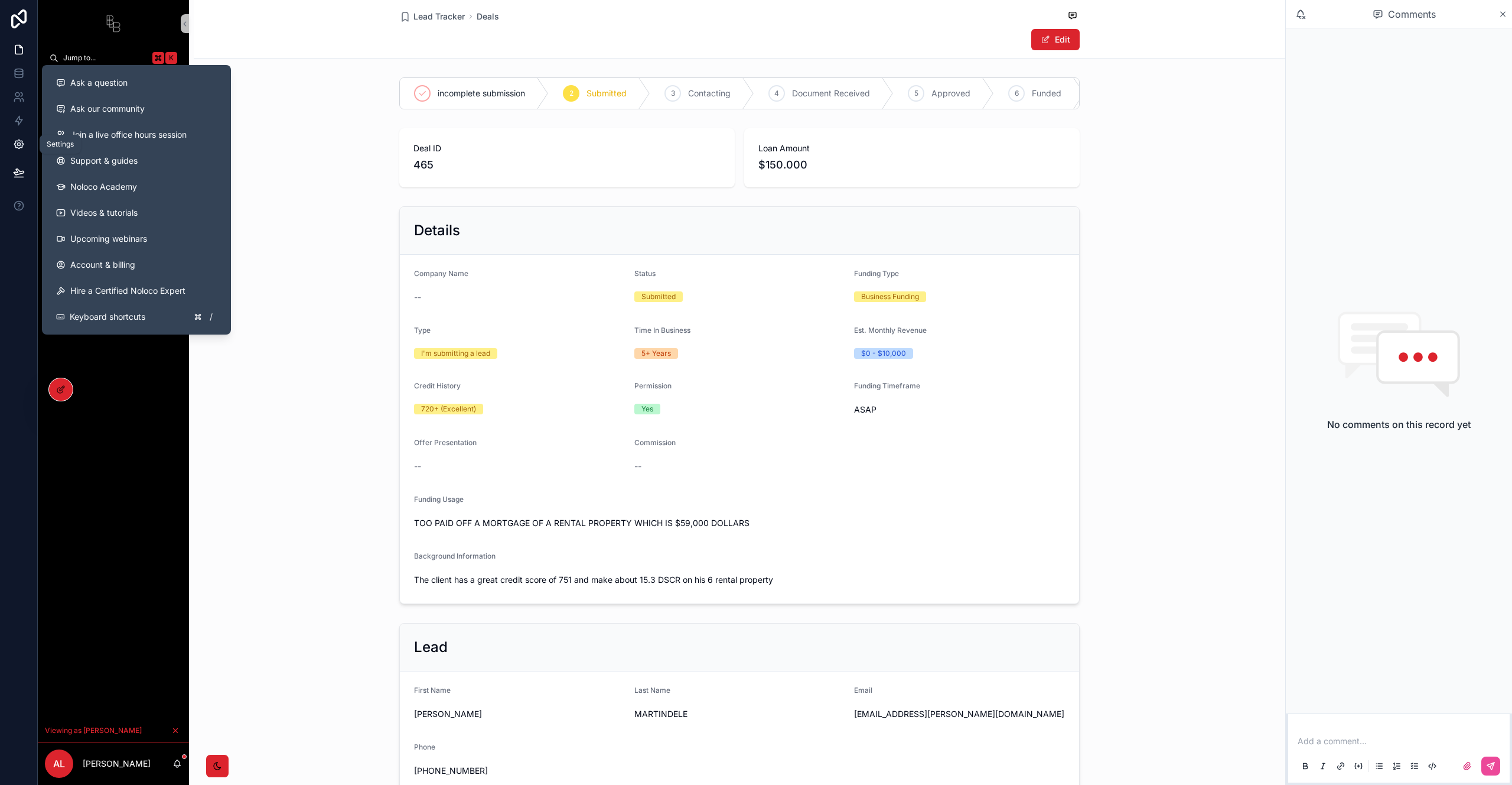
click at [26, 152] on link at bounding box center [18, 144] width 37 height 24
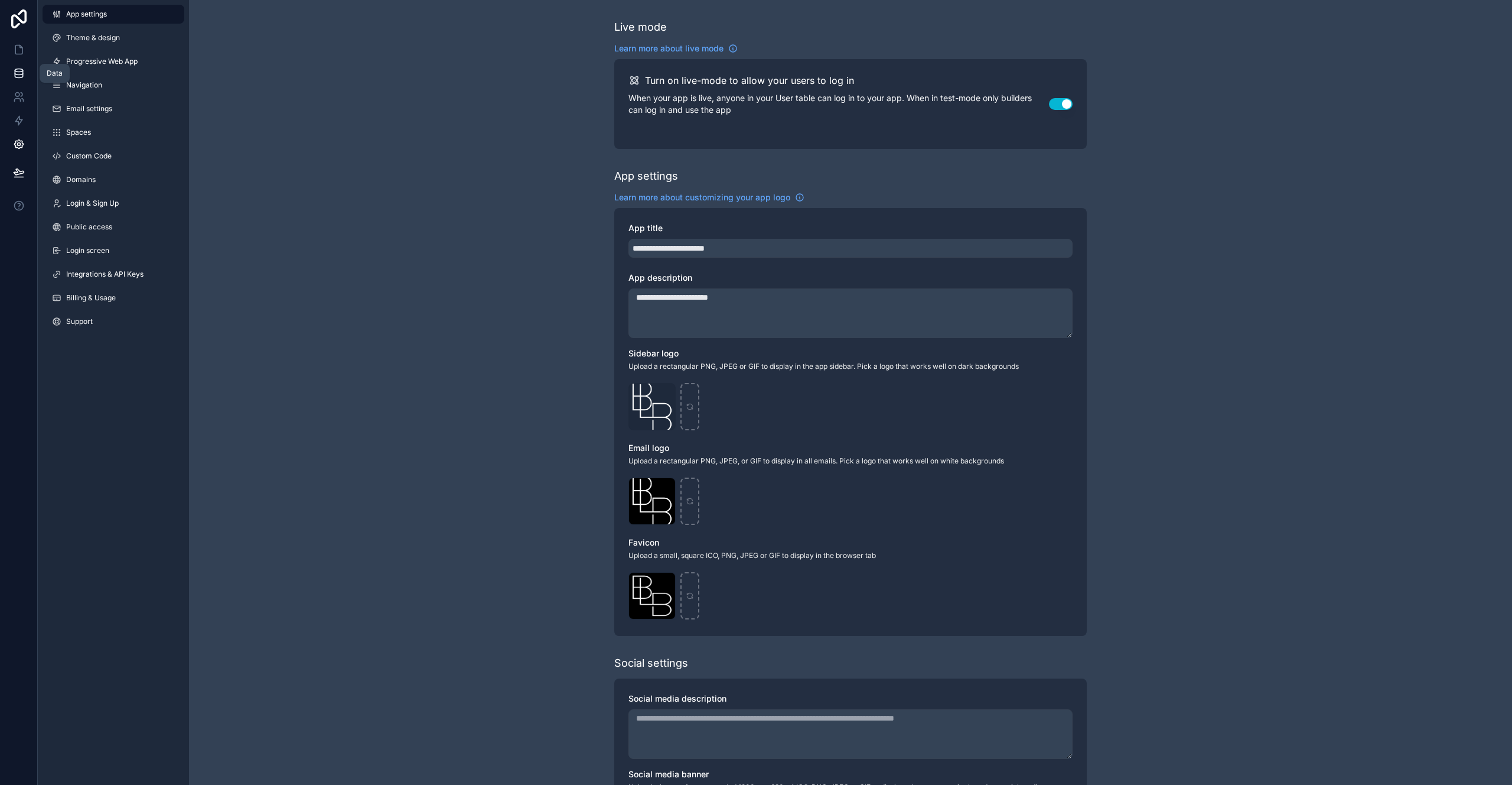
click at [18, 73] on icon at bounding box center [19, 74] width 12 height 12
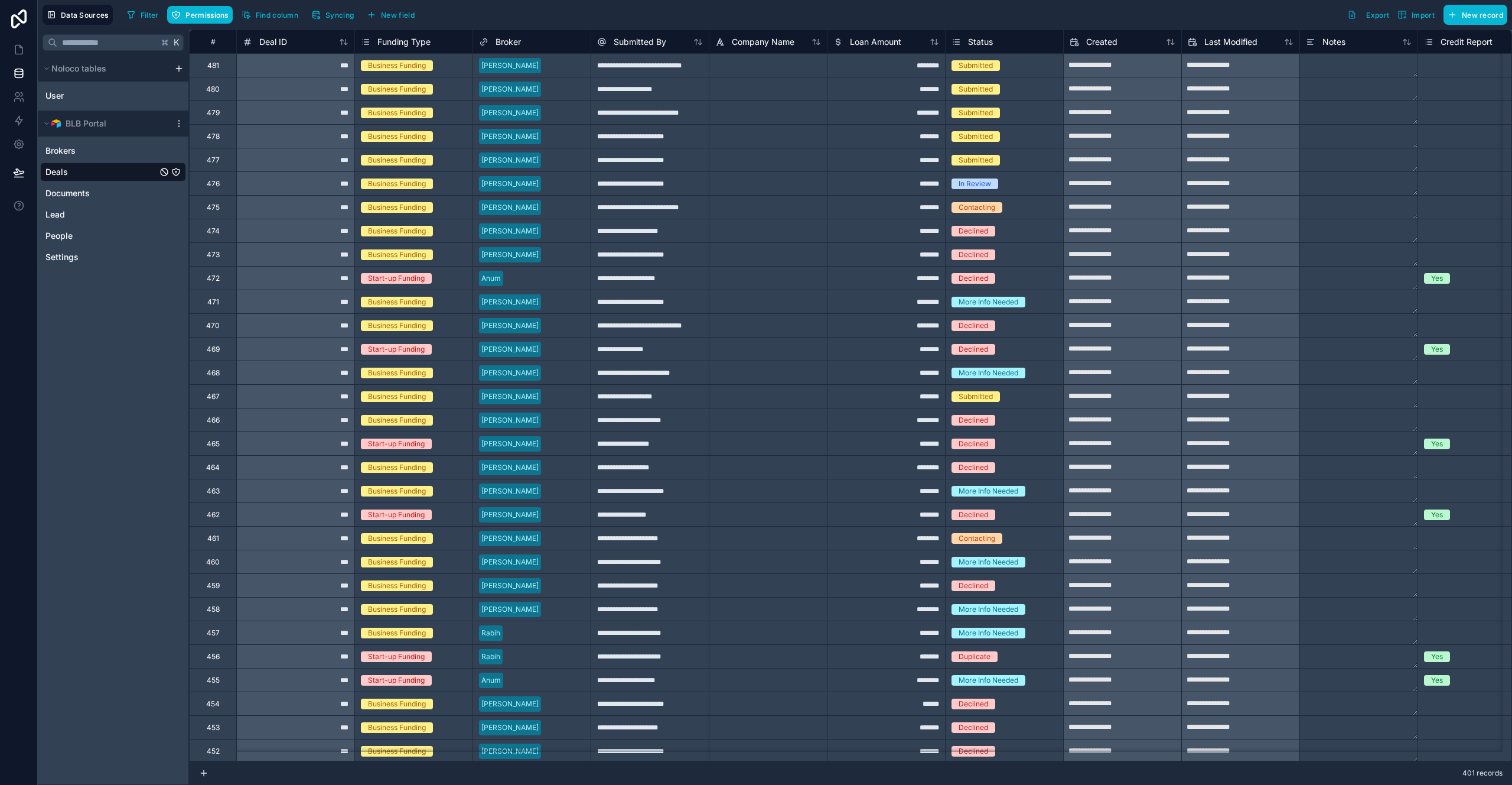
click at [1010, 43] on div "Status" at bounding box center [1005, 42] width 105 height 14
click at [1011, 43] on div "Status" at bounding box center [1005, 42] width 105 height 14
click at [999, 40] on div "Status" at bounding box center [1005, 42] width 105 height 14
click at [1013, 63] on div "Submitted" at bounding box center [1005, 65] width 117 height 13
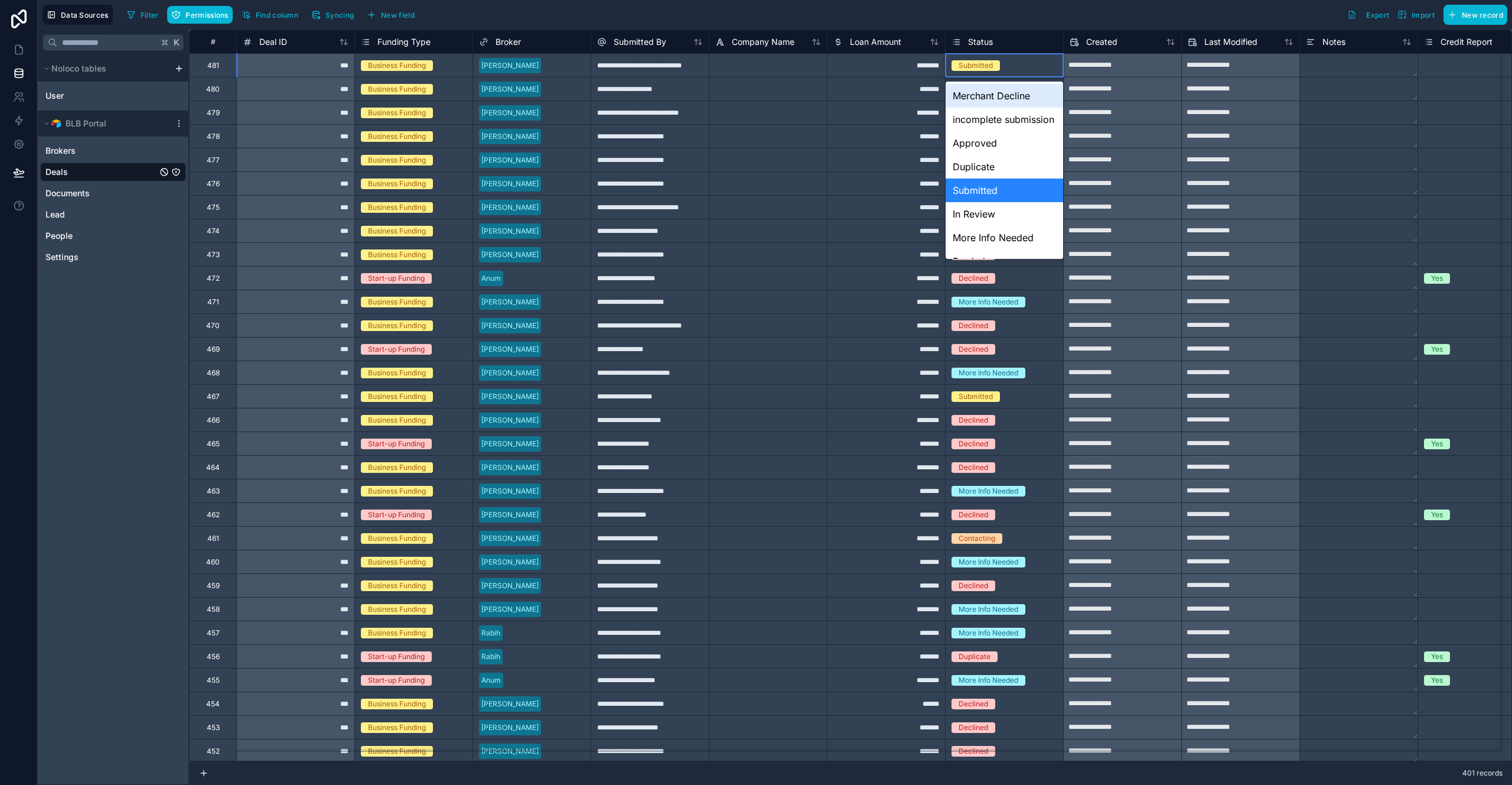
click at [1013, 63] on div "Submitted" at bounding box center [1005, 65] width 117 height 13
click at [1012, 21] on div "Filter Permissions Find column Syncing New field Export Import New record" at bounding box center [815, 15] width 1385 height 20
click at [81, 355] on div "K Noloco tables User BLB Portal Brokers Deals Documents Lead People Settings" at bounding box center [113, 407] width 151 height 755
click at [20, 47] on icon at bounding box center [21, 47] width 2 height 2
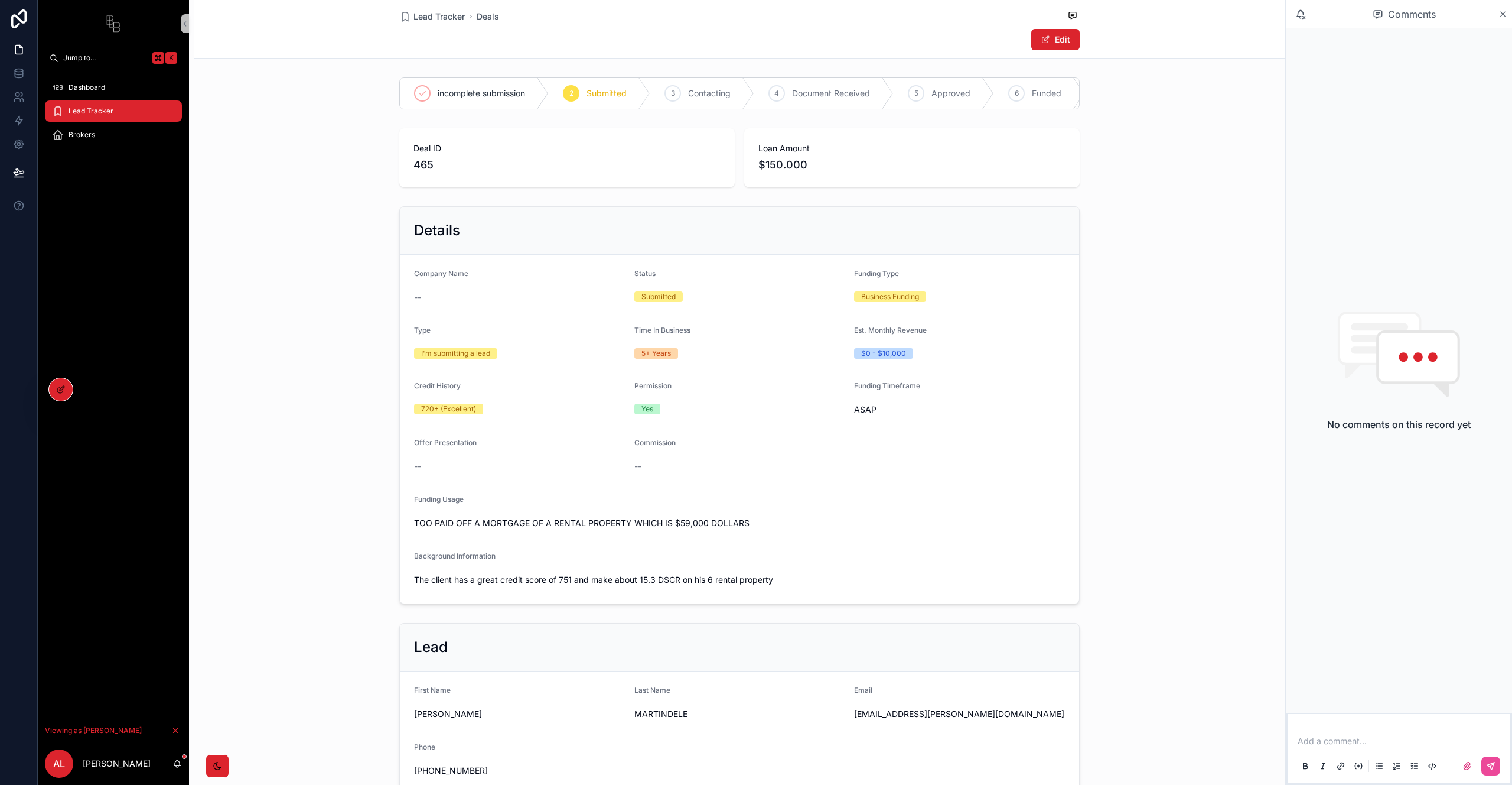
click at [563, 93] on div "2" at bounding box center [571, 94] width 17 height 17
click at [1007, 99] on div "6 Funded" at bounding box center [1039, 93] width 91 height 31
click at [593, 101] on div "2 Submitted" at bounding box center [600, 93] width 101 height 31
click at [59, 395] on div at bounding box center [61, 389] width 24 height 23
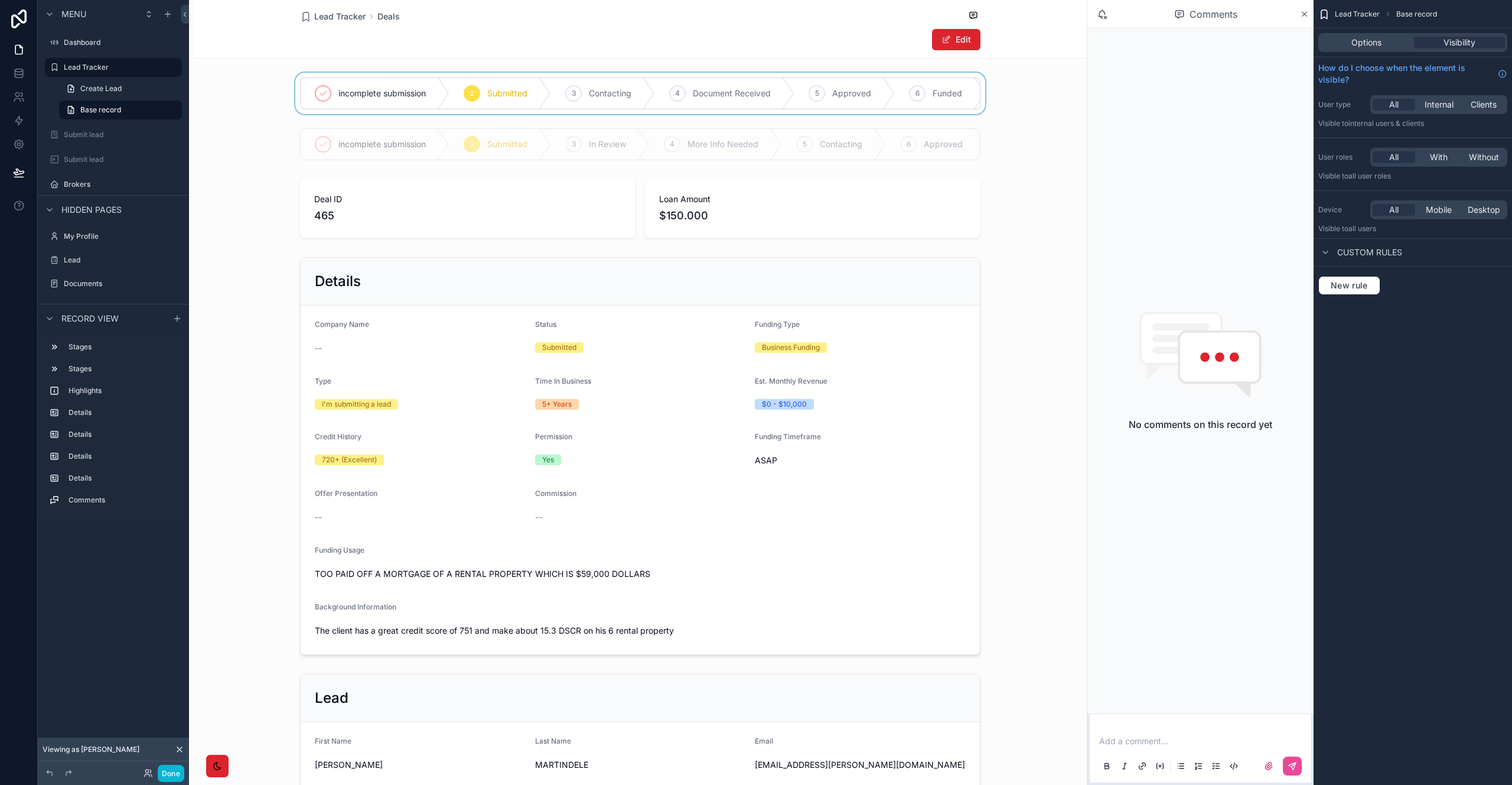
click at [481, 112] on div "scrollable content" at bounding box center [641, 94] width 893 height 42
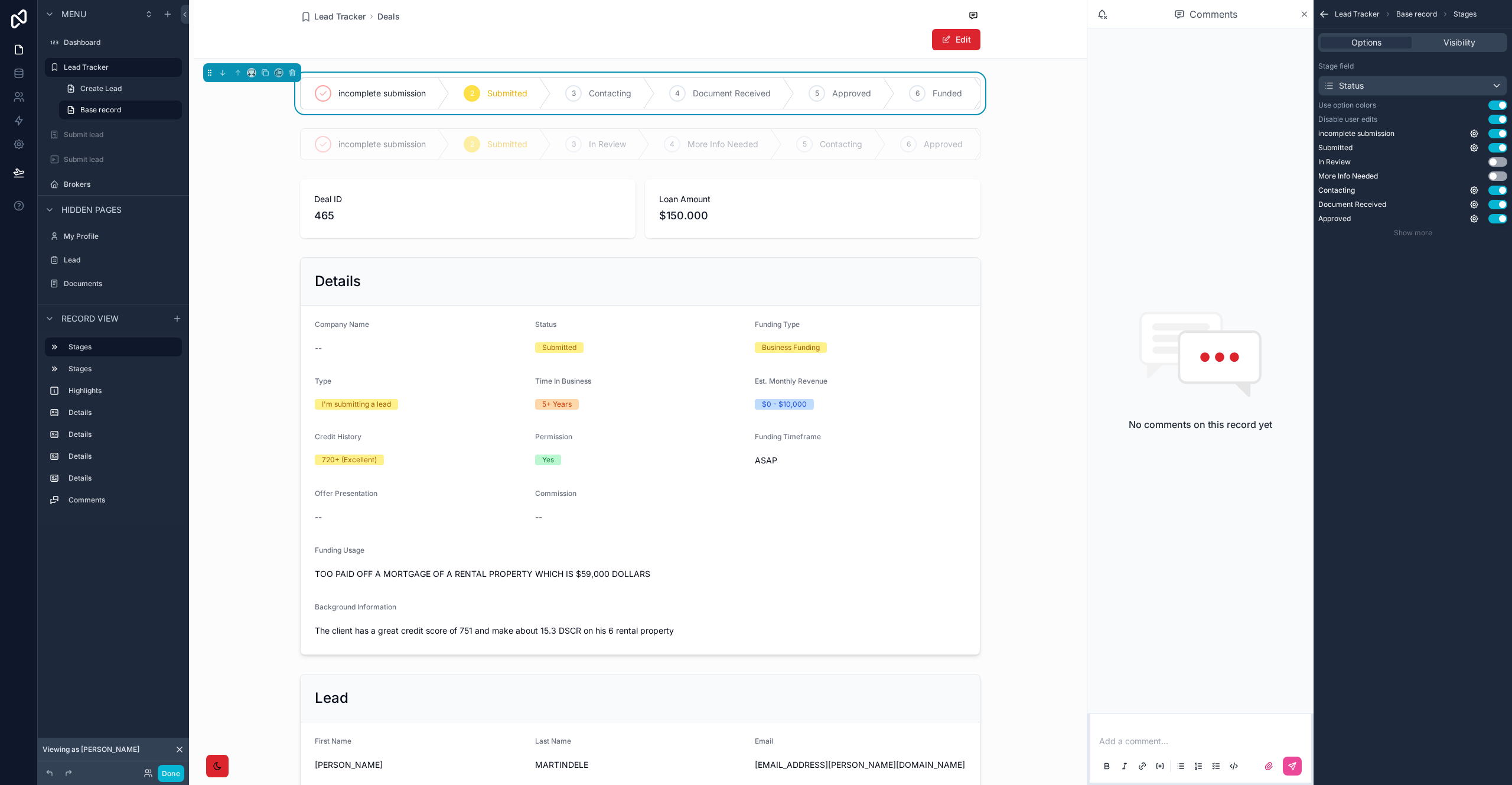
drag, startPoint x: 1378, startPoint y: 133, endPoint x: 1412, endPoint y: 299, distance: 169.4
click at [1406, 311] on div "Lead Tracker Base record Stages Options Visibility Stage field Status Use optio…" at bounding box center [1414, 392] width 199 height 785
click at [1423, 240] on div "Stage field Status Use option colors Use setting Disable user edits Use setting…" at bounding box center [1414, 149] width 199 height 185
click at [1421, 235] on span "Show more" at bounding box center [1413, 232] width 39 height 9
drag, startPoint x: 1320, startPoint y: 133, endPoint x: 1478, endPoint y: 137, distance: 158.1
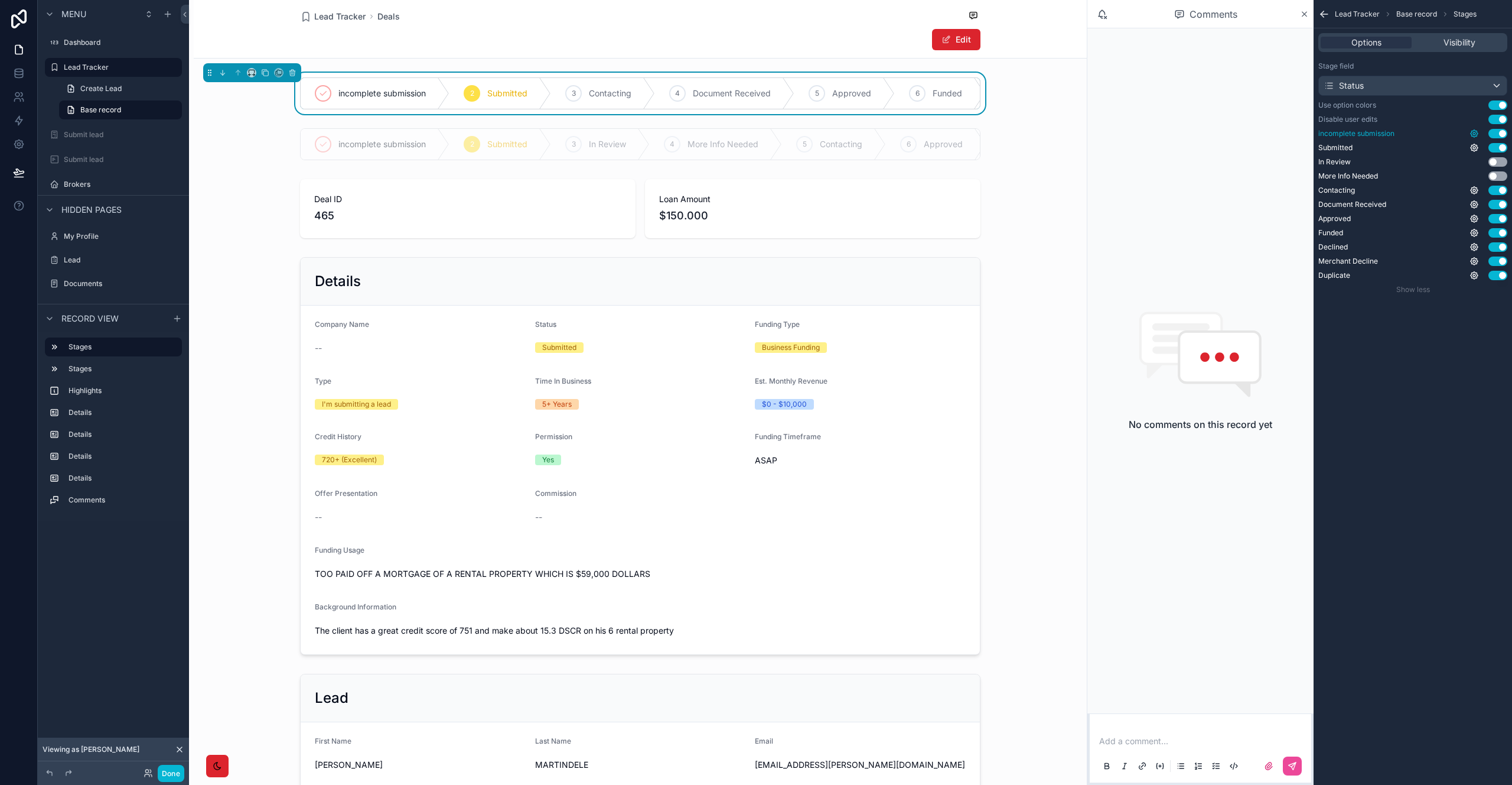
click at [1331, 180] on div "incomplete submission Use setting Submitted Use setting In Review Use setting M…" at bounding box center [1413, 204] width 189 height 151
click at [1472, 134] on icon "scrollable content" at bounding box center [1474, 133] width 10 height 10
click at [1447, 426] on div "Lead Tracker Base record Stages Options Visibility Stage field Status Use optio…" at bounding box center [1414, 392] width 199 height 785
click at [1441, 90] on div "Status" at bounding box center [1413, 86] width 188 height 19
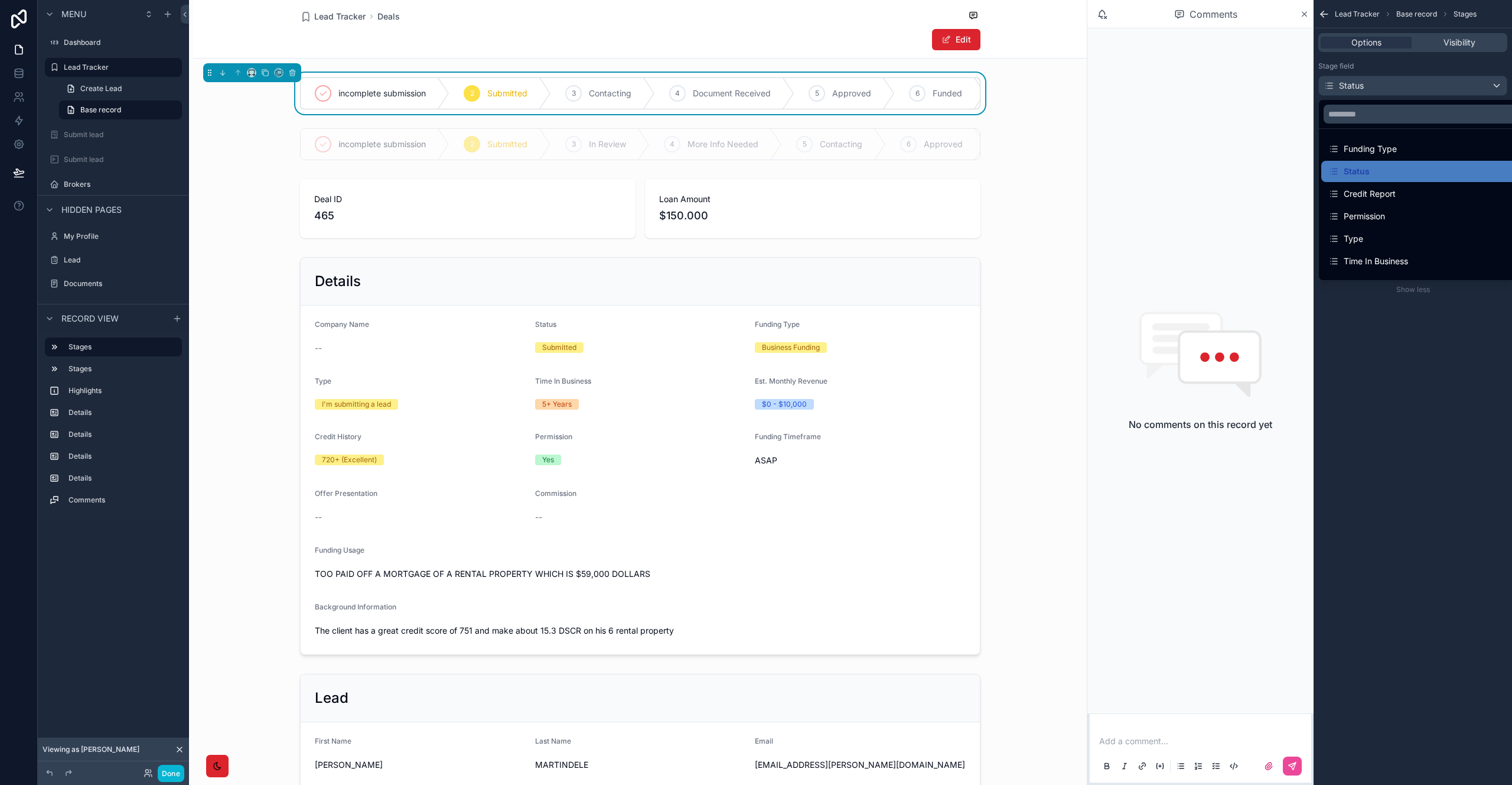
click at [1442, 86] on div "scrollable content" at bounding box center [756, 392] width 1512 height 785
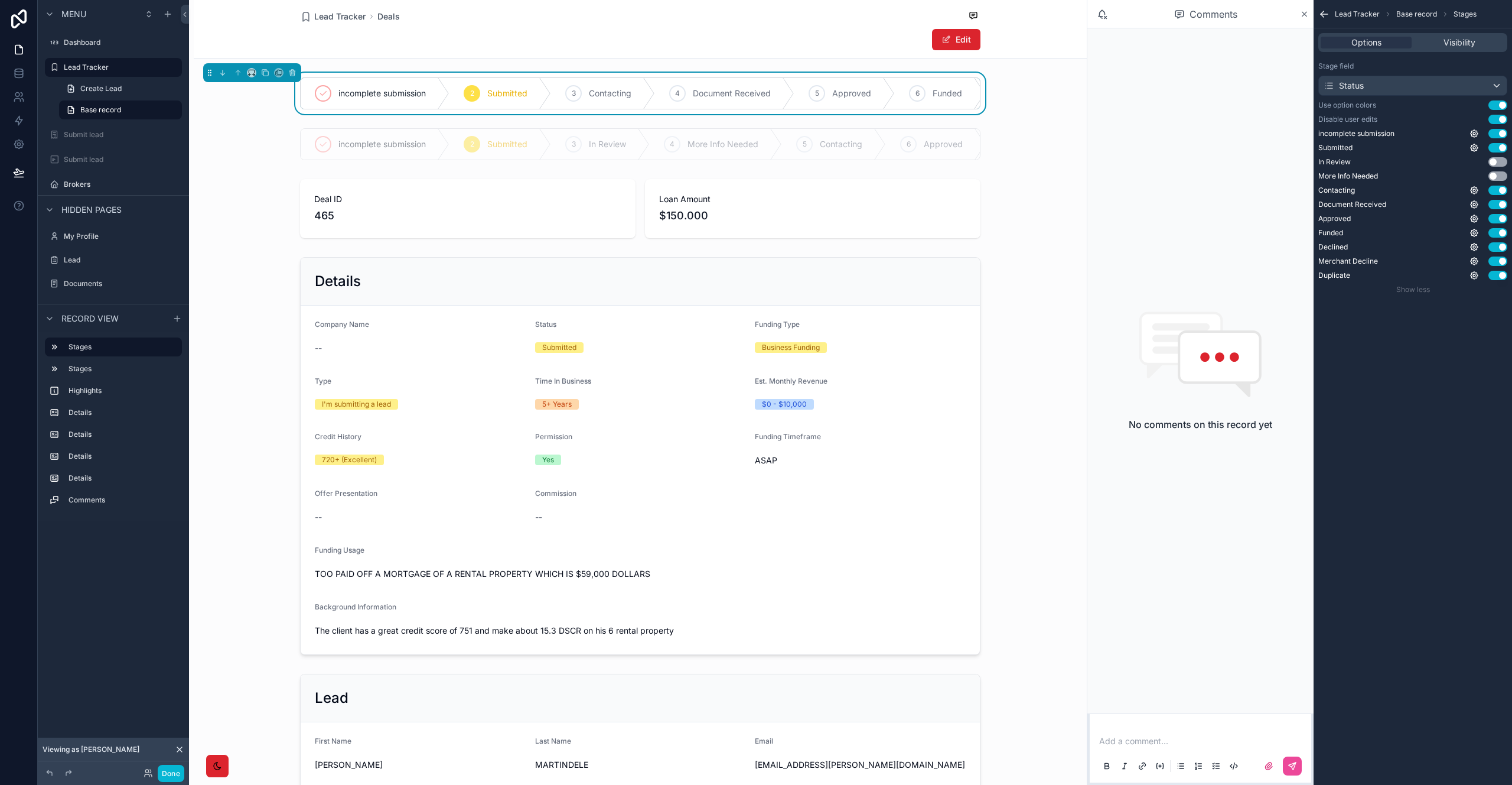
click at [1448, 50] on div "Options Visibility" at bounding box center [1413, 42] width 189 height 19
click at [1448, 46] on span "Visibility" at bounding box center [1459, 43] width 32 height 12
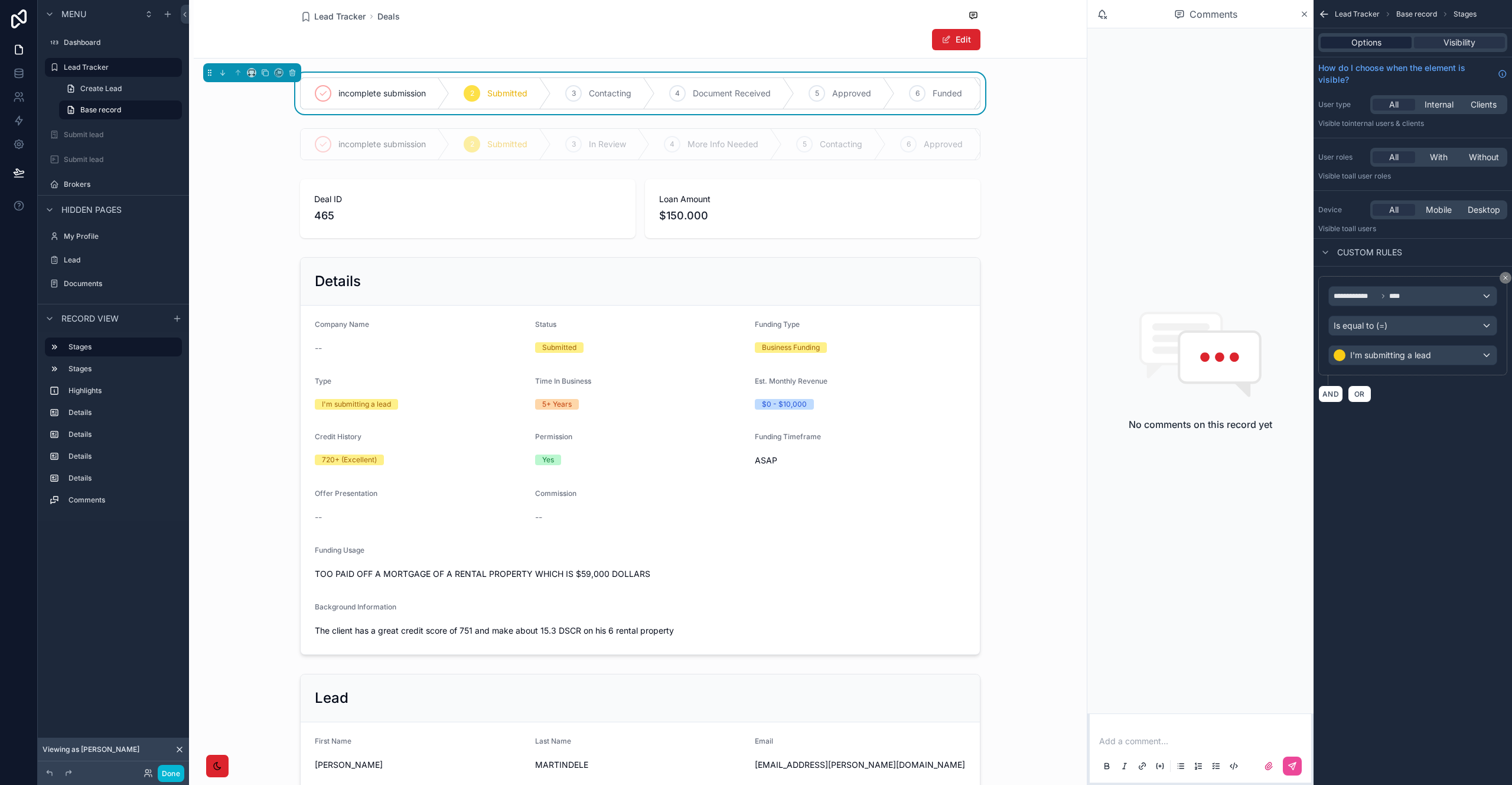
click at [1371, 38] on span "Options" at bounding box center [1367, 43] width 30 height 12
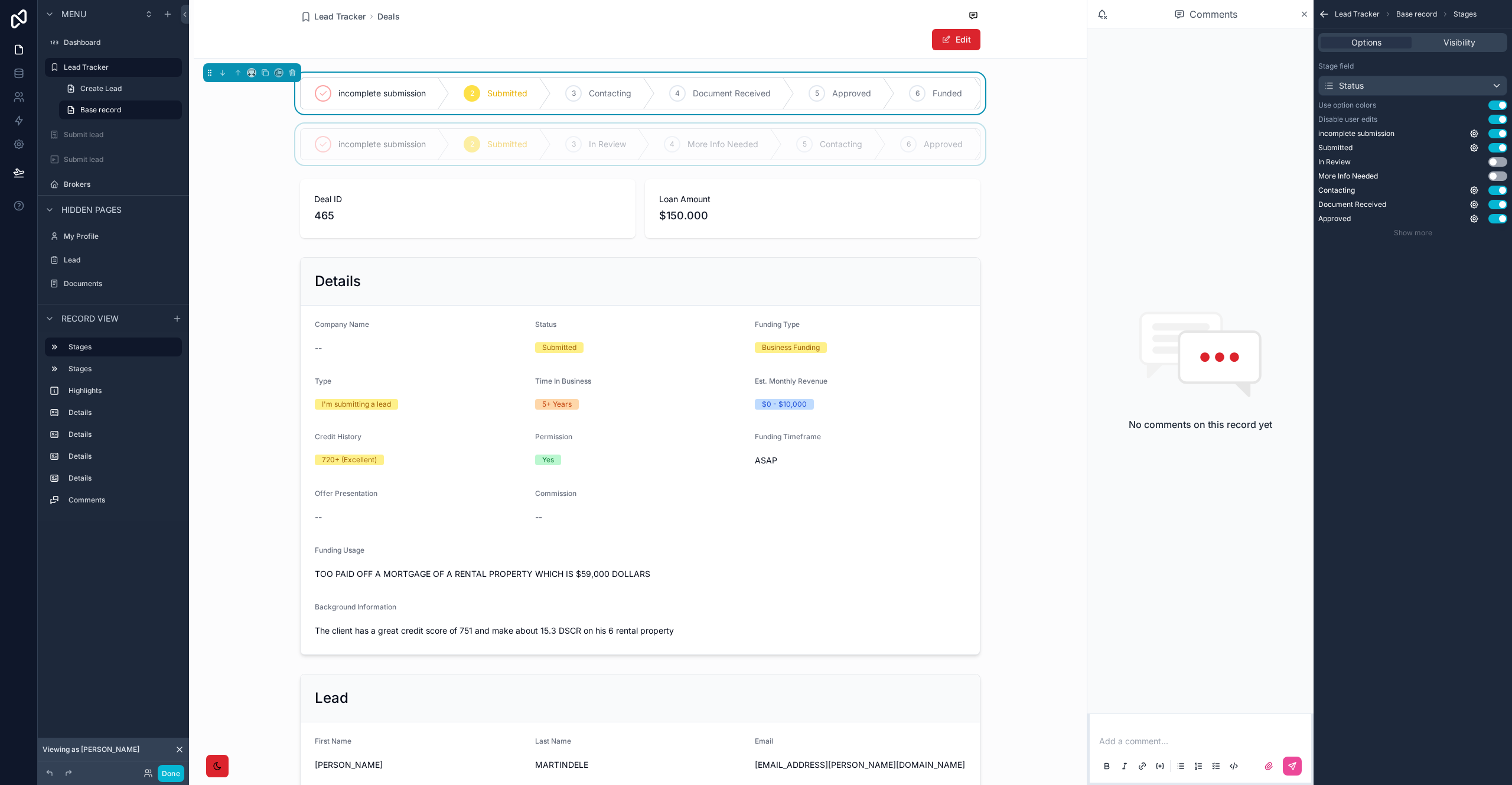
click at [320, 142] on div "scrollable content" at bounding box center [641, 144] width 893 height 42
click at [431, 97] on div "scrollable content" at bounding box center [641, 94] width 893 height 42
click at [265, 165] on div "scrollable content" at bounding box center [641, 144] width 893 height 42
click at [782, 94] on div "scrollable content" at bounding box center [641, 94] width 893 height 42
click at [420, 103] on div "incomplete submission" at bounding box center [375, 93] width 149 height 31
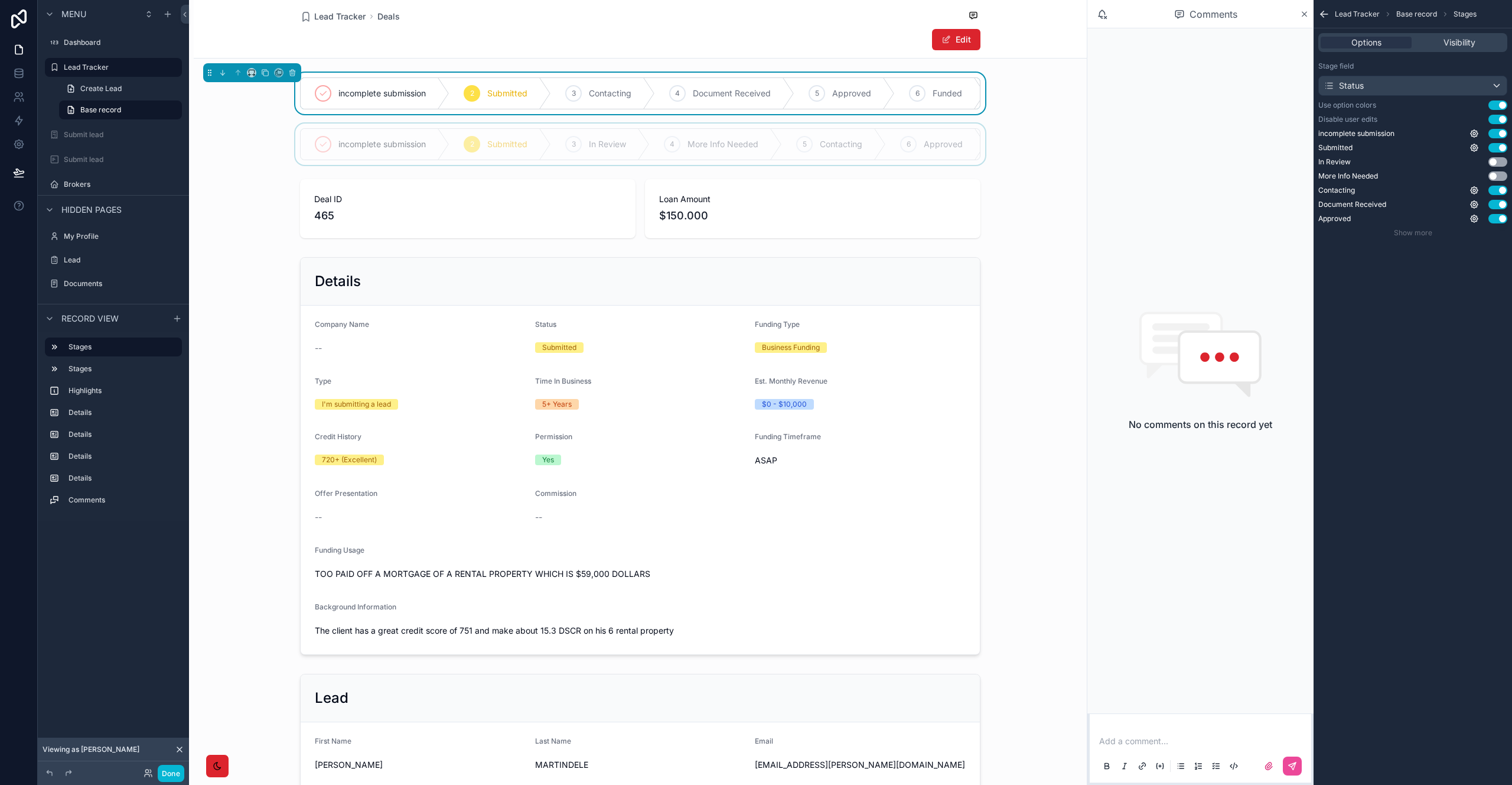
click at [420, 103] on div "incomplete submission" at bounding box center [375, 93] width 149 height 31
click at [422, 97] on span "incomplete submission" at bounding box center [382, 94] width 88 height 12
click at [318, 92] on icon "scrollable content" at bounding box center [323, 94] width 10 height 10
drag, startPoint x: 237, startPoint y: 134, endPoint x: 150, endPoint y: 157, distance: 90.0
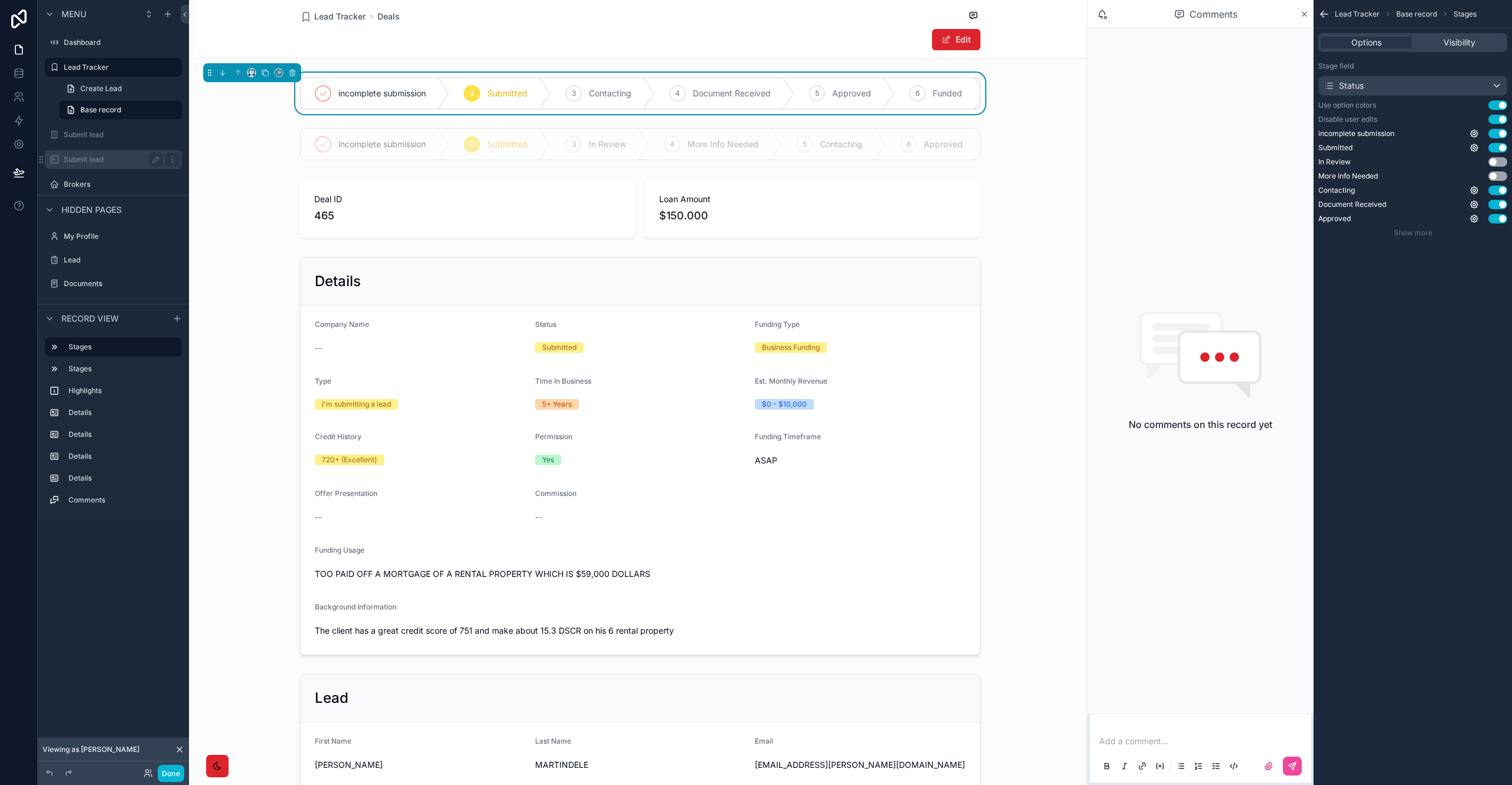
click at [237, 136] on div "scrollable content" at bounding box center [641, 144] width 893 height 42
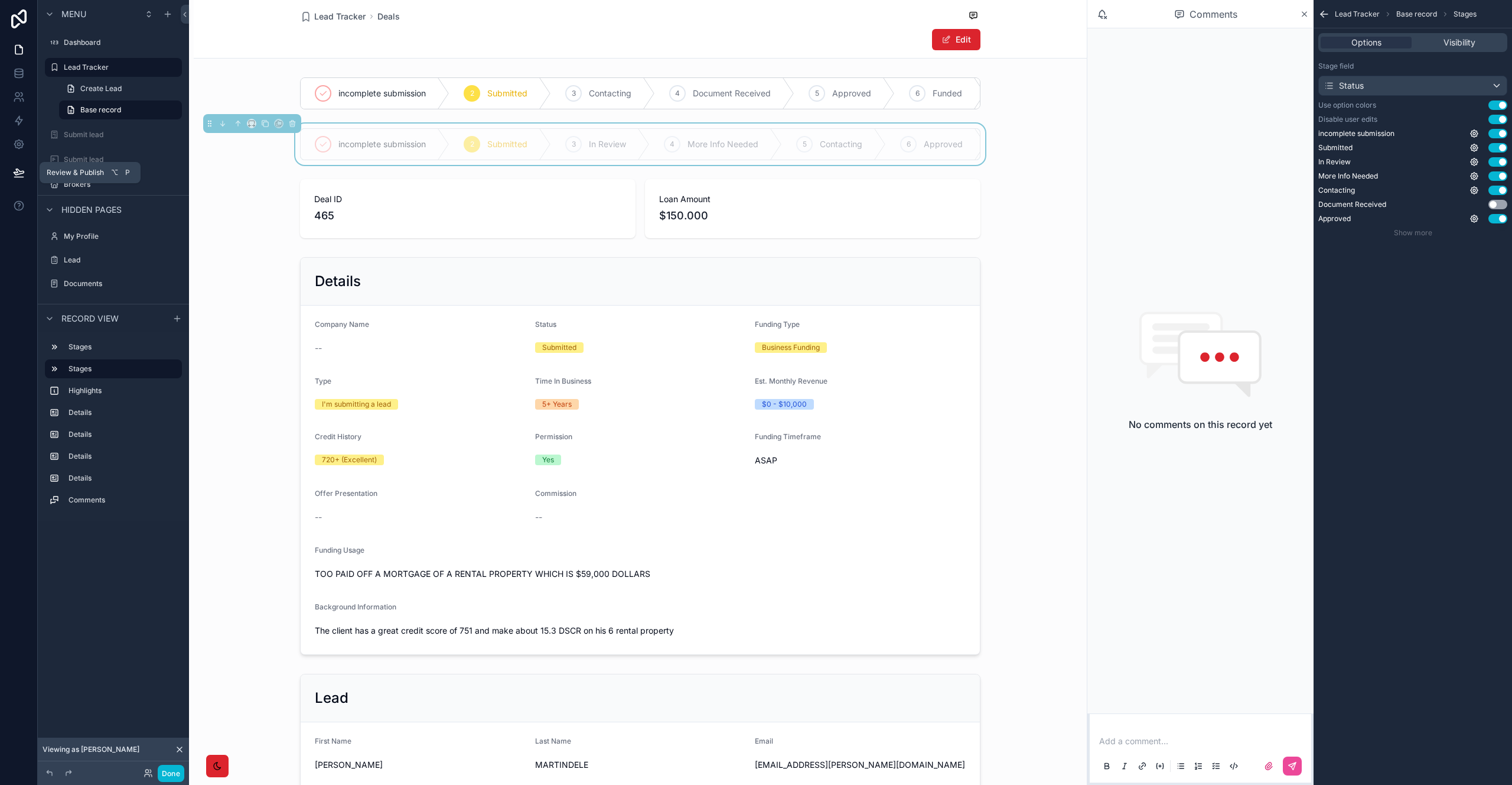
click at [13, 171] on icon at bounding box center [19, 172] width 12 height 12
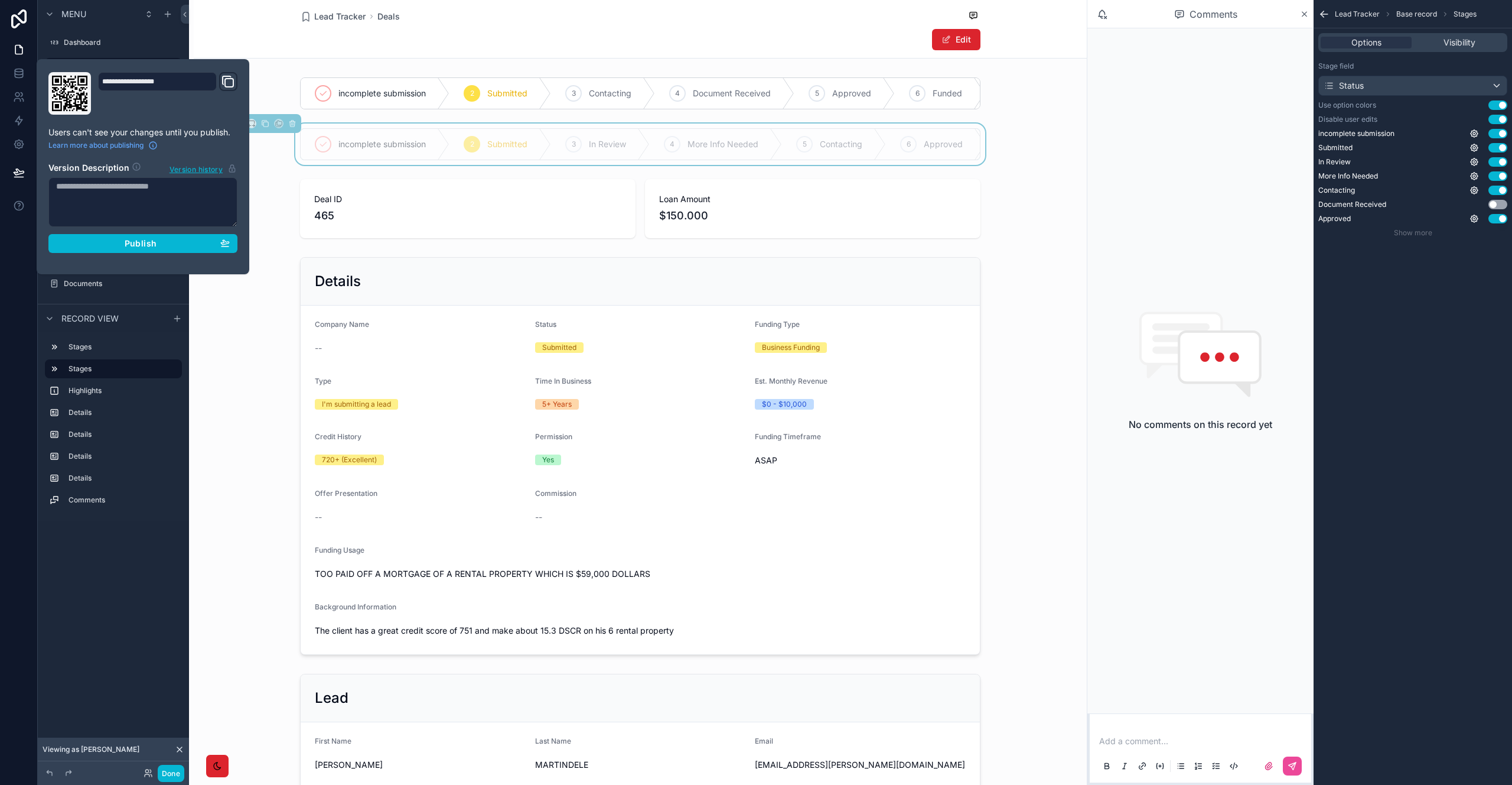
click at [267, 44] on div "Lead Tracker Deals Edit" at bounding box center [641, 29] width 893 height 59
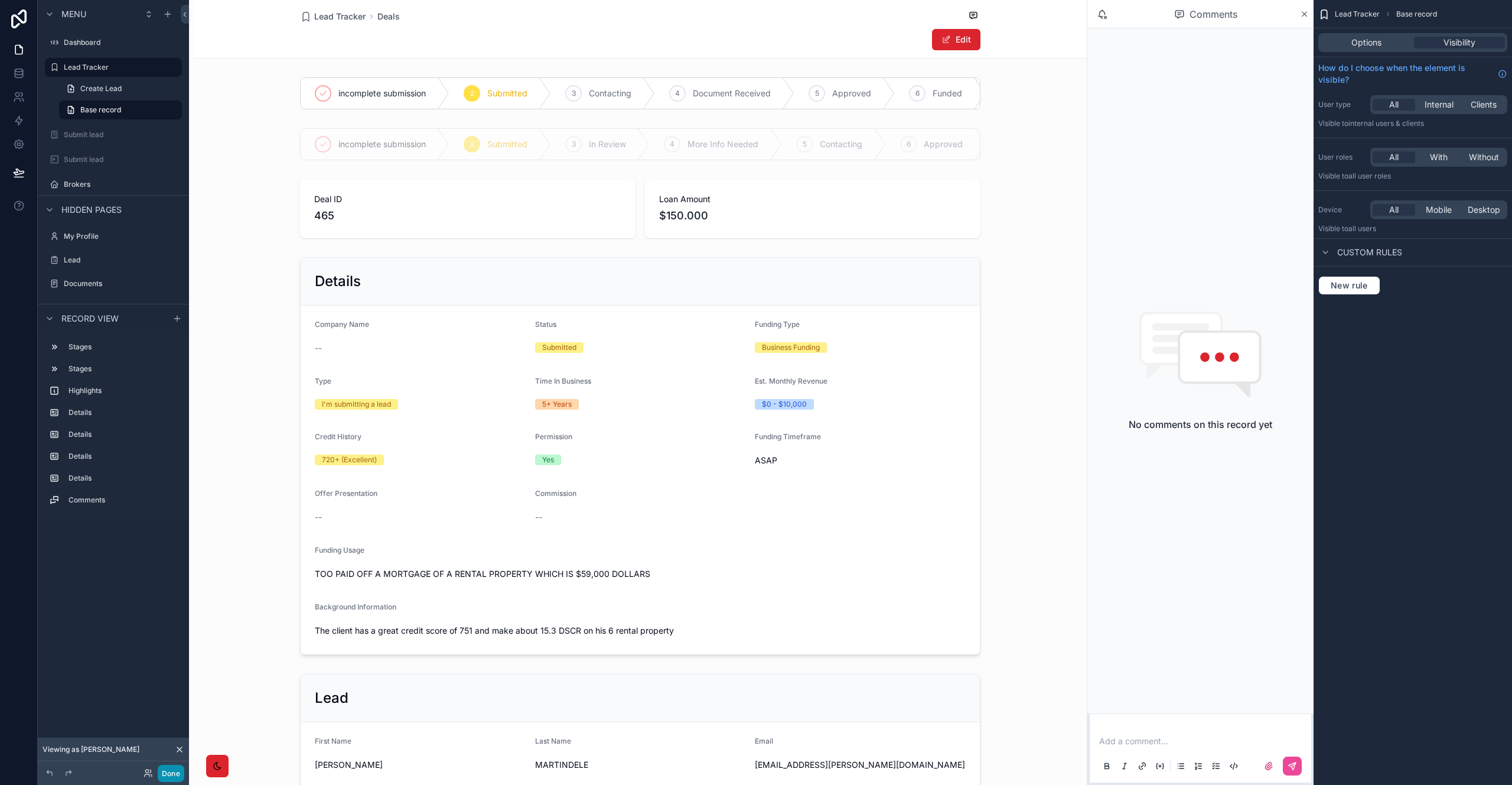
click at [172, 776] on button "Done" at bounding box center [171, 772] width 27 height 17
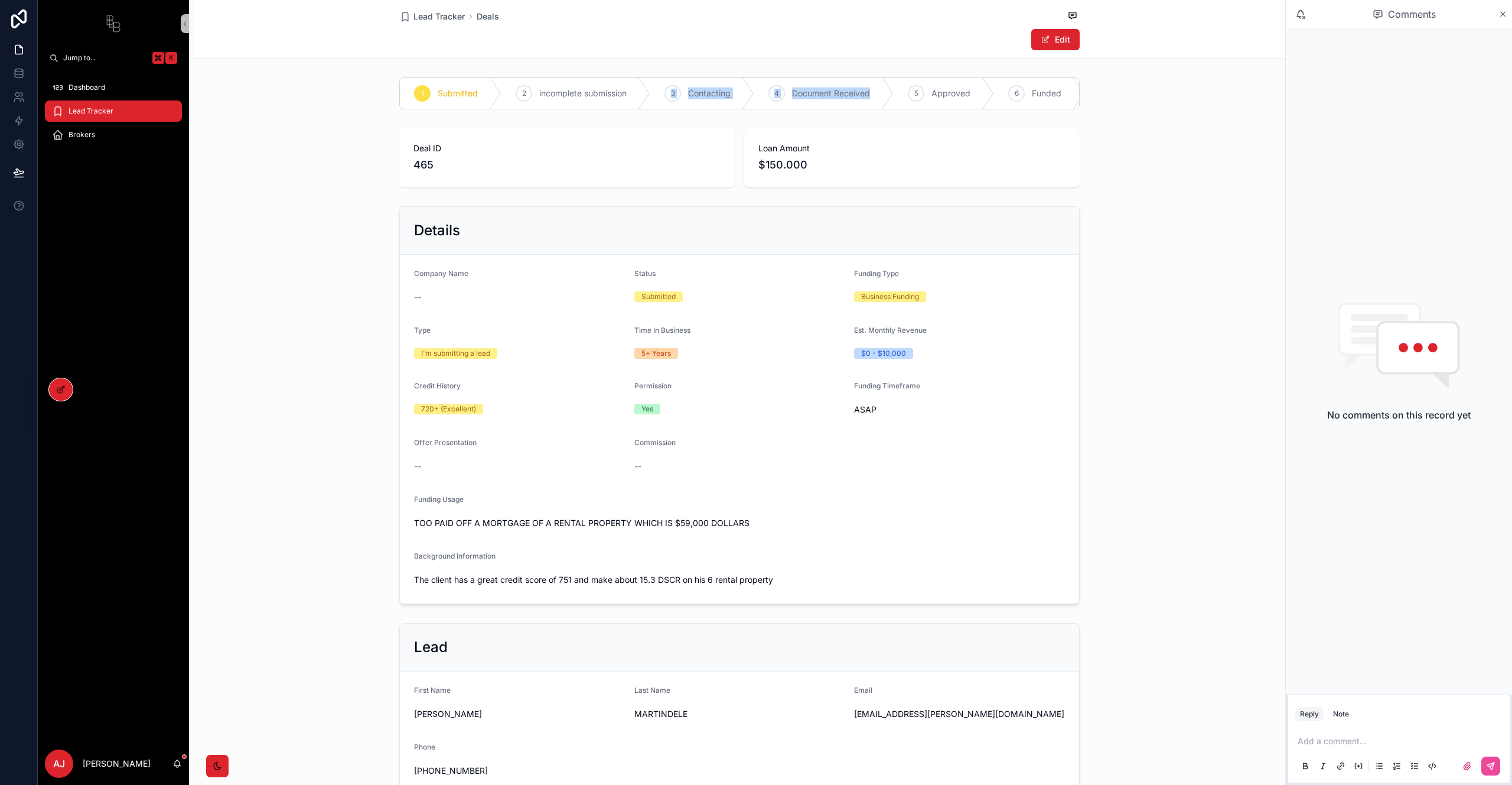
drag, startPoint x: 633, startPoint y: 108, endPoint x: 799, endPoint y: 113, distance: 166.1
click at [799, 109] on div "1 Submitted 2 incomplete submission 3 Contacting 4 Document Received 5 Approved…" at bounding box center [739, 94] width 680 height 32
click at [1152, 183] on div "Deal ID 465 Loan Amount $150.000" at bounding box center [739, 157] width 1091 height 69
click at [336, 172] on div "Deal ID 465 Loan Amount $150.000" at bounding box center [739, 157] width 1091 height 69
